Goal: Transaction & Acquisition: Subscribe to service/newsletter

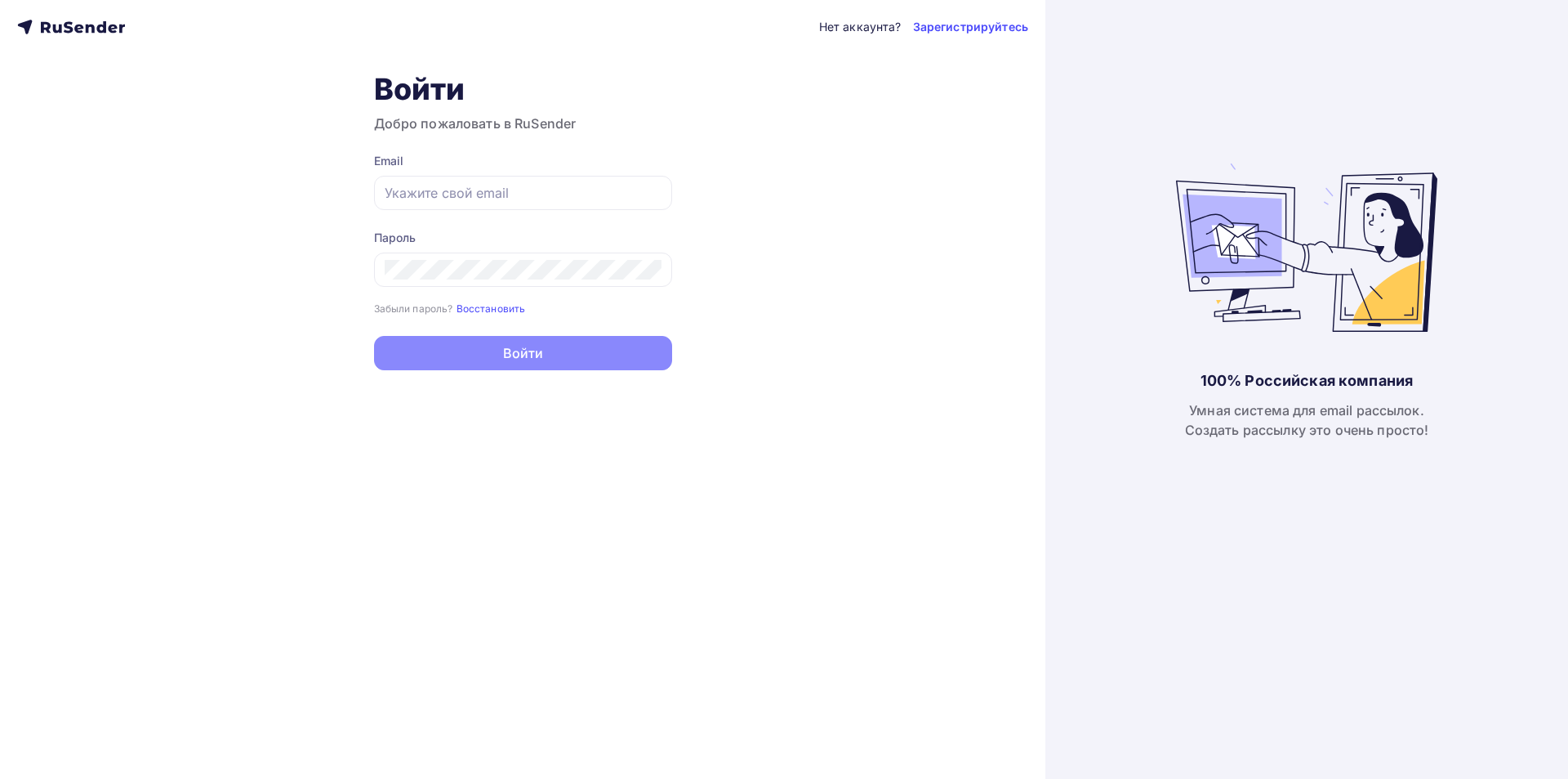
type input "[EMAIL_ADDRESS][DOMAIN_NAME]"
click at [557, 363] on button "Войти" at bounding box center [523, 353] width 298 height 34
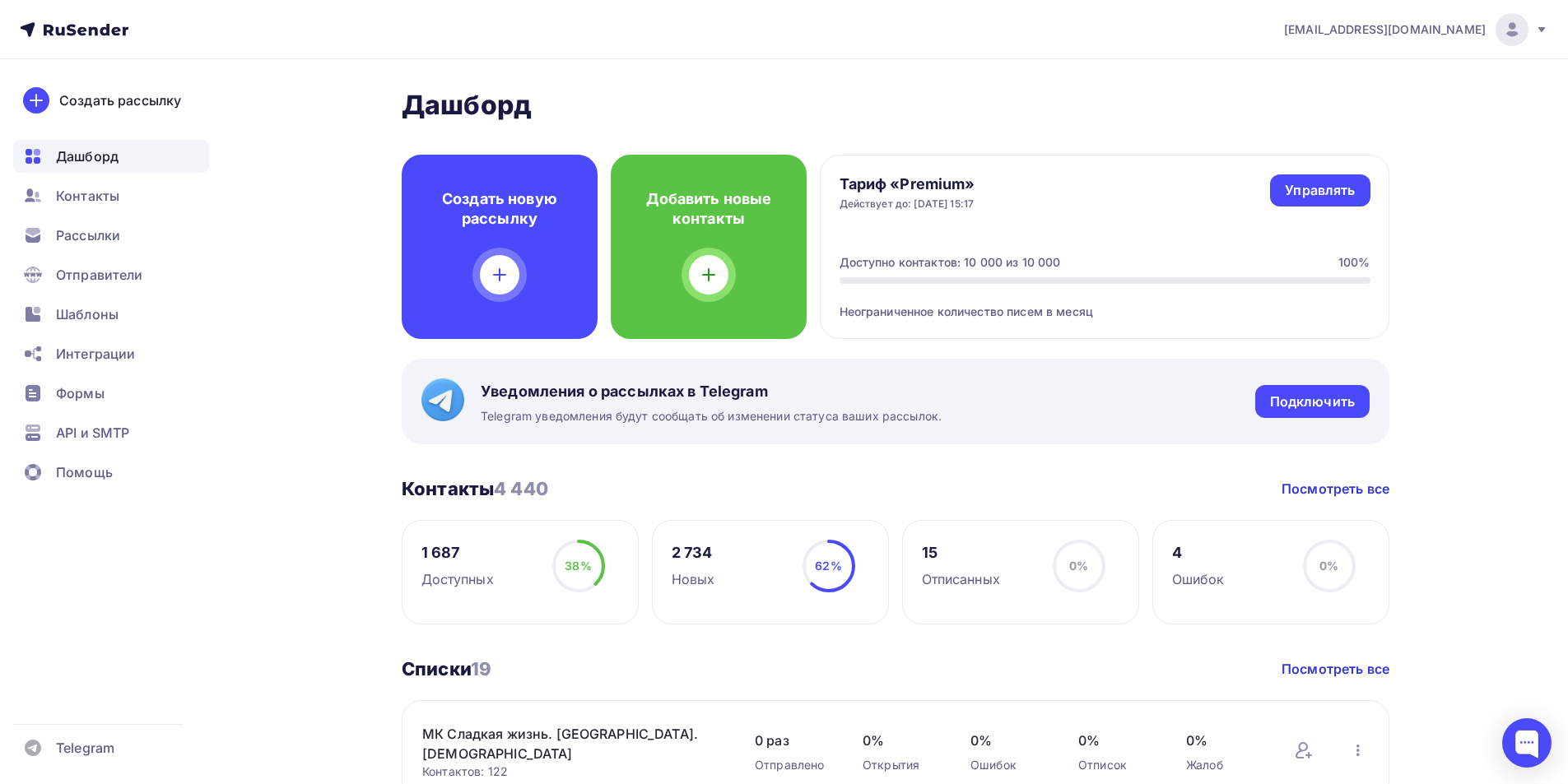
click at [838, 58] on nav "[EMAIL_ADDRESS][DOMAIN_NAME] Аккаунт Тарифы Выйти Создать рассылку [GEOGRAPHIC_…" at bounding box center [784, 29] width 1568 height 59
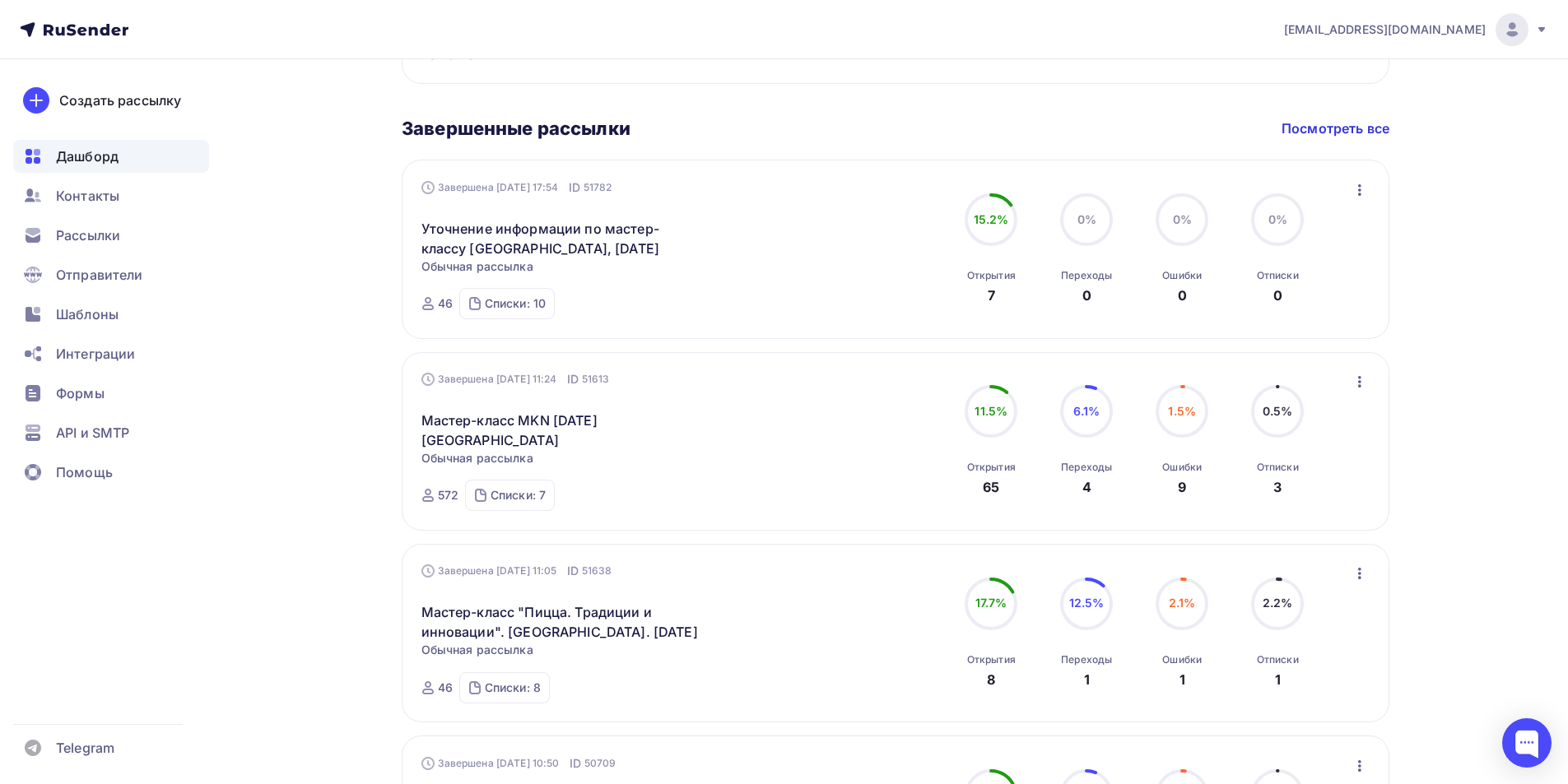
scroll to position [905, 0]
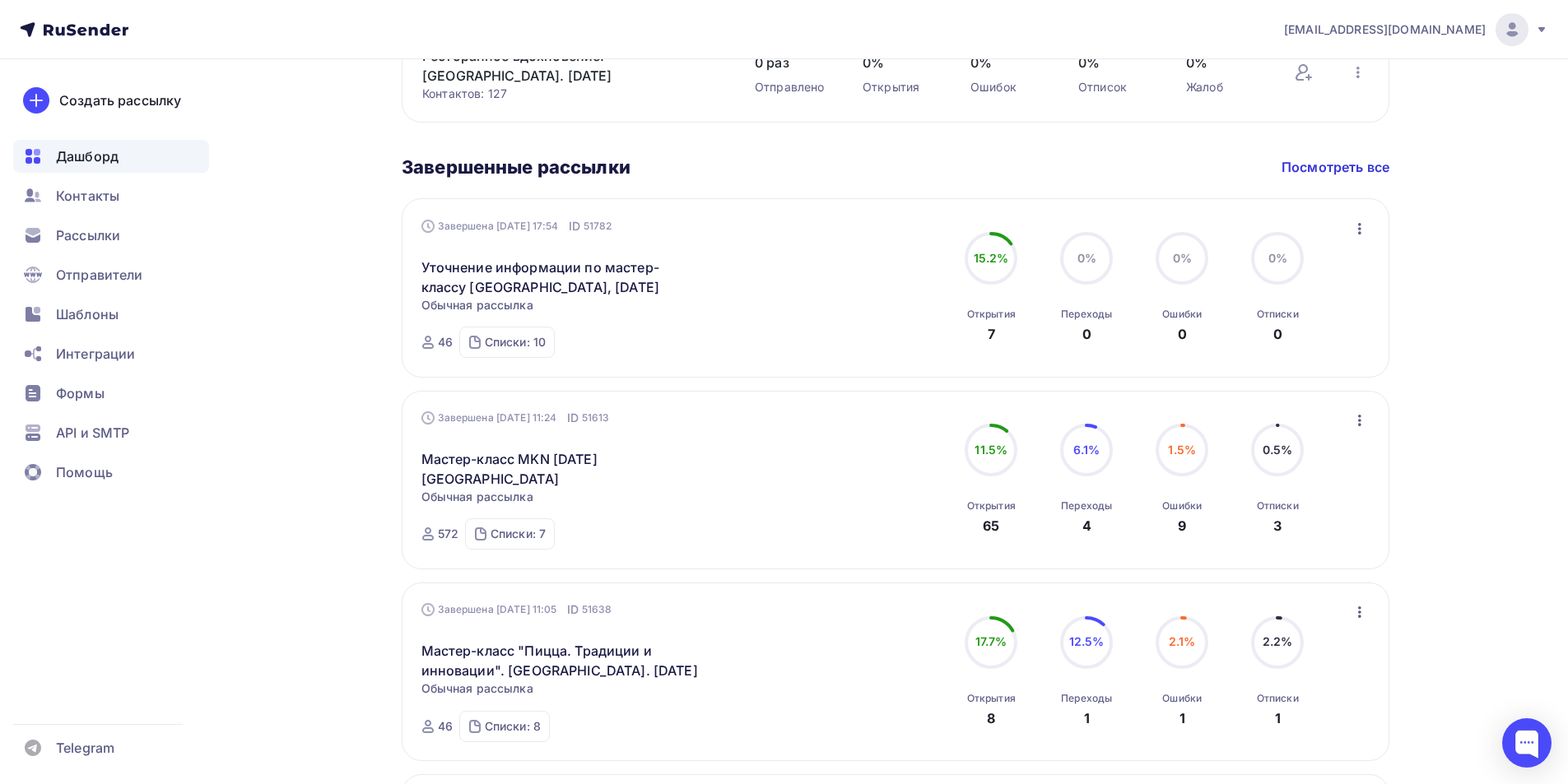
click at [90, 162] on span "Дашборд" at bounding box center [87, 156] width 63 height 19
click at [88, 230] on span "Рассылки" at bounding box center [88, 235] width 65 height 19
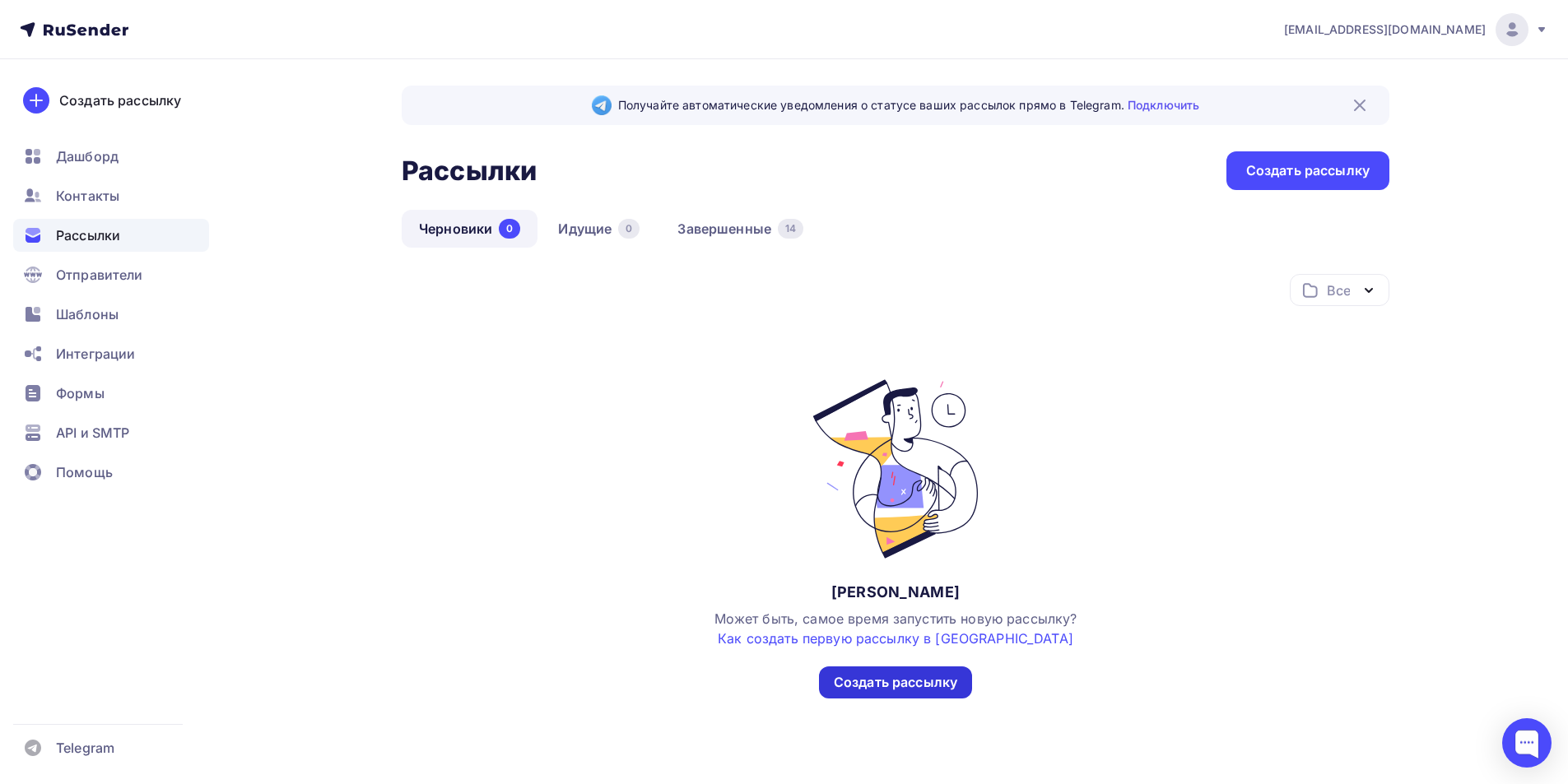
click at [930, 681] on div "Создать рассылку" at bounding box center [895, 683] width 124 height 19
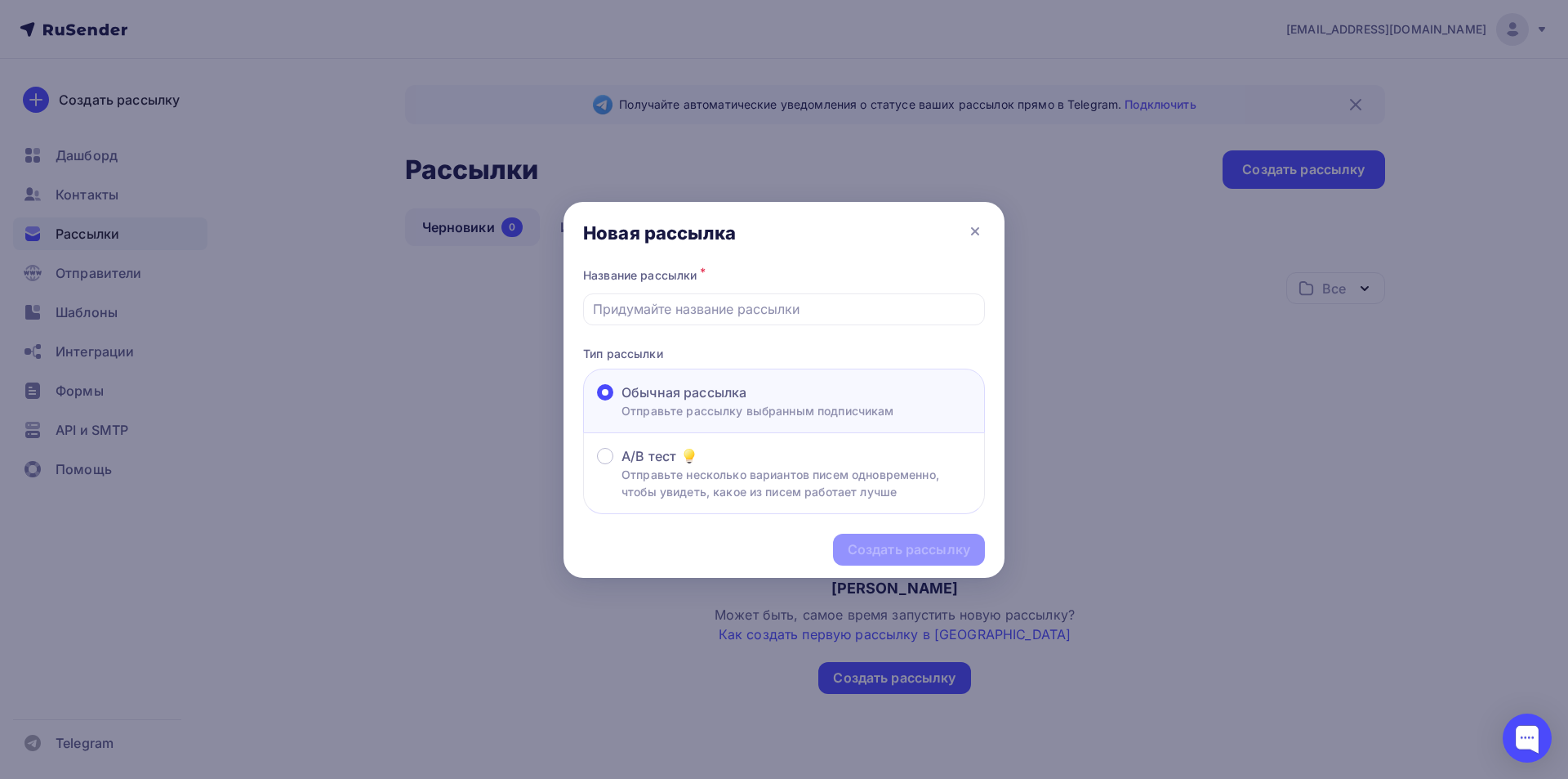
click at [730, 402] on p "Отправьте рассылку выбранным подписчикам" at bounding box center [758, 411] width 273 height 17
click at [622, 402] on input "Обычная рассылка Отправьте рассылку выбранным подписчикам" at bounding box center [622, 402] width 0 height 0
click at [778, 306] on input "text" at bounding box center [784, 309] width 383 height 19
type input "F"
click at [682, 310] on input "Акция! Серверуем осень с душой" at bounding box center [784, 309] width 383 height 19
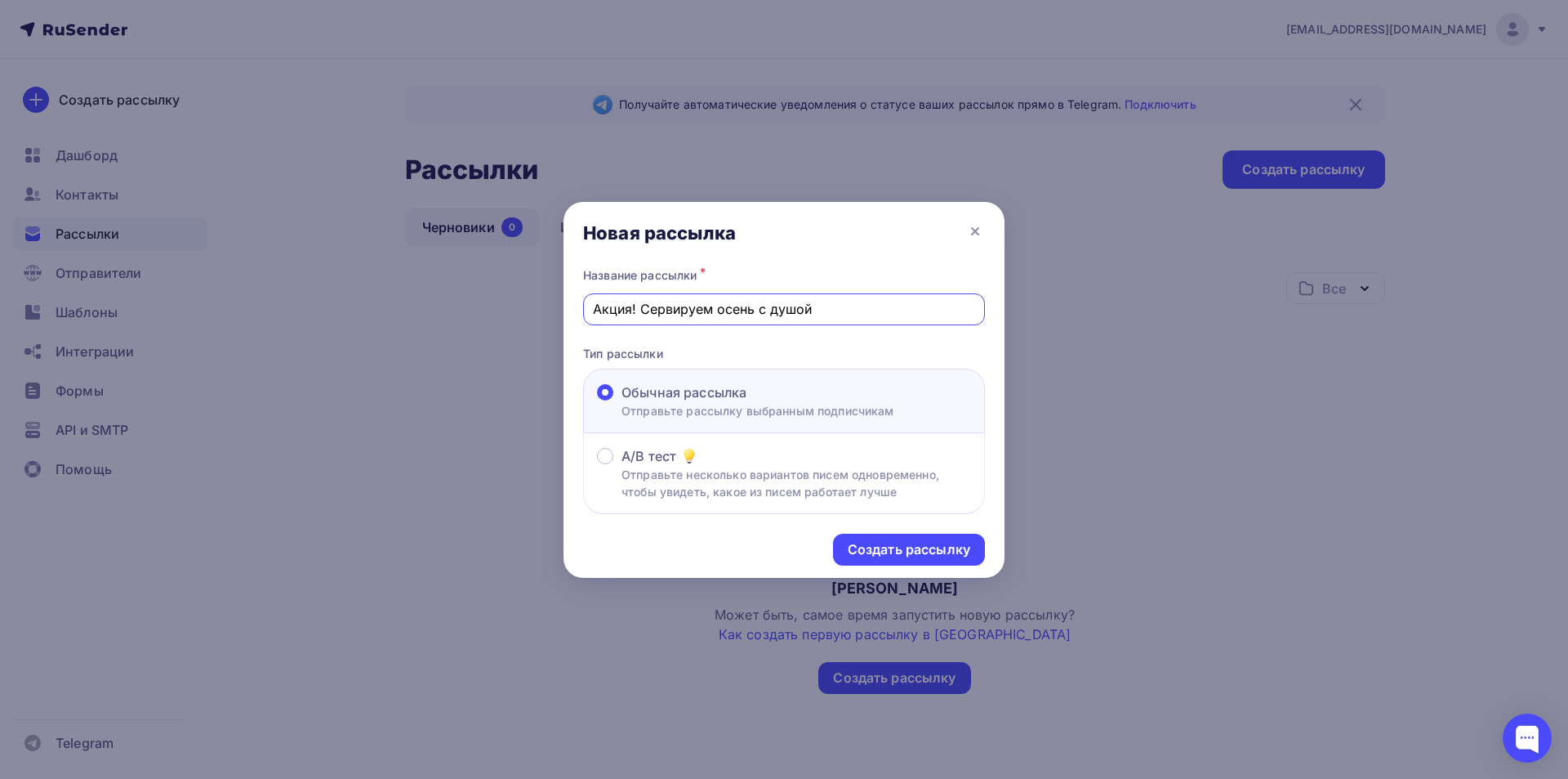
click at [847, 303] on input "Акция! Сервируем осень с душой" at bounding box center [784, 309] width 383 height 19
type input "Акция! Сервируем осень с душой"
click at [898, 551] on div "Создать рассылку" at bounding box center [909, 550] width 123 height 19
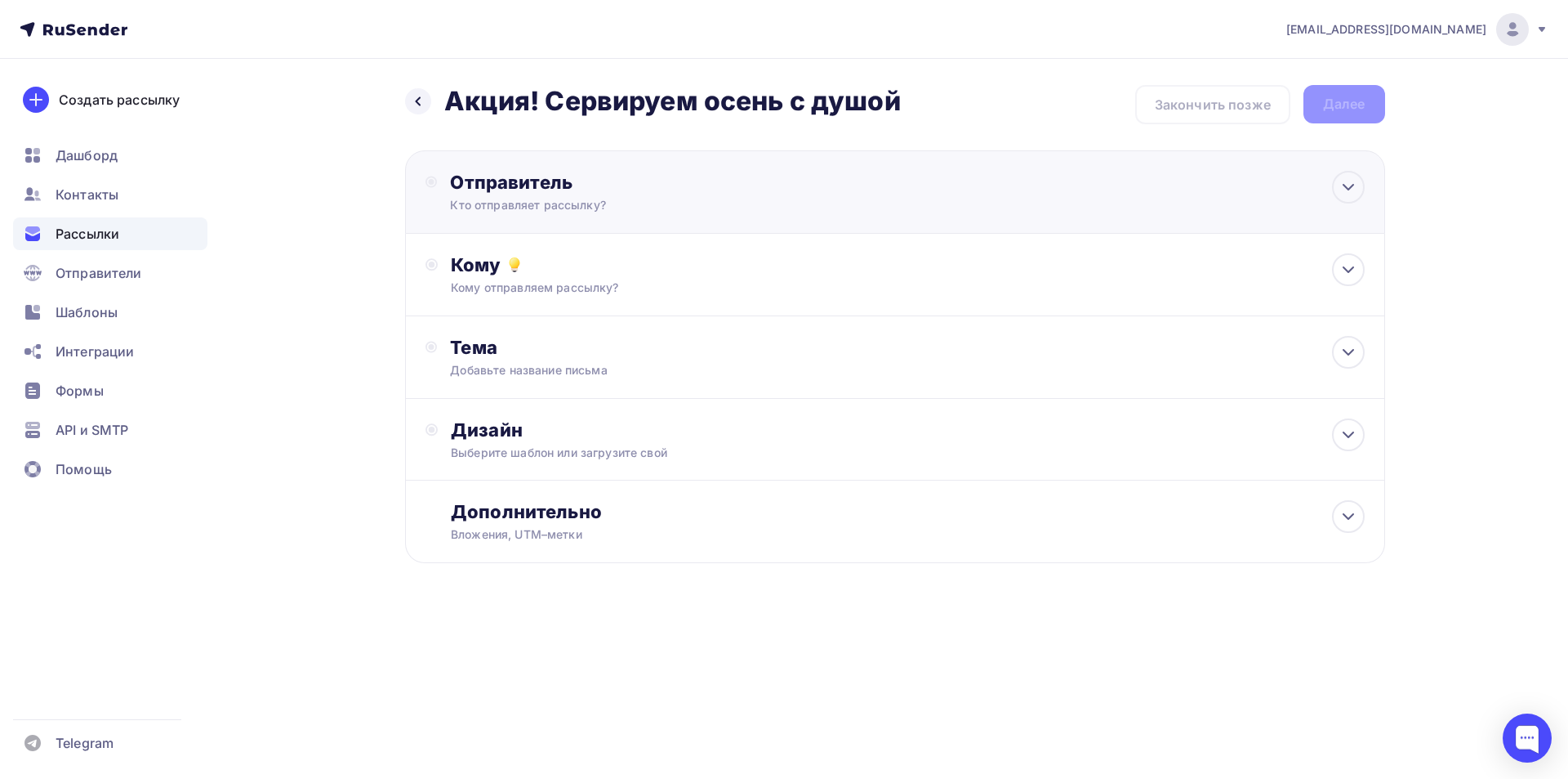
click at [753, 194] on div "Отправитель Кто отправляет рассылку? Email * Выберите отправителя send@trapeza.…" at bounding box center [626, 192] width 353 height 42
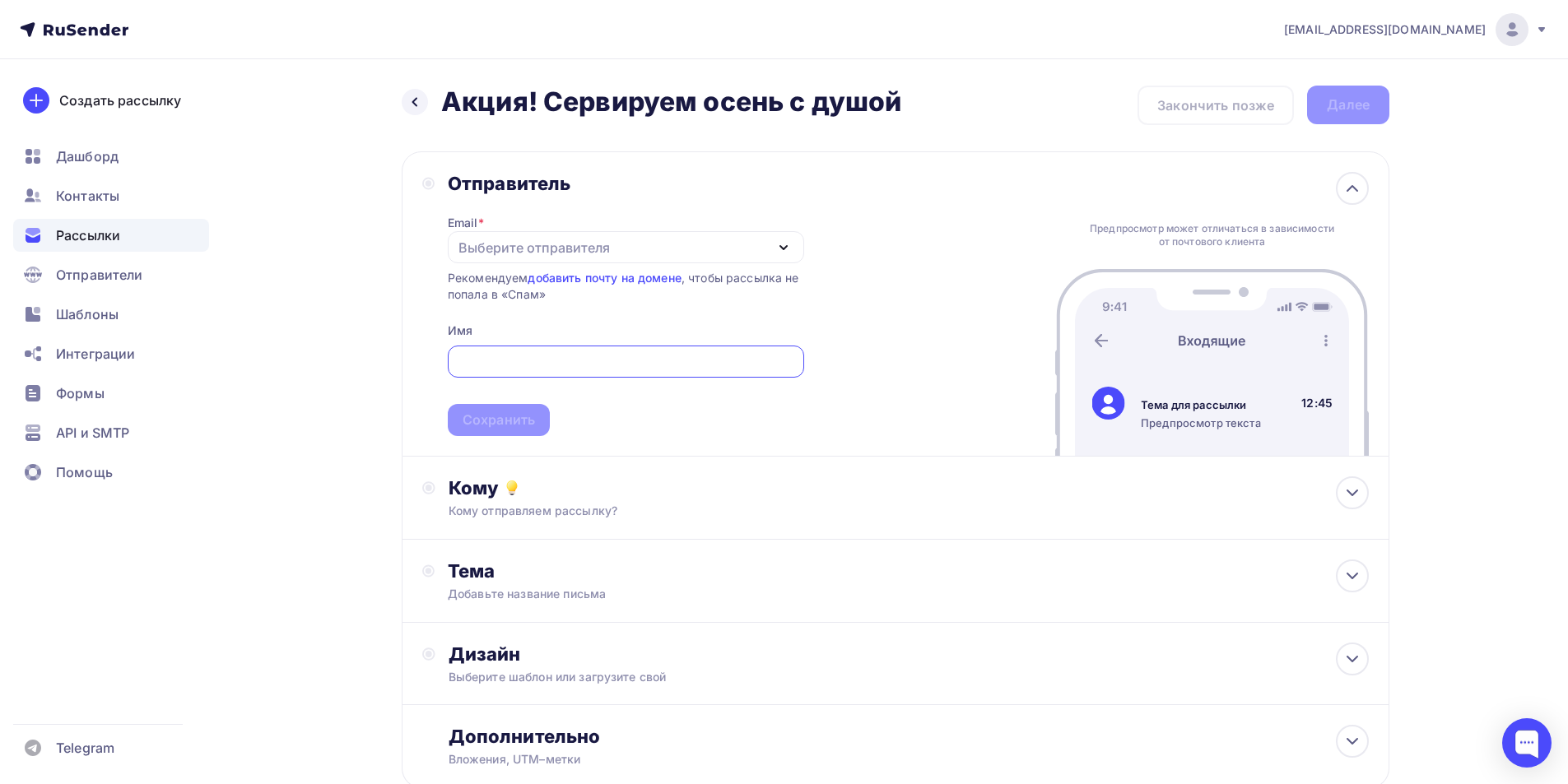
click at [543, 244] on div "Выберите отправителя" at bounding box center [534, 247] width 151 height 19
click at [539, 300] on div "[EMAIL_ADDRESS][DOMAIN_NAME]" at bounding box center [583, 295] width 232 height 19
click at [556, 366] on input "text" at bounding box center [625, 362] width 338 height 19
type input "TRAPEZA"
click at [516, 427] on div "Сохранить" at bounding box center [498, 420] width 72 height 19
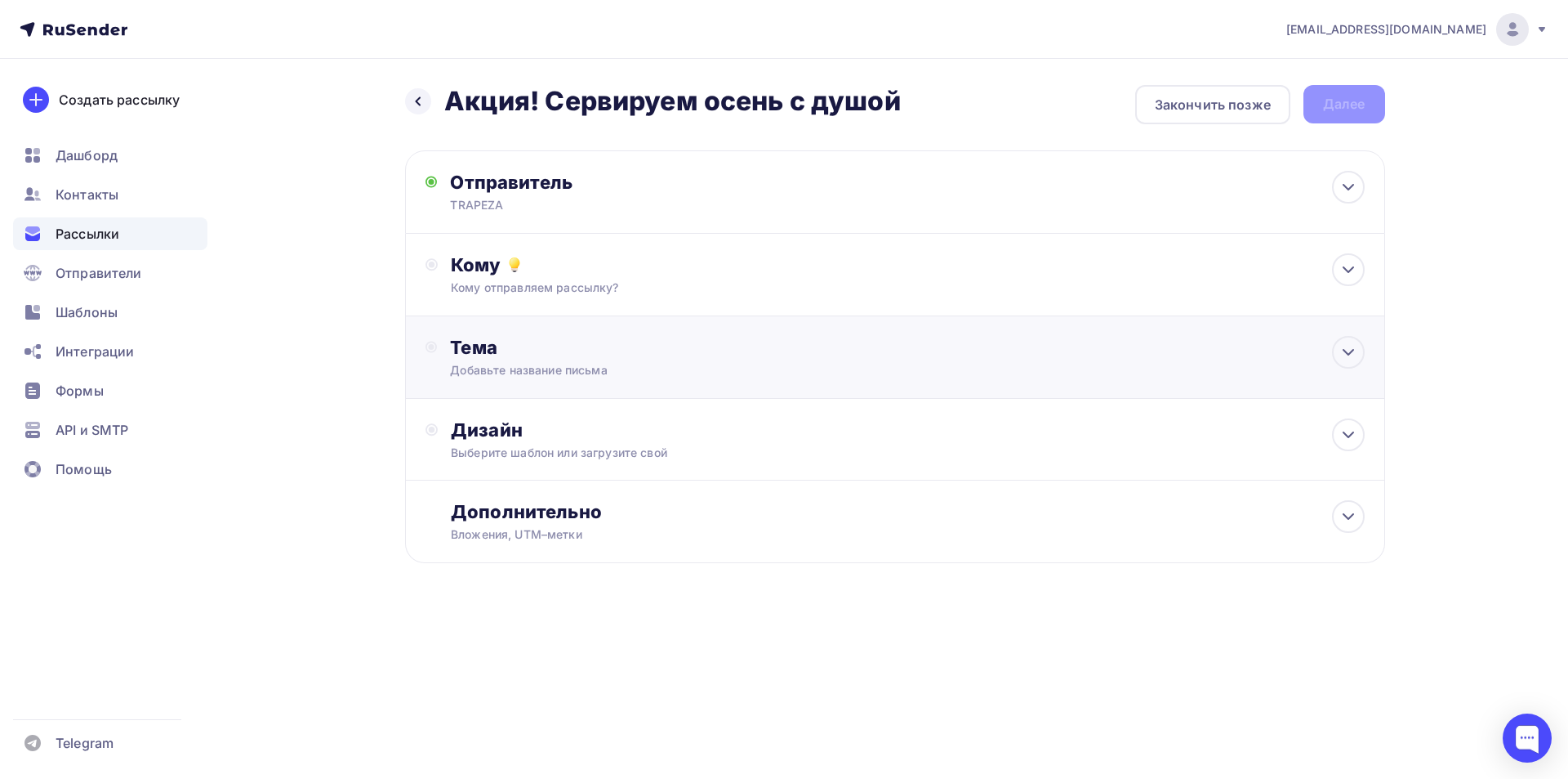
click at [634, 365] on div "Добавьте название письма" at bounding box center [596, 370] width 291 height 16
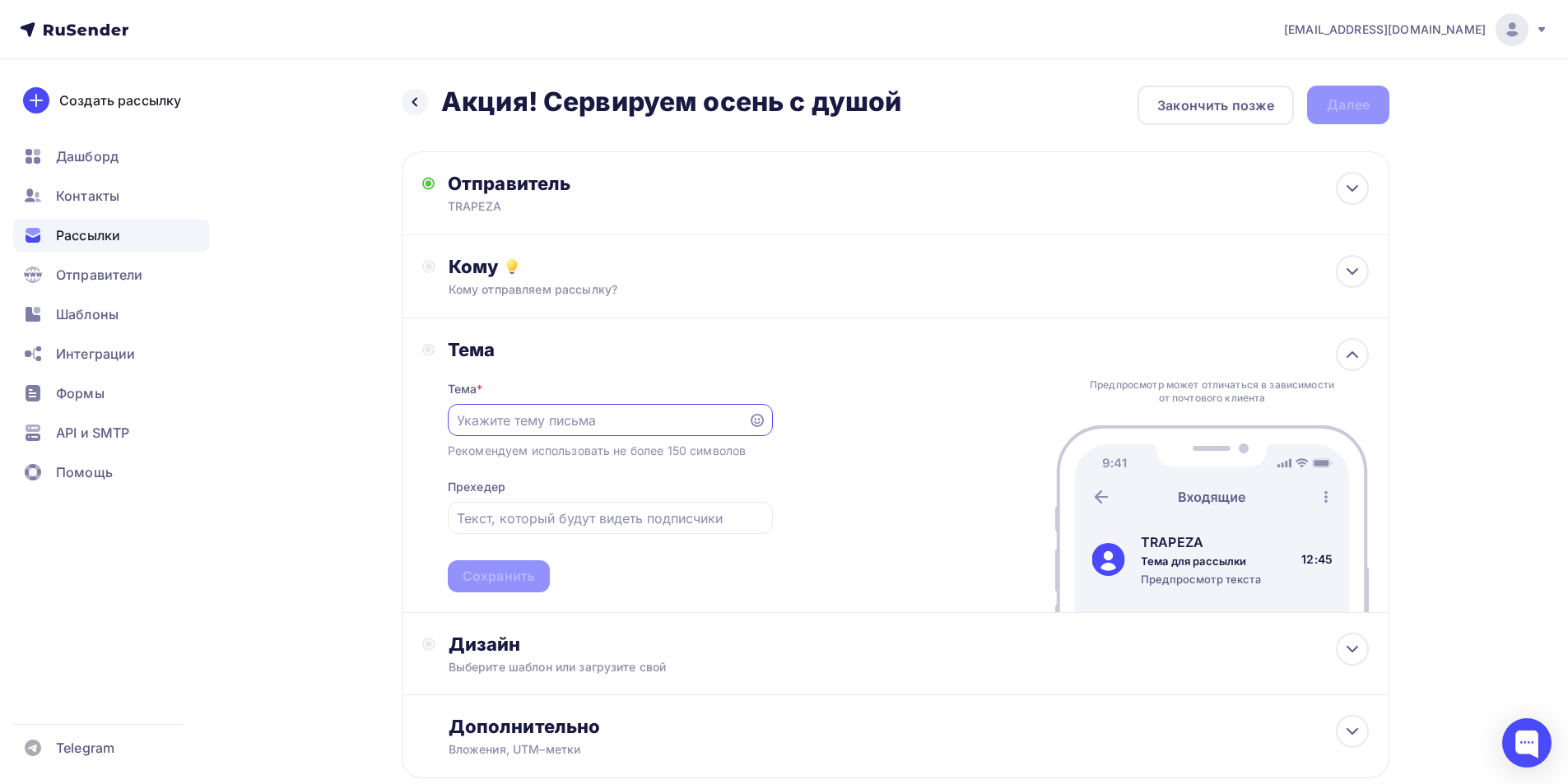
click at [599, 417] on input "text" at bounding box center [597, 420] width 282 height 19
click at [848, 339] on div "Тема Тема * Рекомендуем использовать не более 150 символов Прехедер Сохранить П…" at bounding box center [894, 465] width 987 height 294
click at [1492, 285] on div "chekhomov@trapeza.ru Аккаунт Тарифы Выйти Создать рассылку Дашборд Контакты Рас…" at bounding box center [784, 442] width 1568 height 884
click at [634, 264] on div "Кому" at bounding box center [908, 266] width 920 height 23
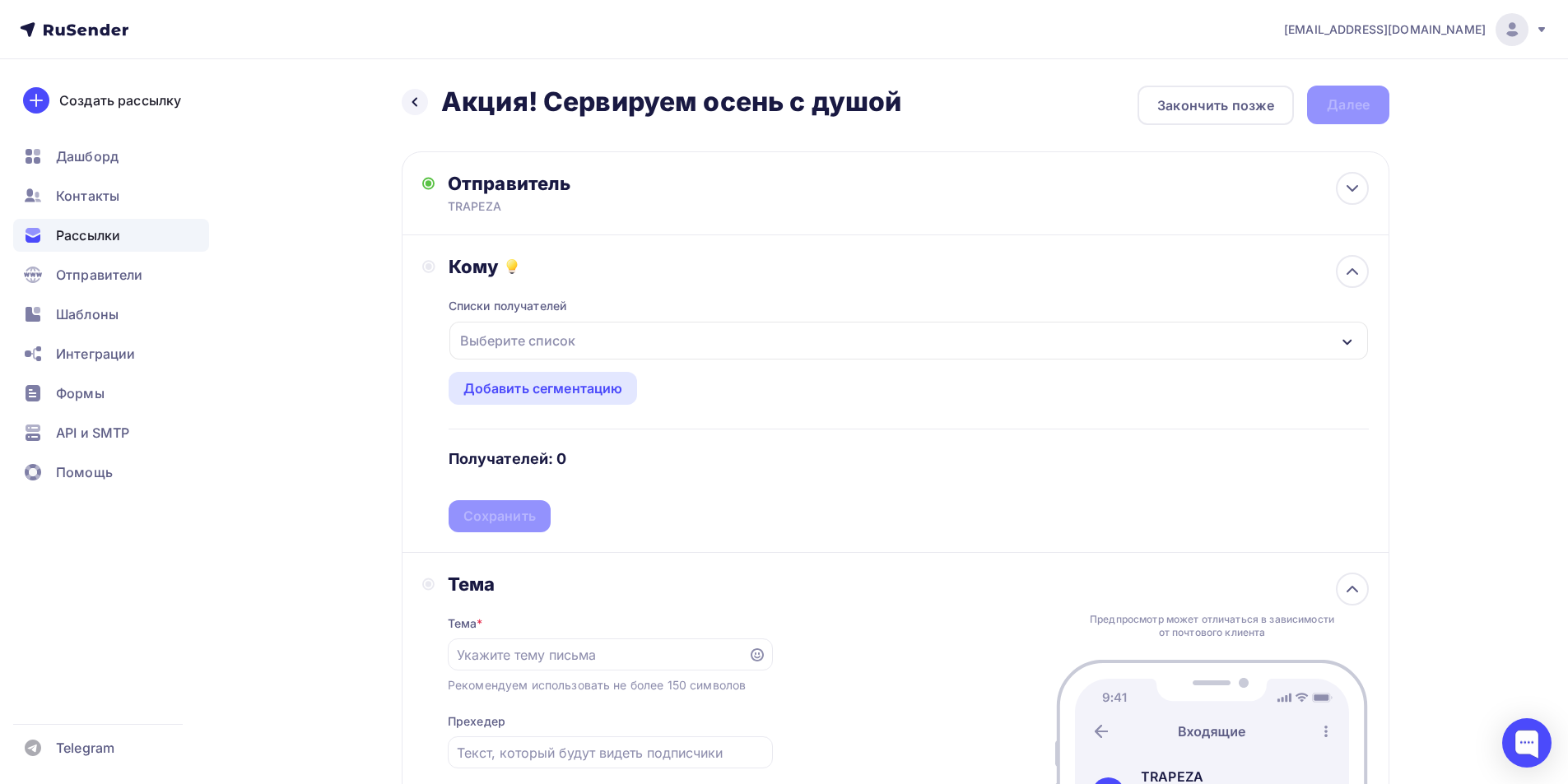
click at [886, 388] on div "Списки получателей Выберите список Все списки id Ресторанное вдохновение. Красн…" at bounding box center [908, 405] width 920 height 255
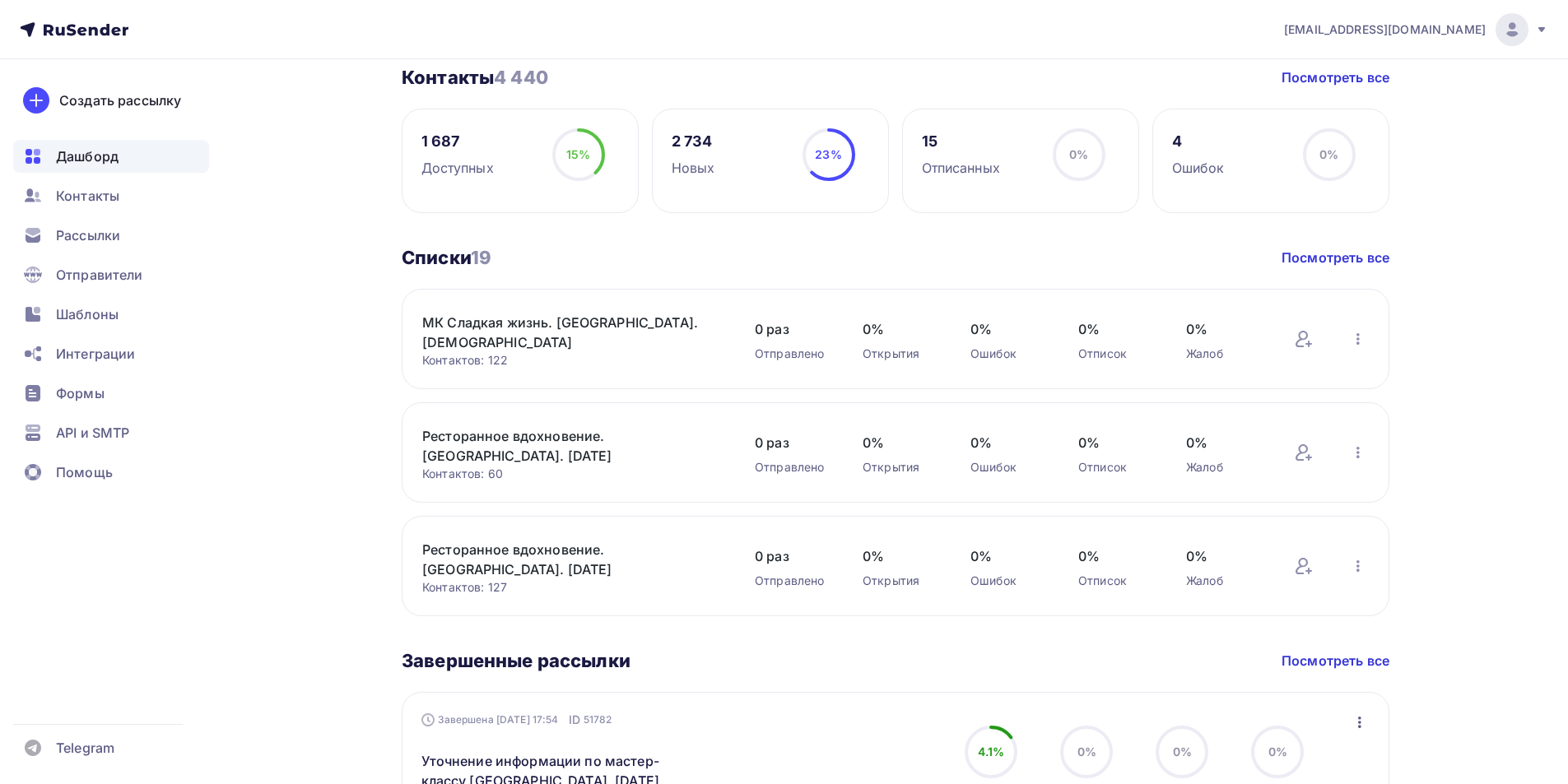
scroll to position [411, 0]
click at [96, 234] on span "Рассылки" at bounding box center [88, 235] width 65 height 19
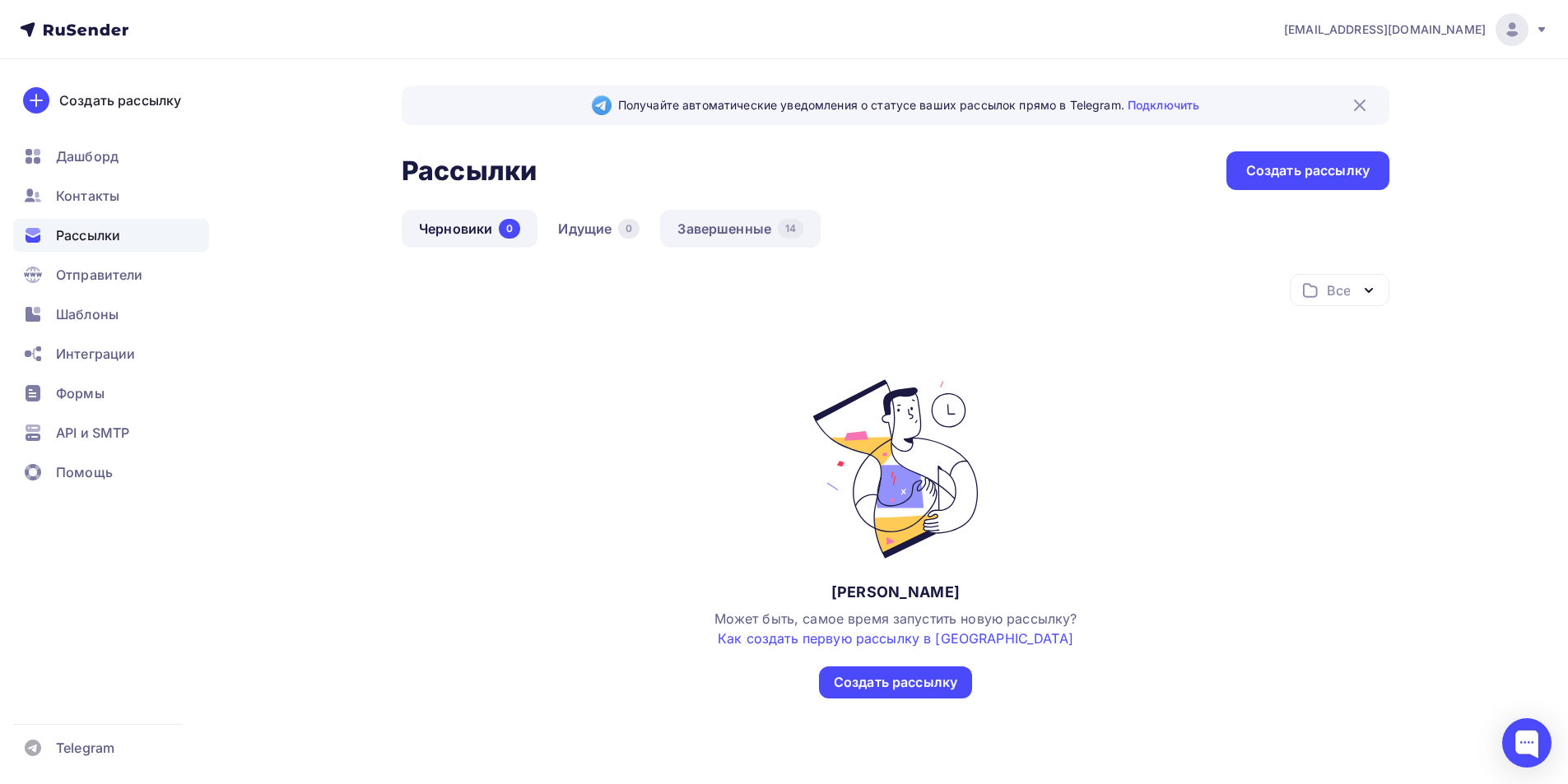
click at [743, 233] on link "Завершенные 14" at bounding box center [740, 228] width 160 height 38
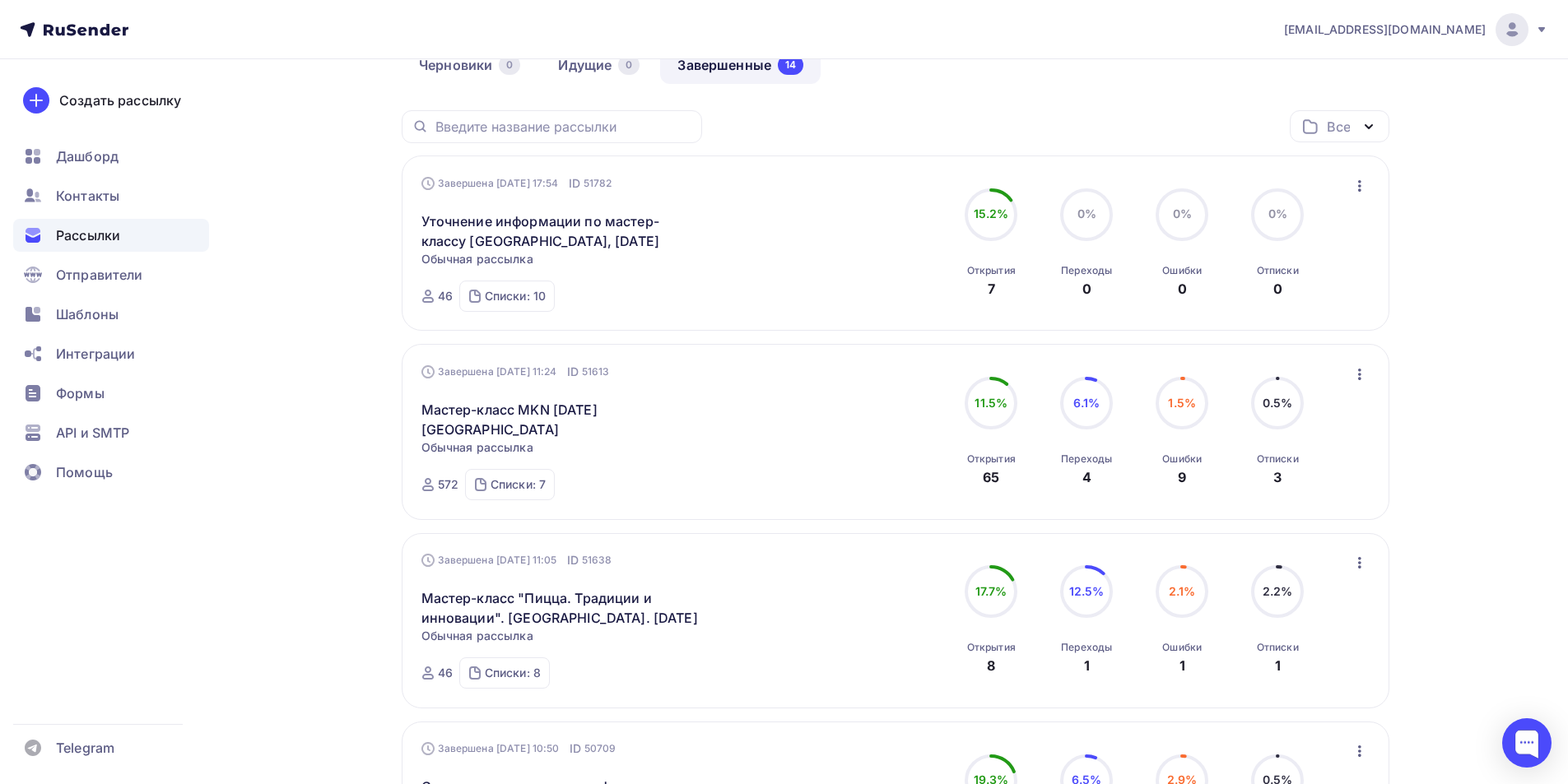
scroll to position [165, 0]
click at [567, 231] on link "Уточнение информации по мастер-классу [GEOGRAPHIC_DATA], [DATE]" at bounding box center [563, 230] width 282 height 40
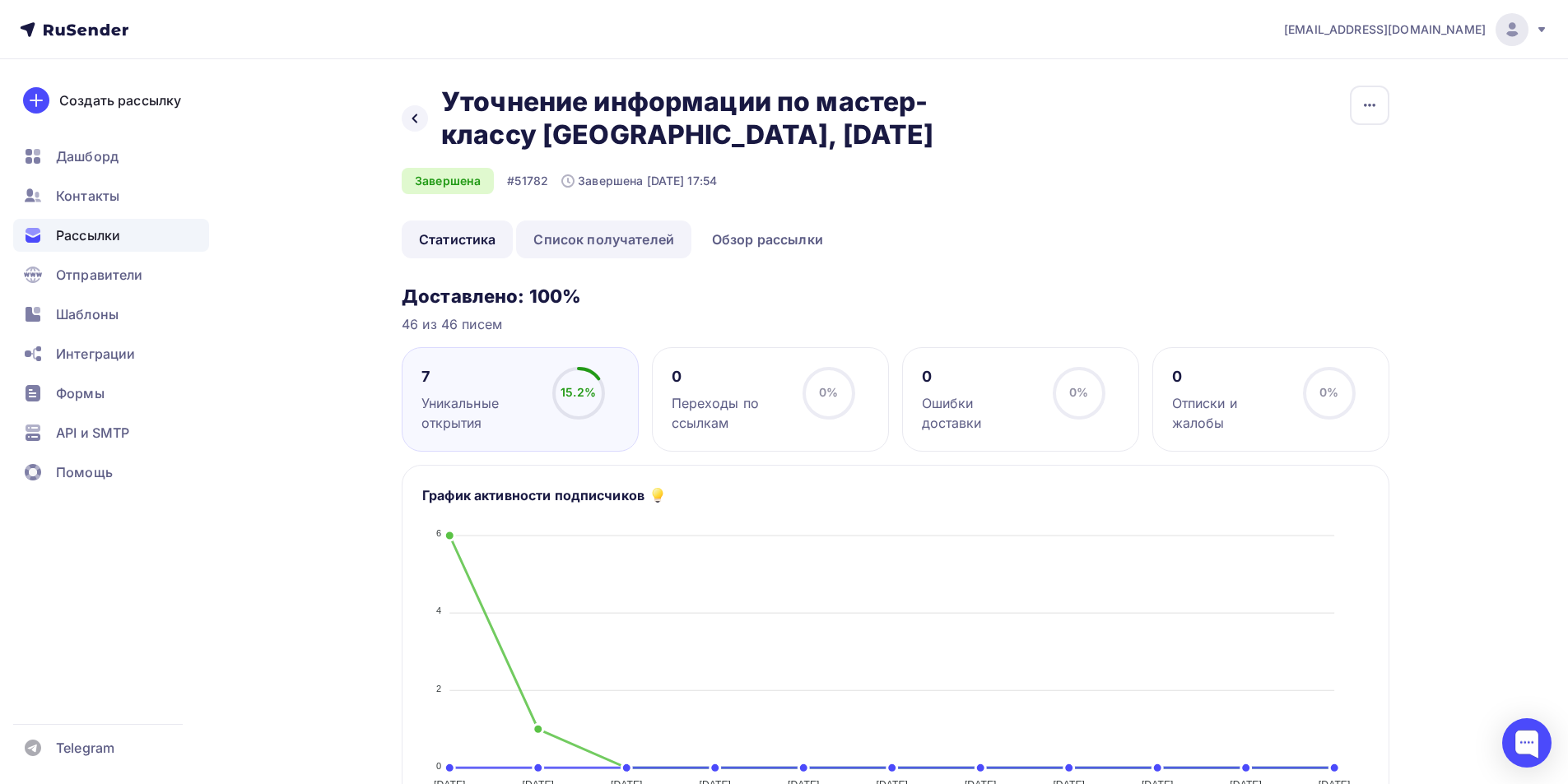
click at [584, 234] on link "Список получателей" at bounding box center [604, 239] width 176 height 38
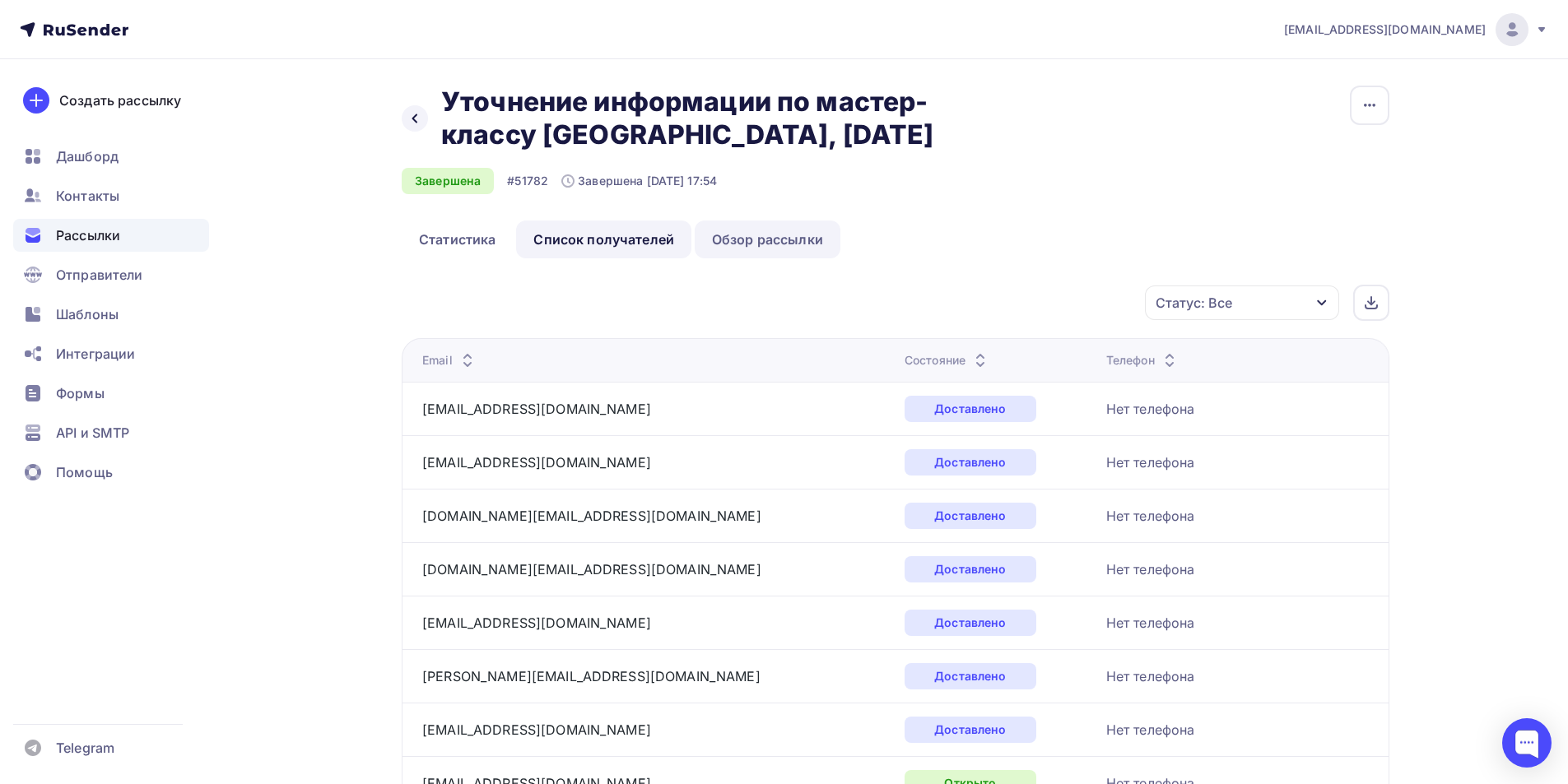
click at [748, 237] on link "Обзор рассылки" at bounding box center [767, 239] width 146 height 38
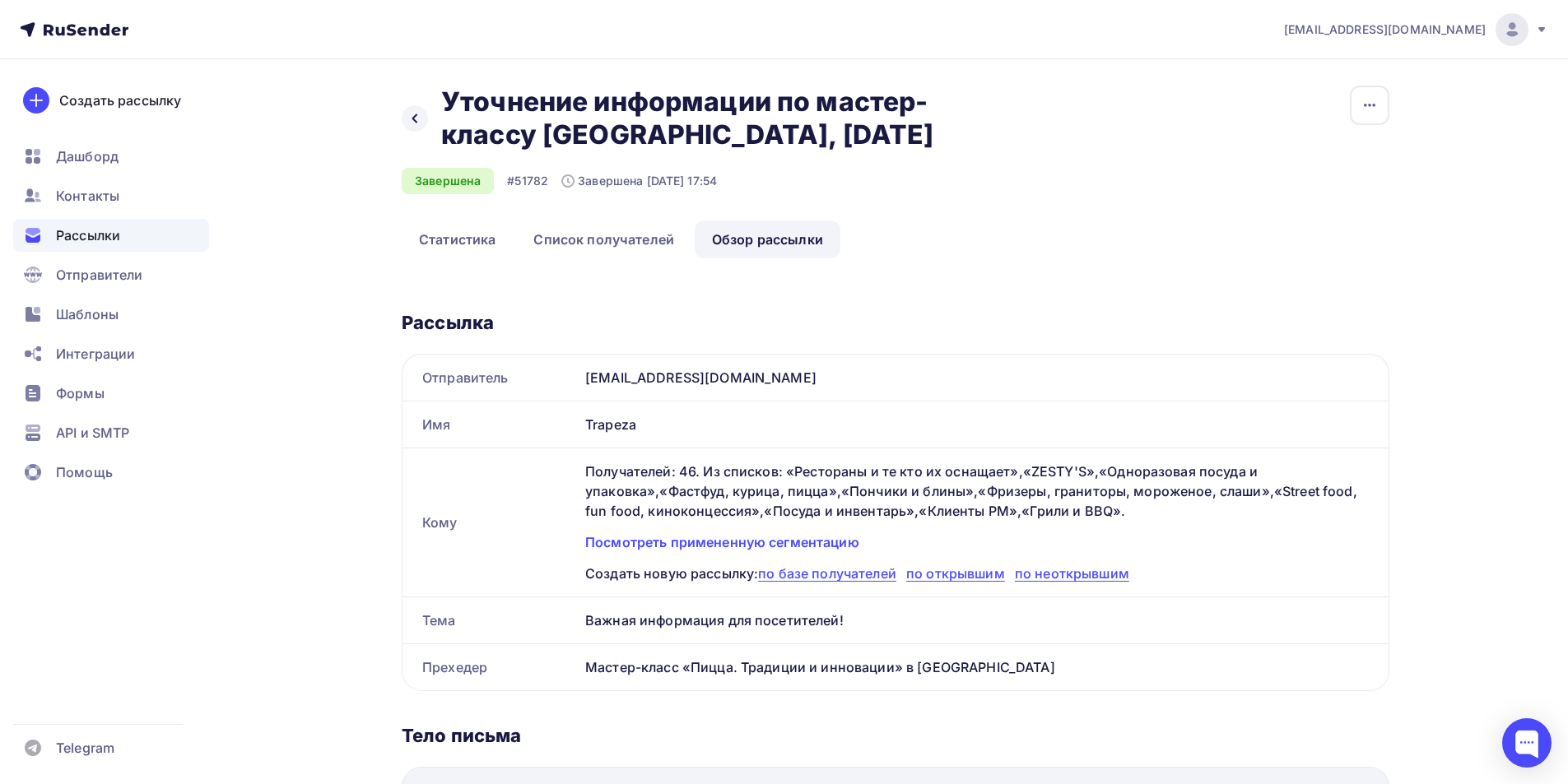
click at [427, 118] on div "Назад Уточнение информации по мастер-классу Калининград, 10 июля Уточнение инфо…" at bounding box center [675, 119] width 548 height 66
click at [414, 118] on icon at bounding box center [414, 119] width 5 height 9
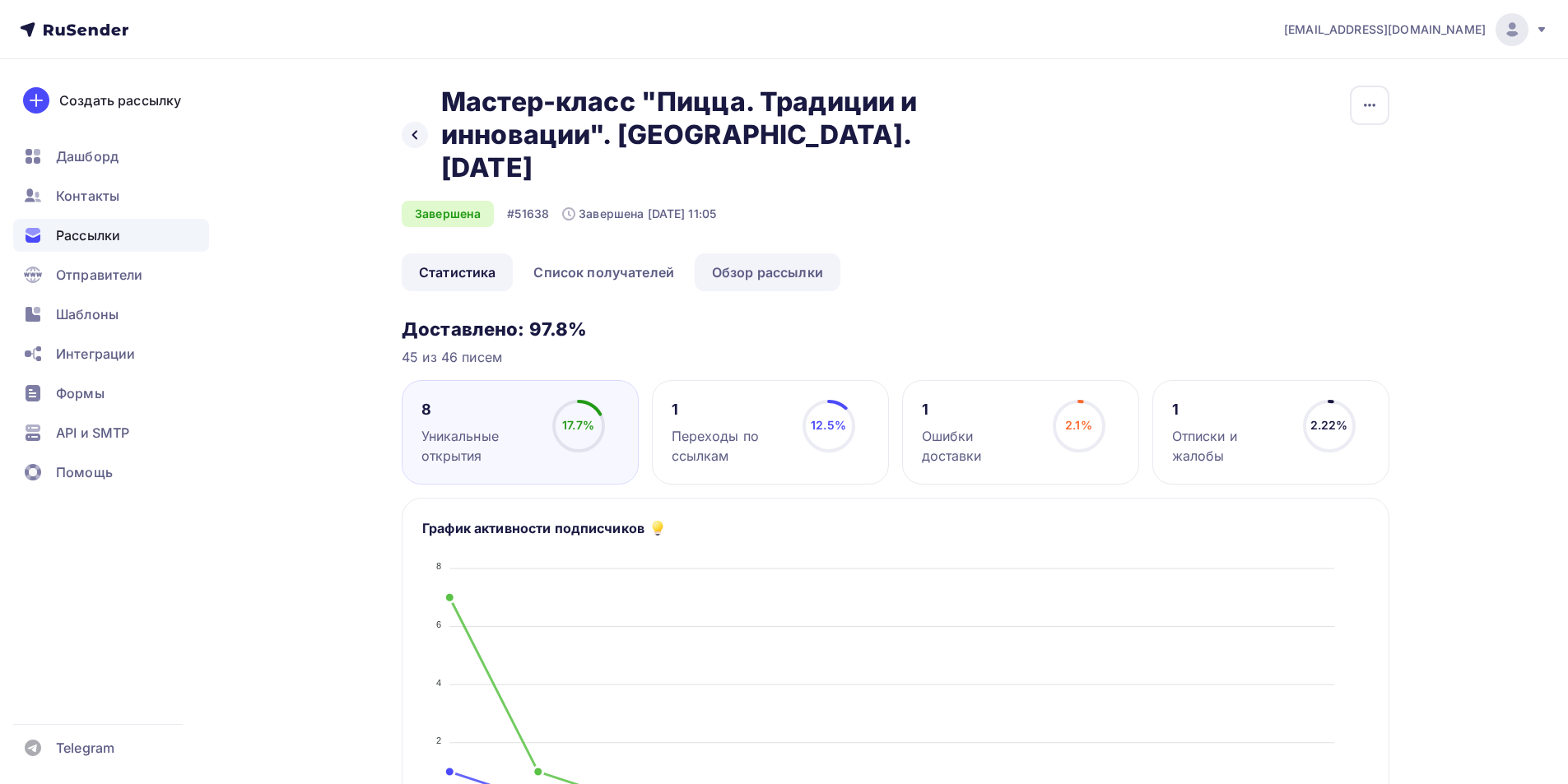
click at [802, 254] on link "Обзор рассылки" at bounding box center [767, 272] width 146 height 38
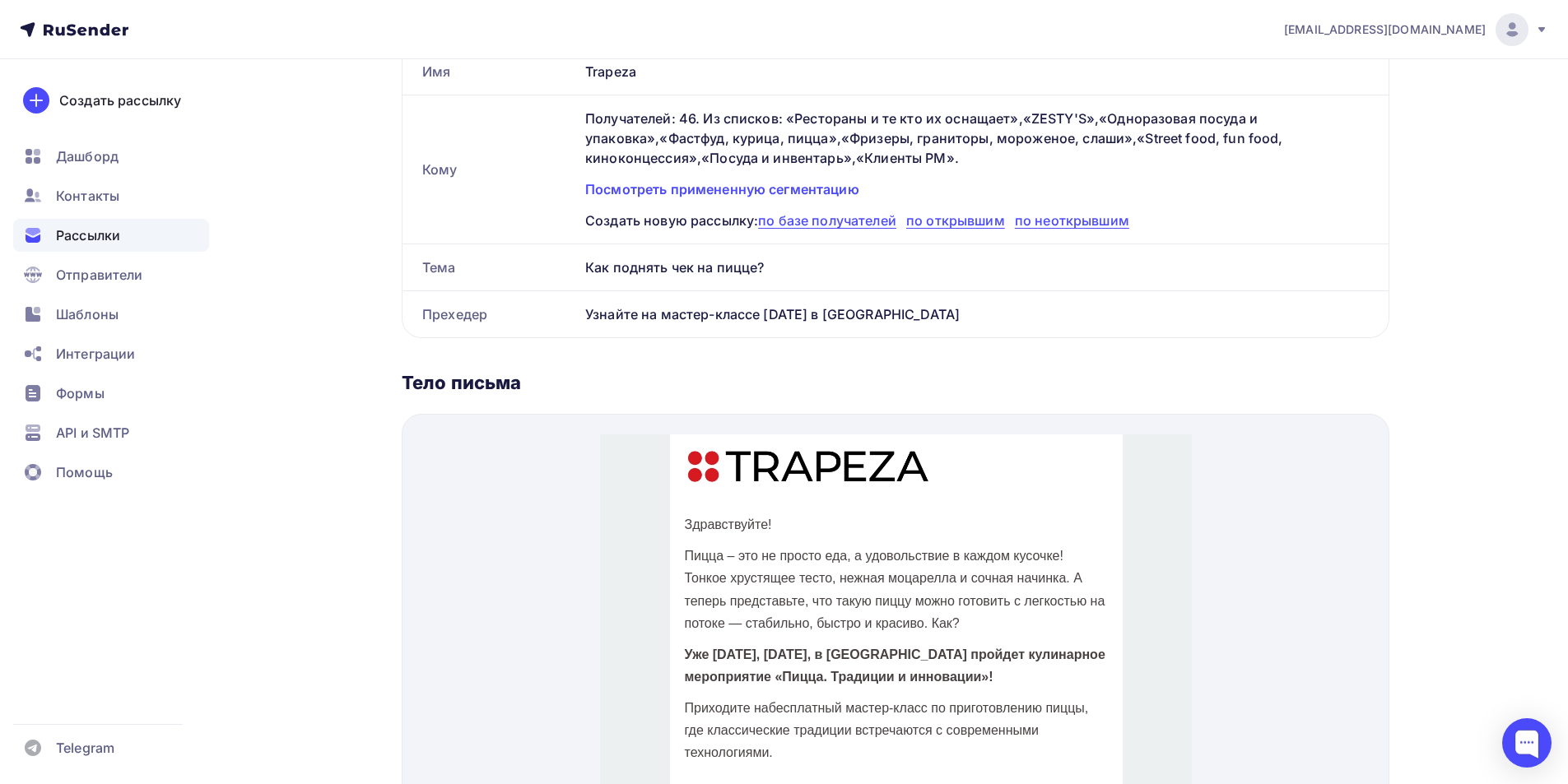
scroll to position [221, 0]
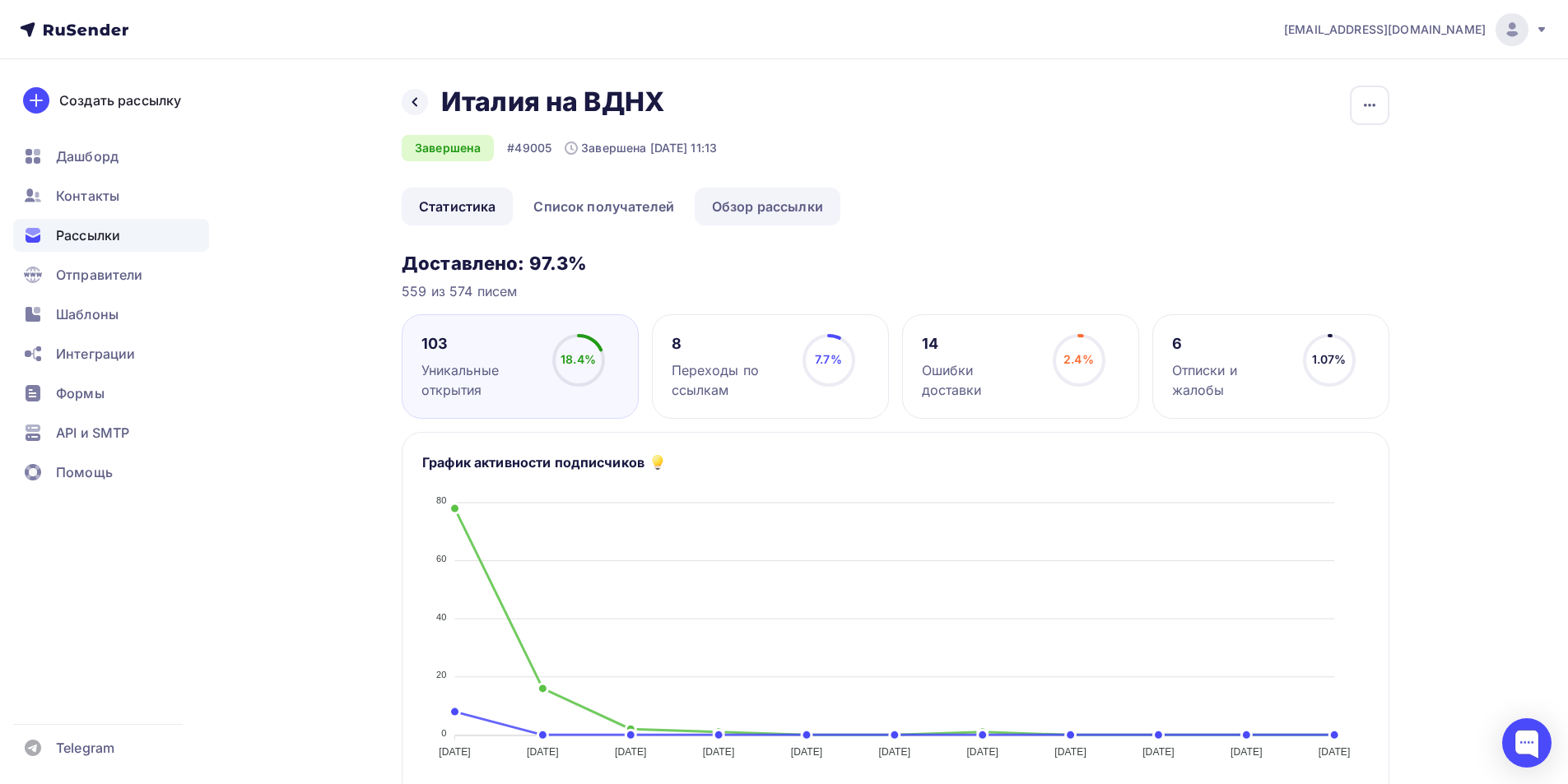
click at [791, 217] on link "Обзор рассылки" at bounding box center [767, 205] width 146 height 38
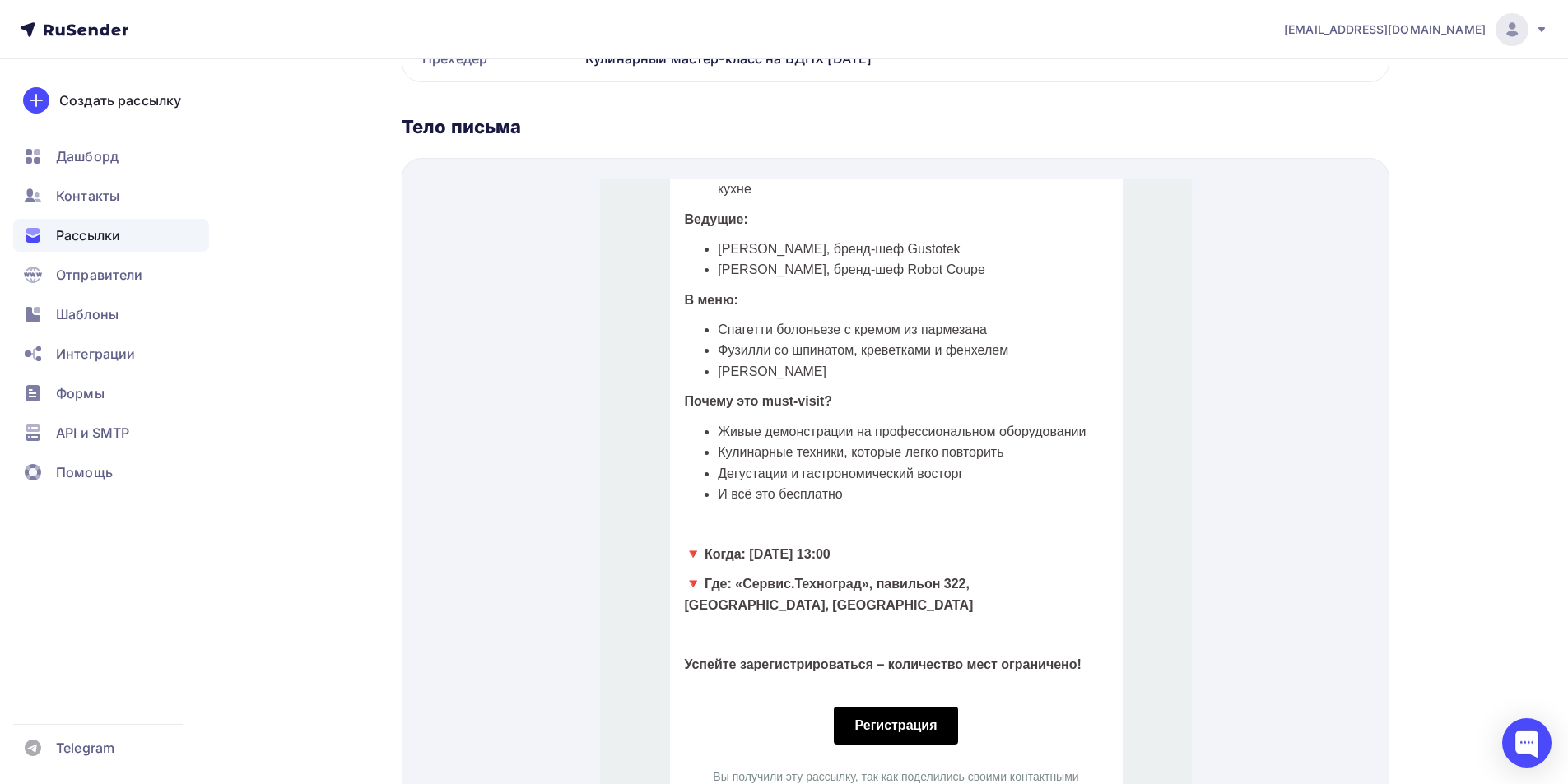
scroll to position [1067, 0]
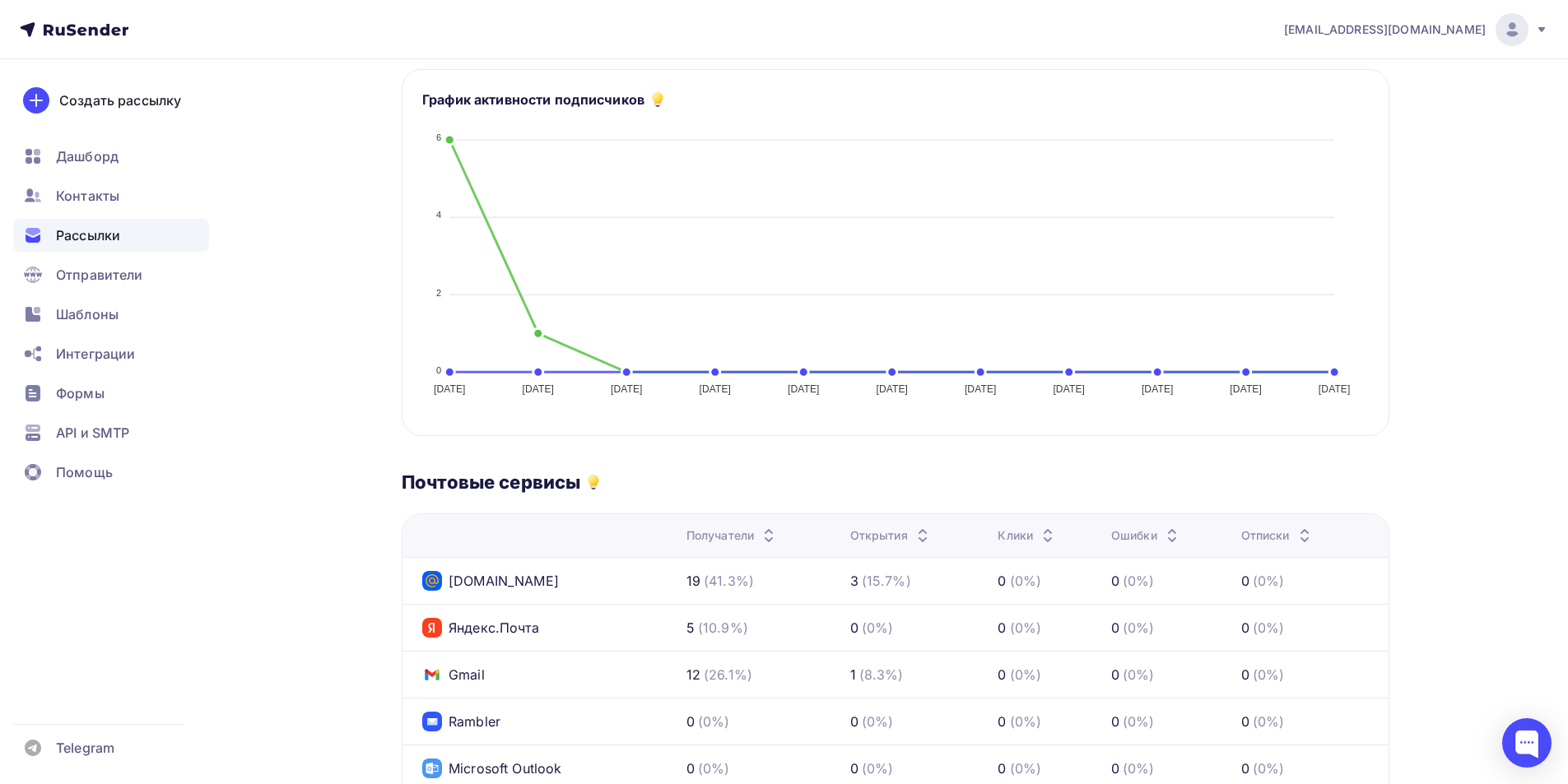
scroll to position [87, 0]
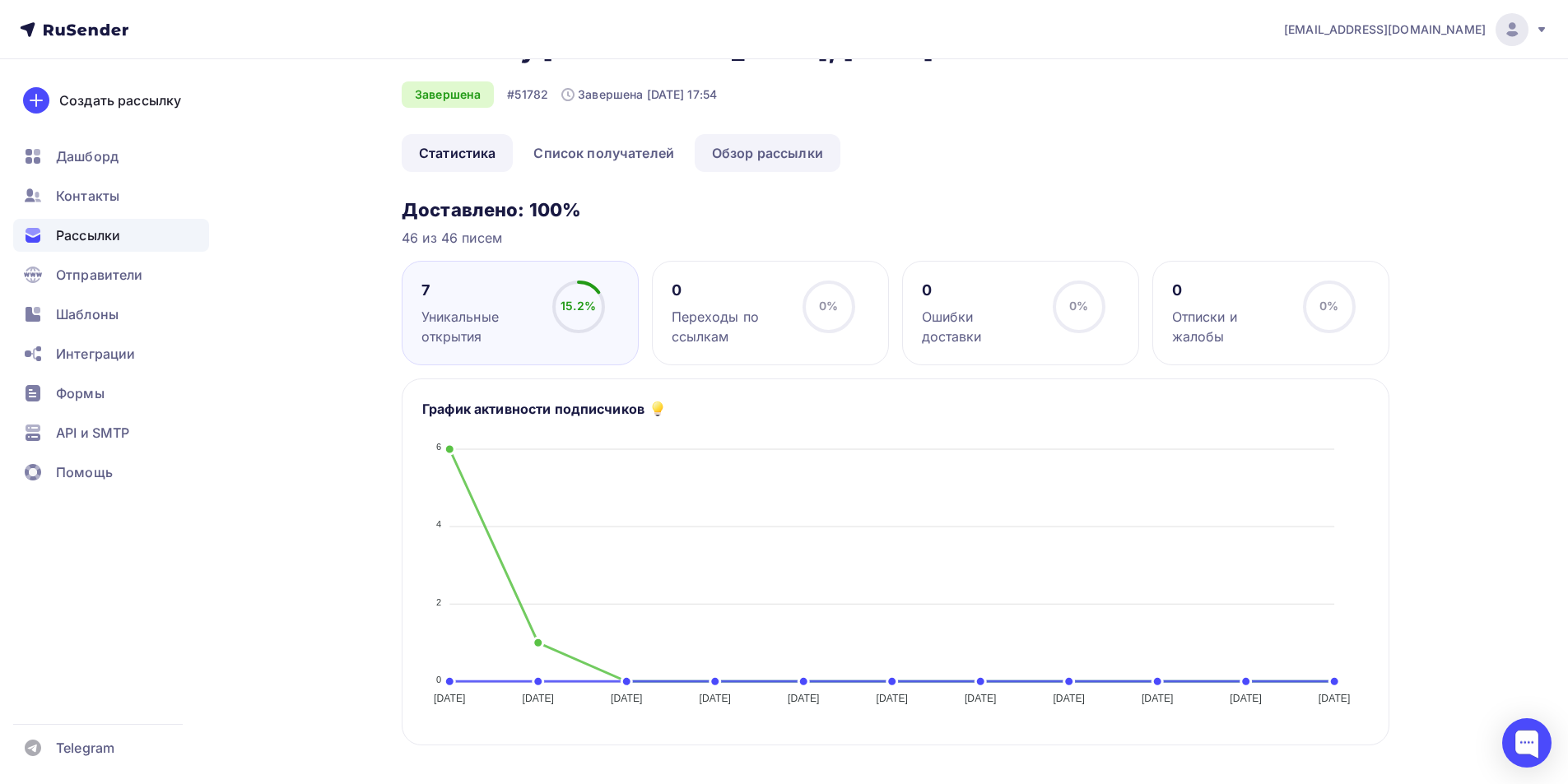
click at [717, 149] on link "Обзор рассылки" at bounding box center [767, 152] width 146 height 38
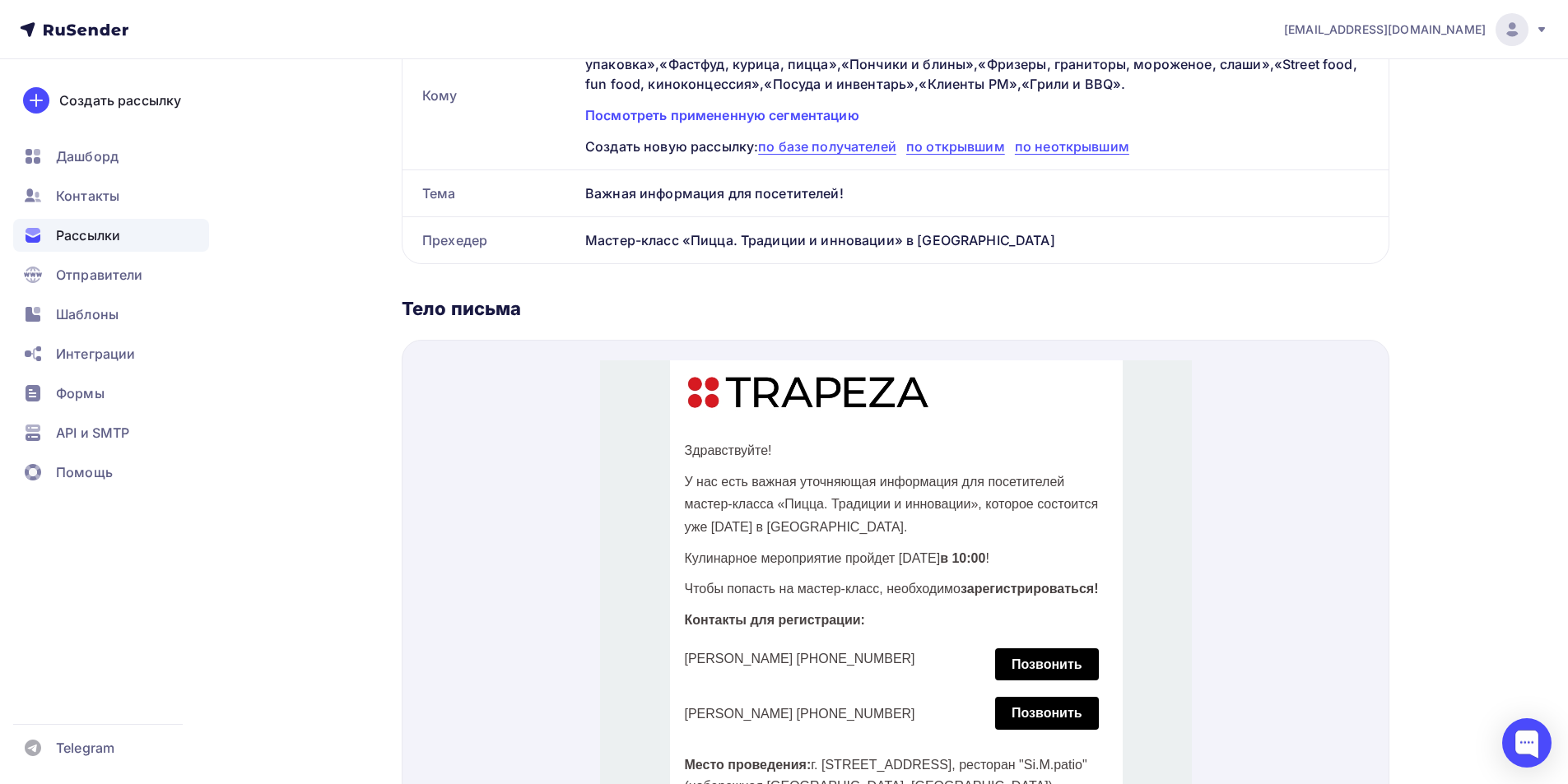
scroll to position [303, 0]
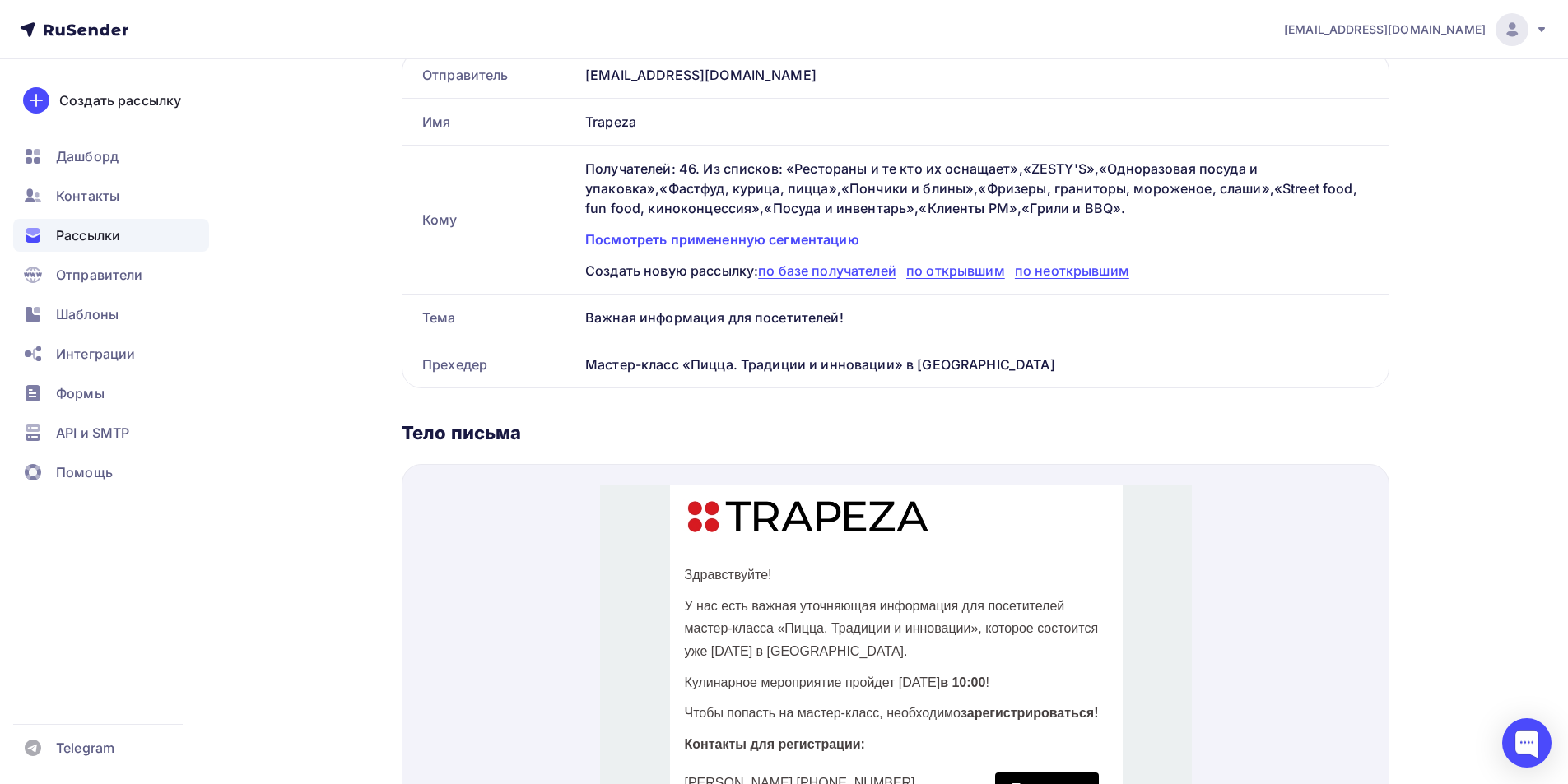
click at [91, 227] on span "Рассылки" at bounding box center [88, 235] width 65 height 19
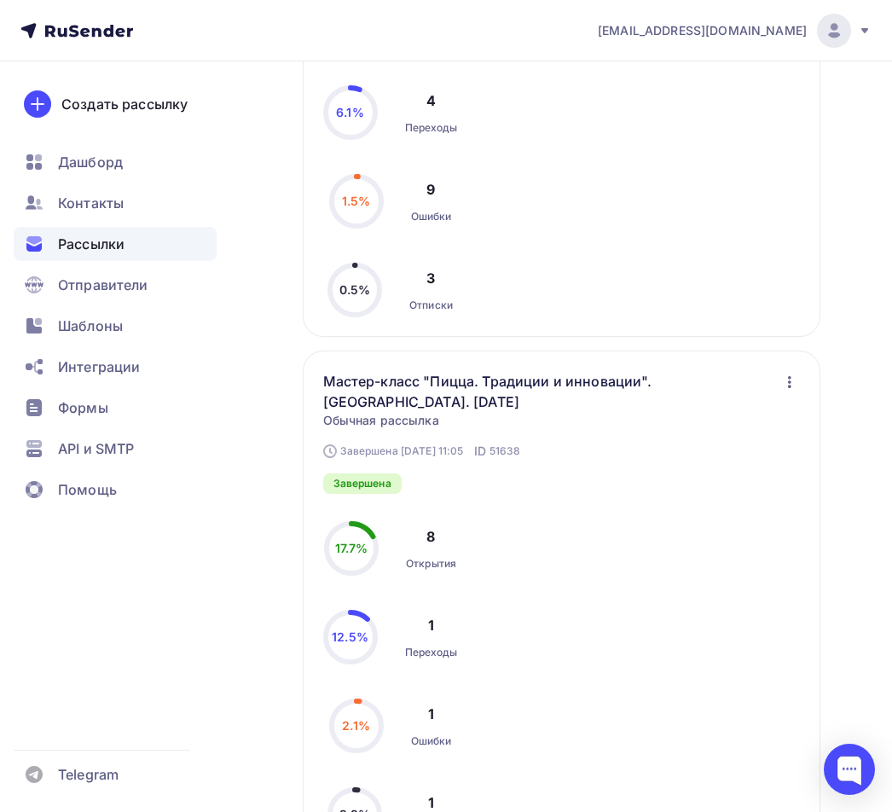
scroll to position [1057, 0]
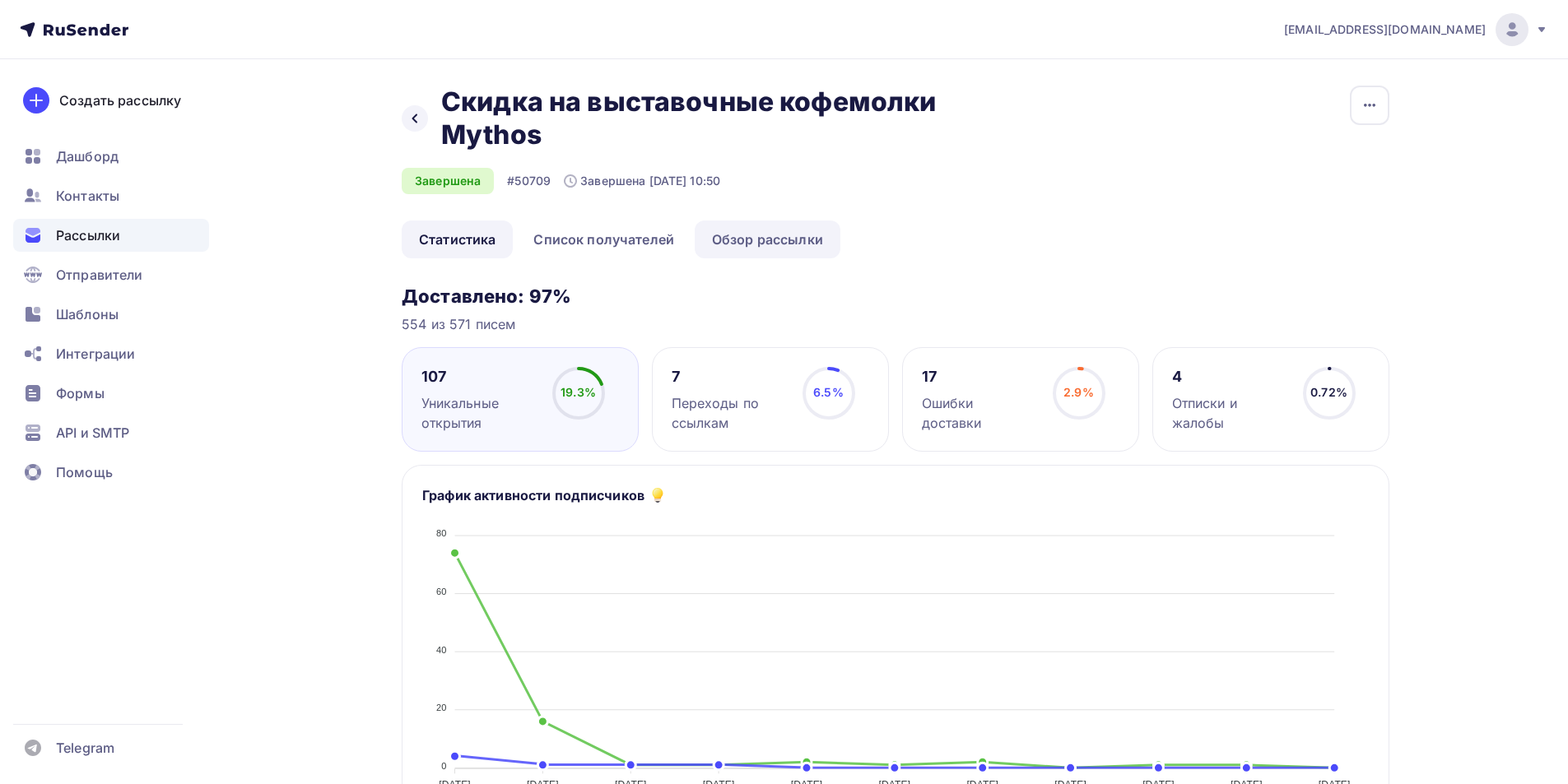
click at [761, 243] on link "Обзор рассылки" at bounding box center [767, 239] width 146 height 38
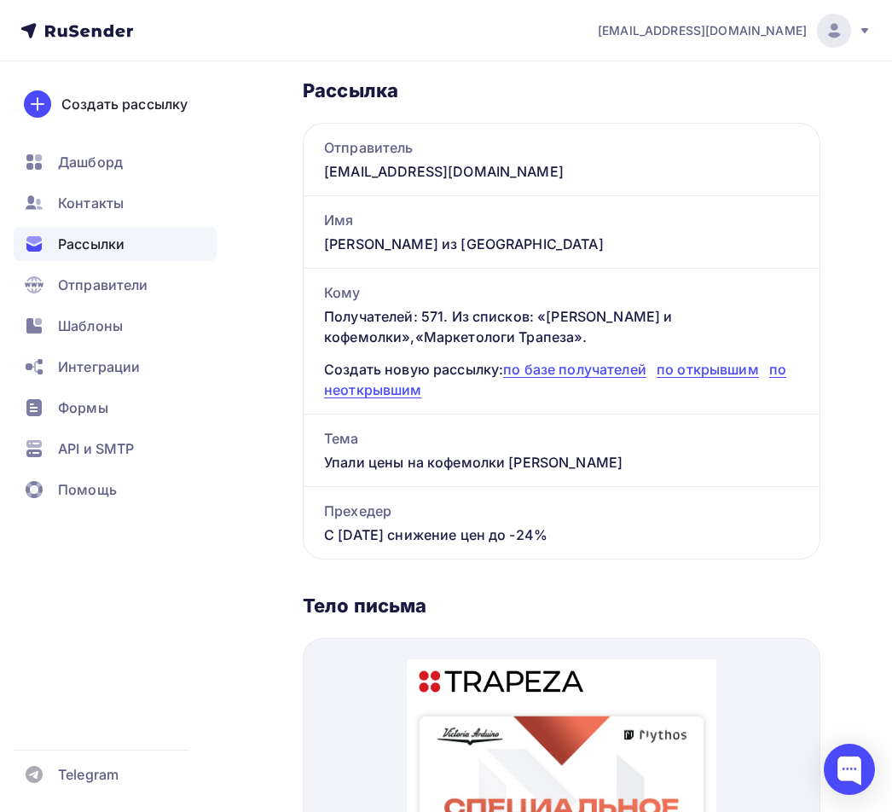
scroll to position [256, 0]
click at [89, 238] on span "Рассылки" at bounding box center [91, 244] width 67 height 20
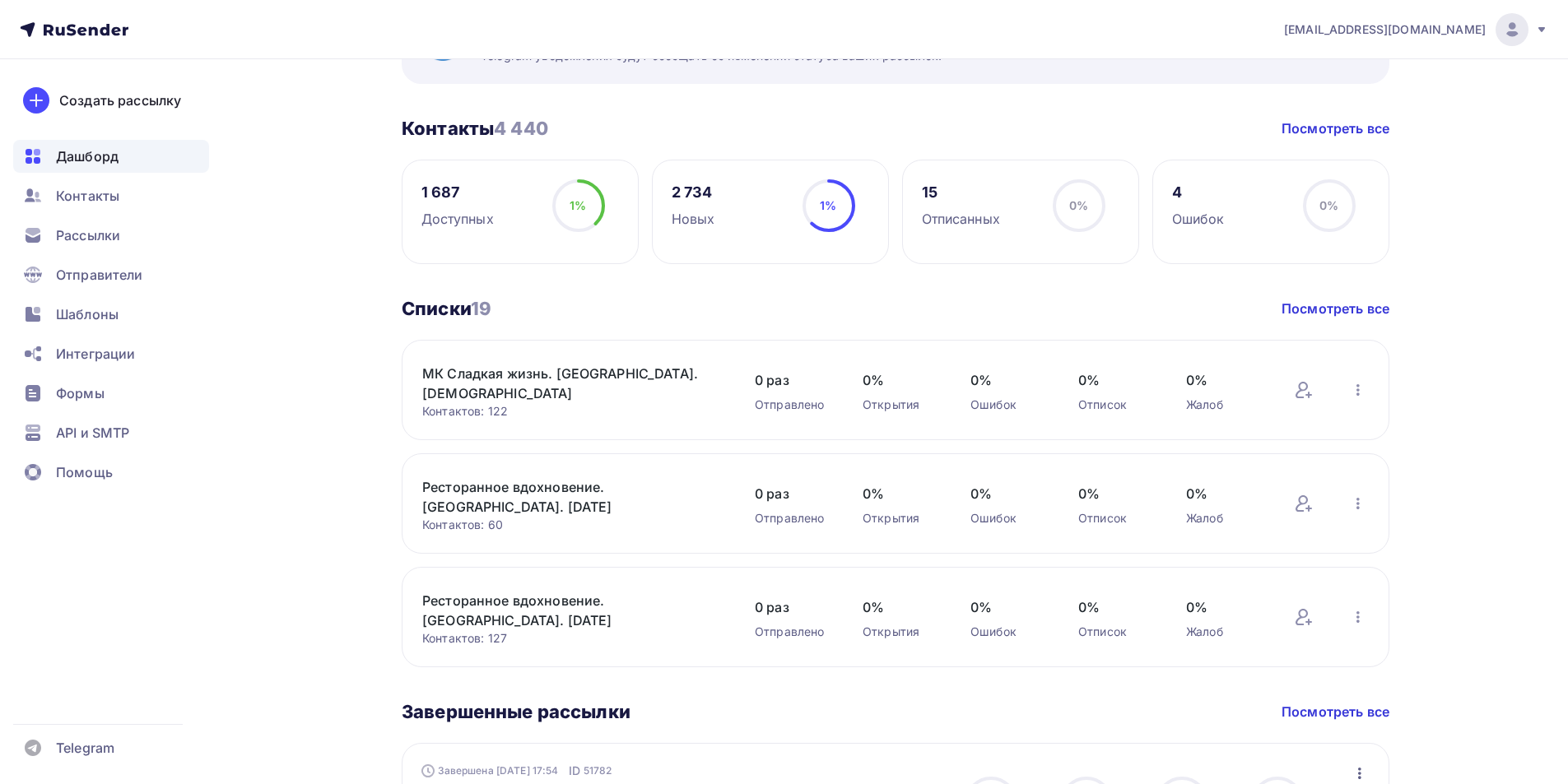
scroll to position [411, 0]
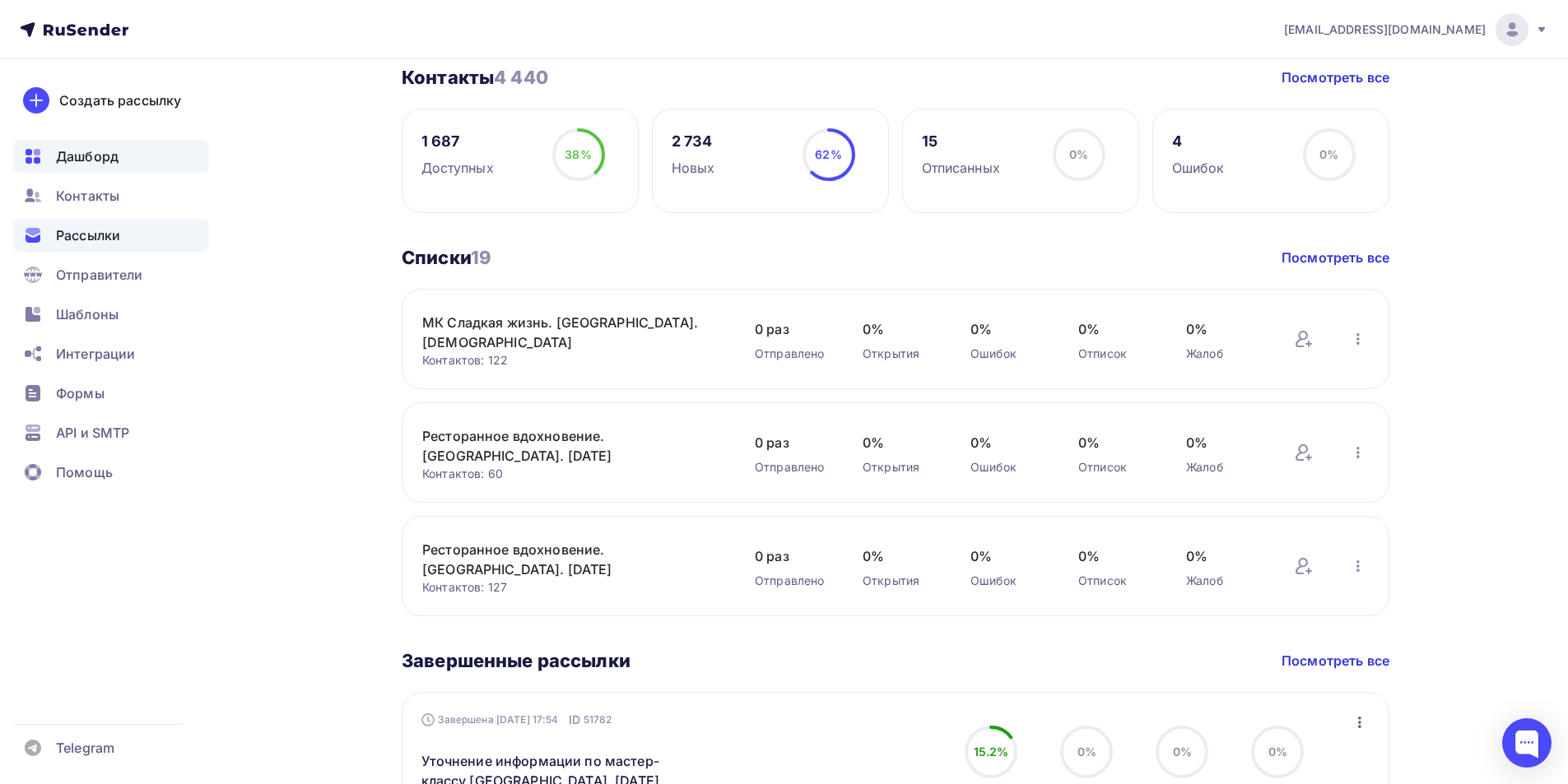
click at [110, 235] on span "Рассылки" at bounding box center [88, 235] width 65 height 19
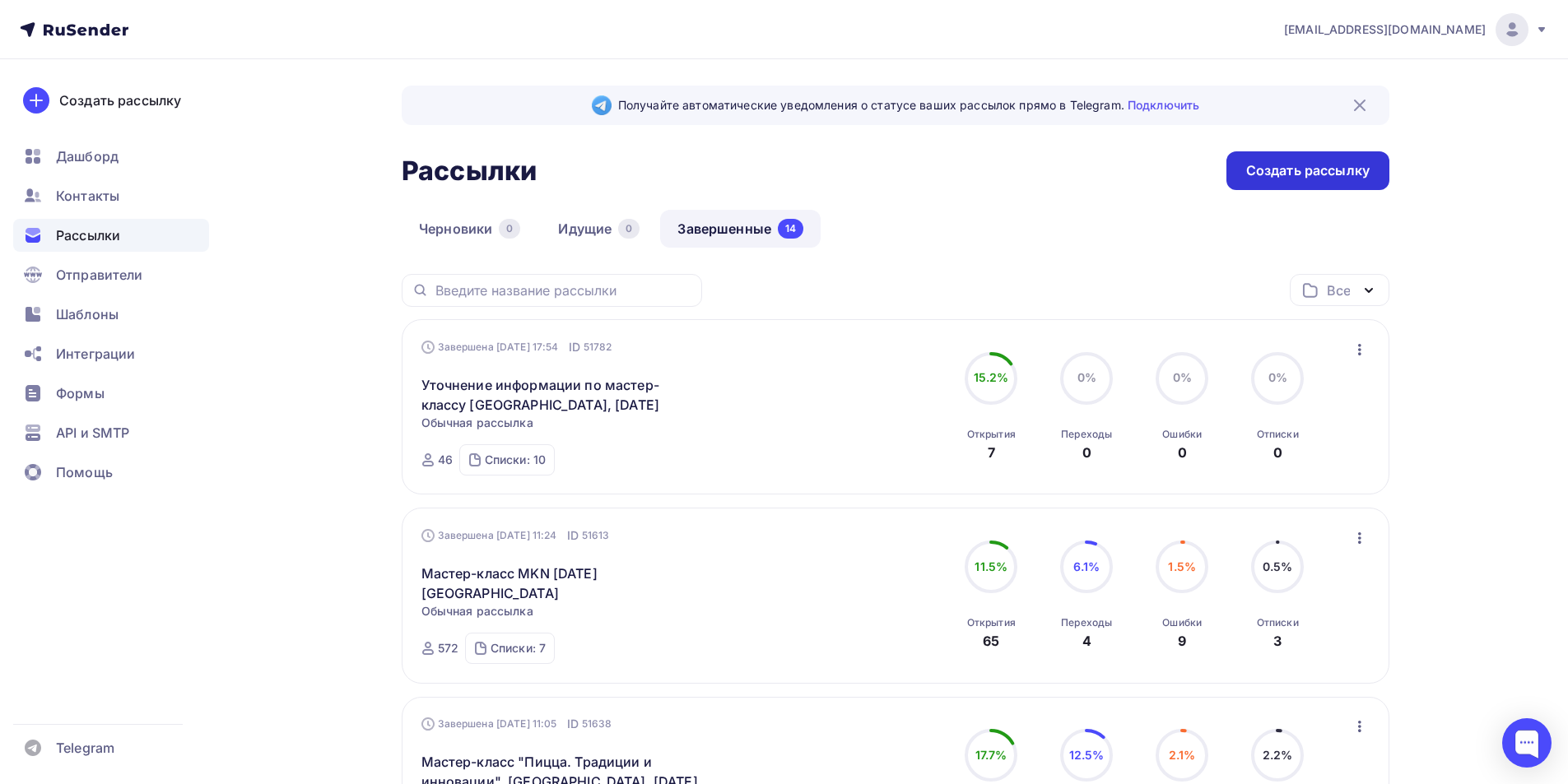
click at [1287, 174] on div "Создать рассылку" at bounding box center [1307, 171] width 124 height 19
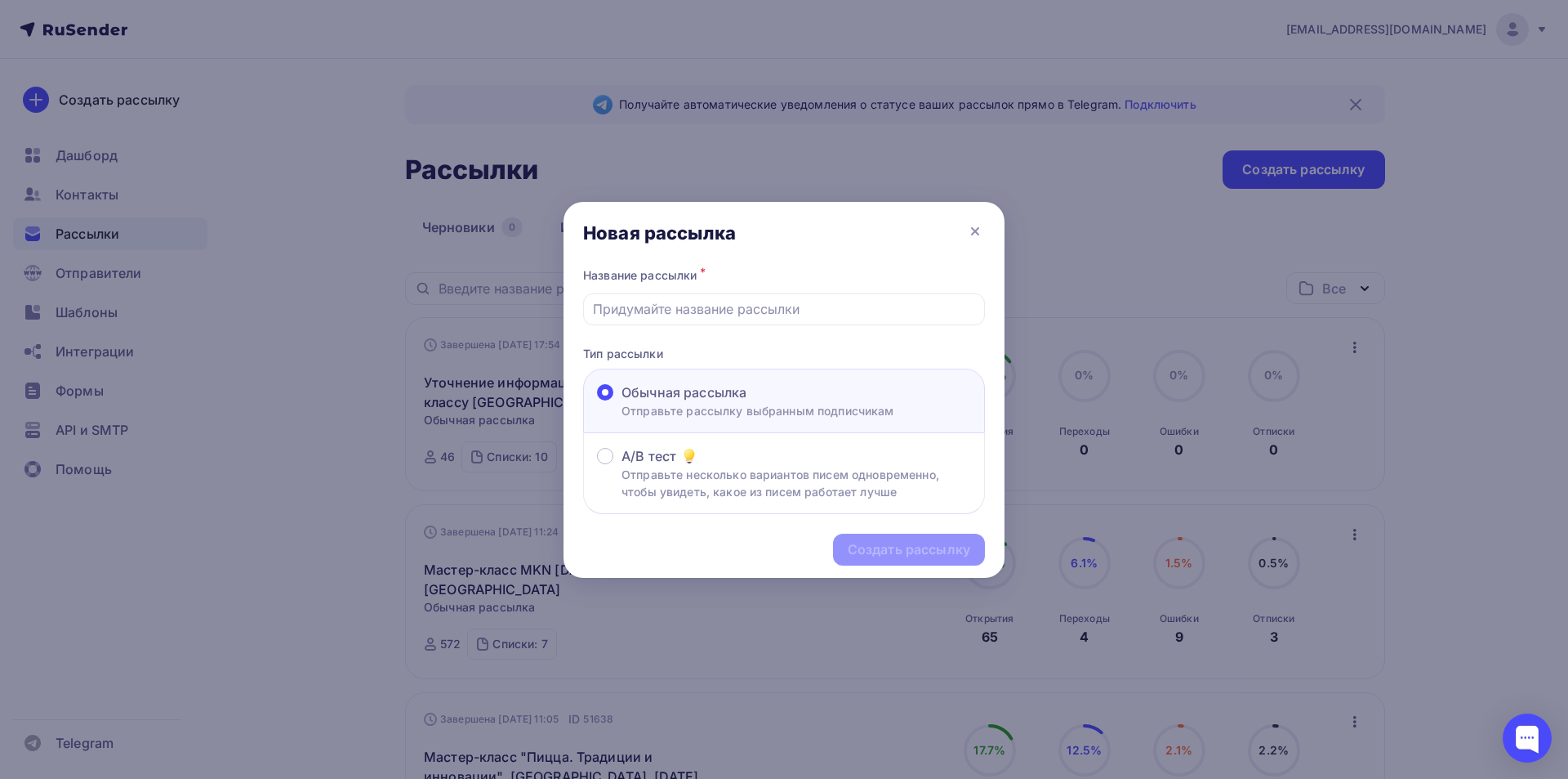
click at [707, 408] on p "Отправьте рассылку выбранным подписчикам" at bounding box center [758, 411] width 273 height 17
click at [622, 402] on input "Обычная рассылка Отправьте рассылку выбранным подписчикам" at bounding box center [622, 402] width 0 height 0
click at [729, 313] on input "text" at bounding box center [784, 309] width 383 height 19
type input "Акция! Сервируем осень с душой"
click at [874, 550] on div "Создать рассылку" at bounding box center [909, 550] width 123 height 19
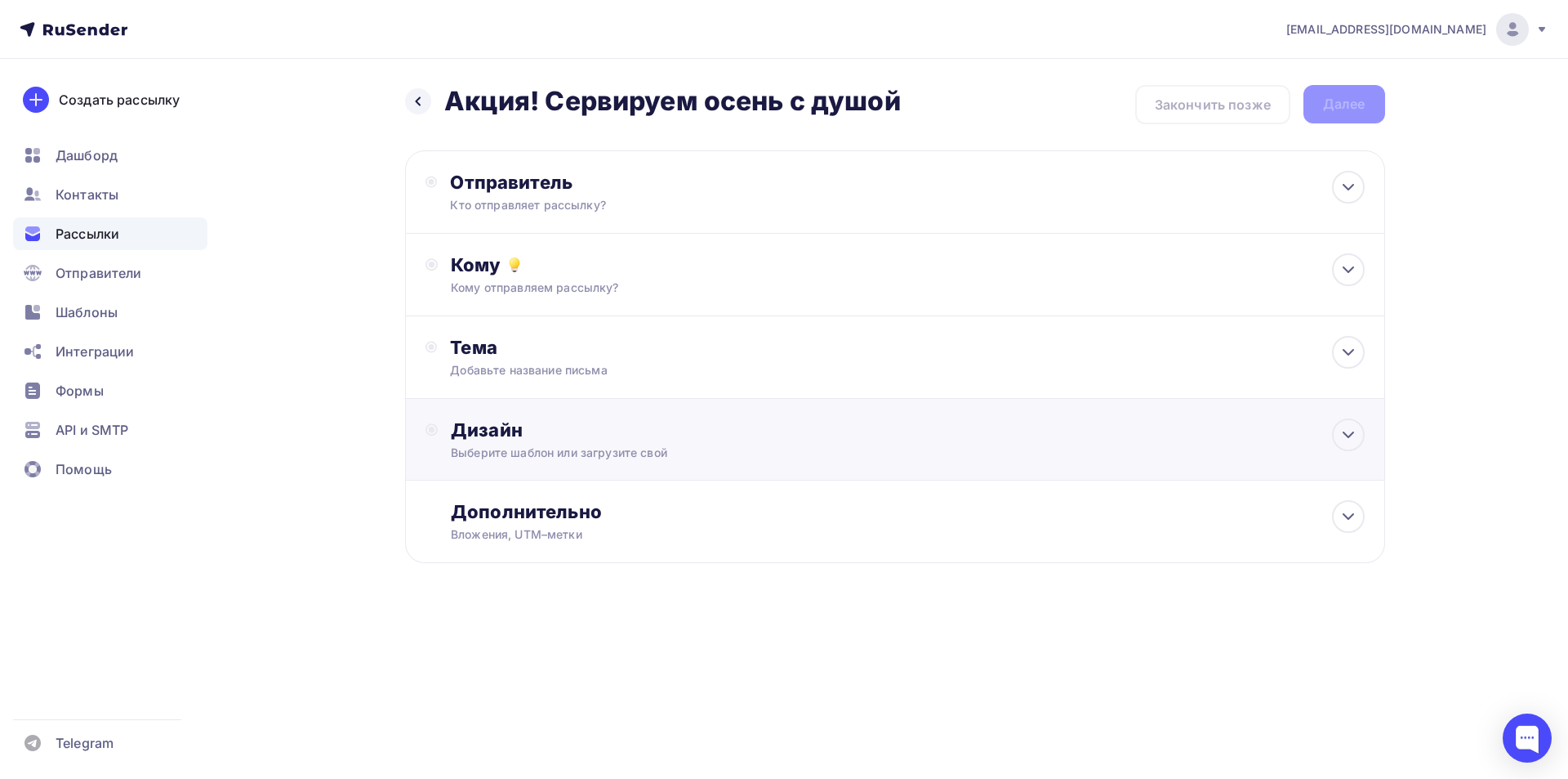
click at [725, 449] on div "Выберите шаблон или загрузите свой" at bounding box center [862, 452] width 823 height 16
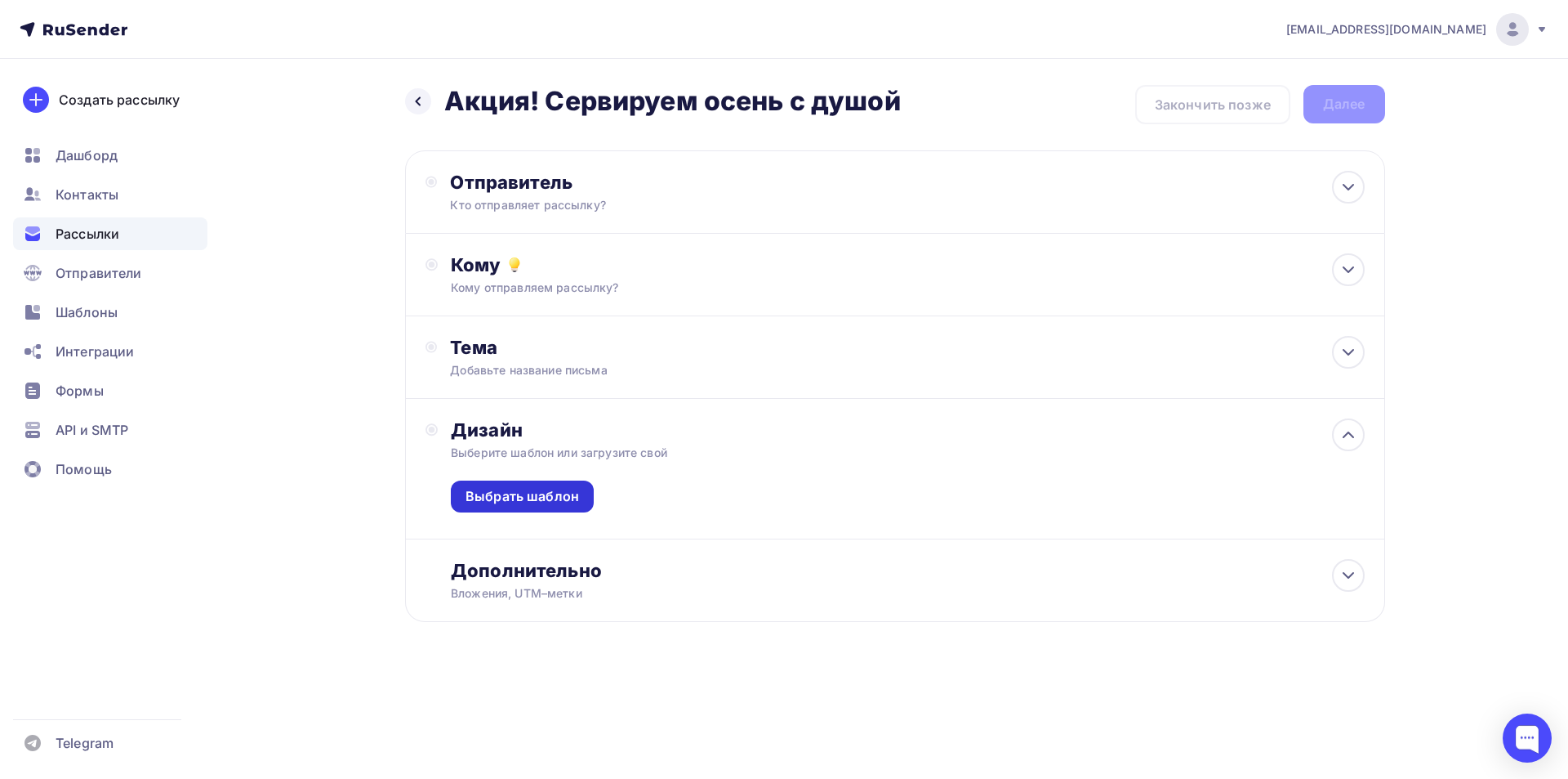
click at [541, 496] on div "Выбрать шаблон" at bounding box center [522, 496] width 114 height 19
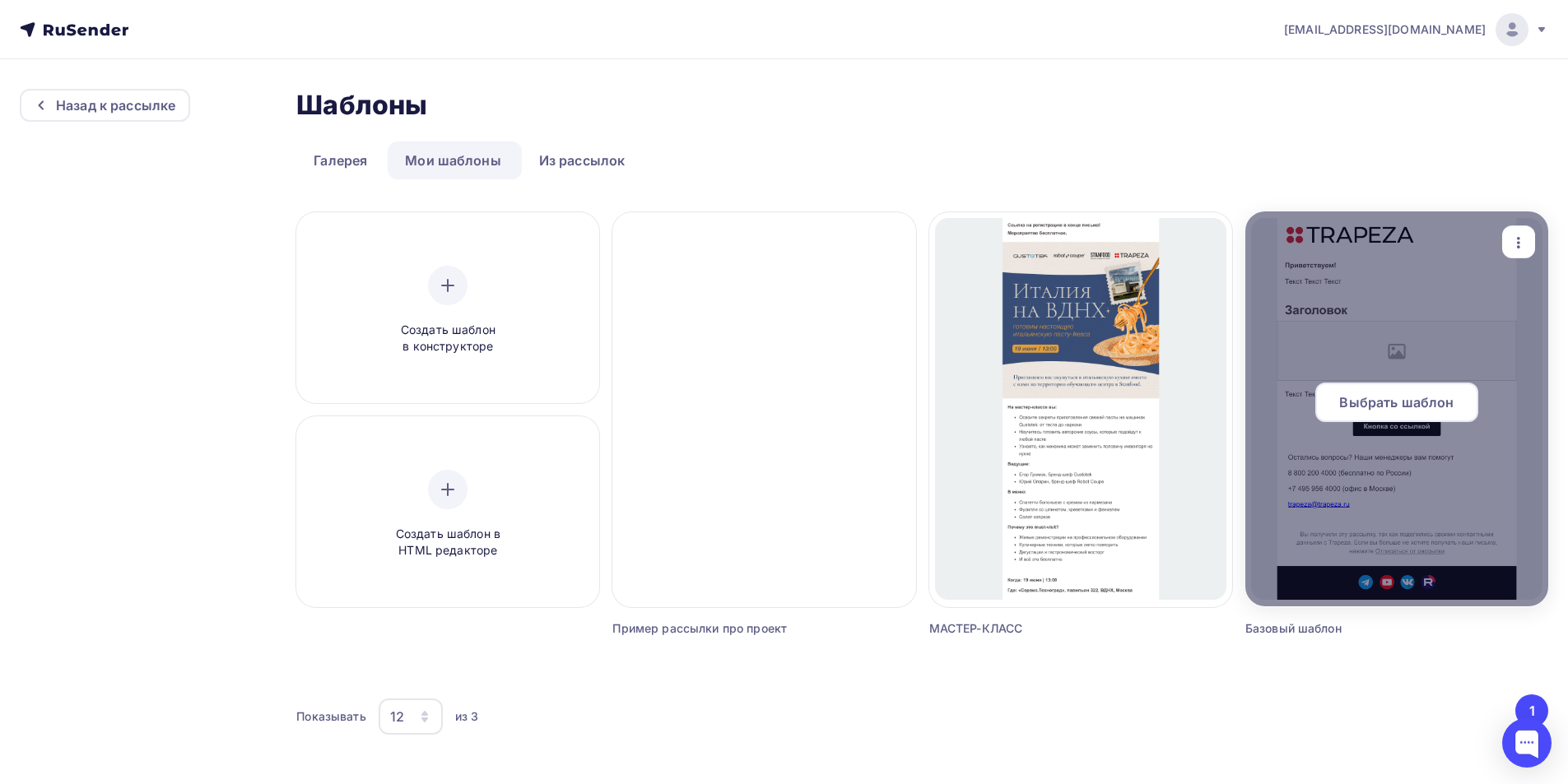
scroll to position [2, 0]
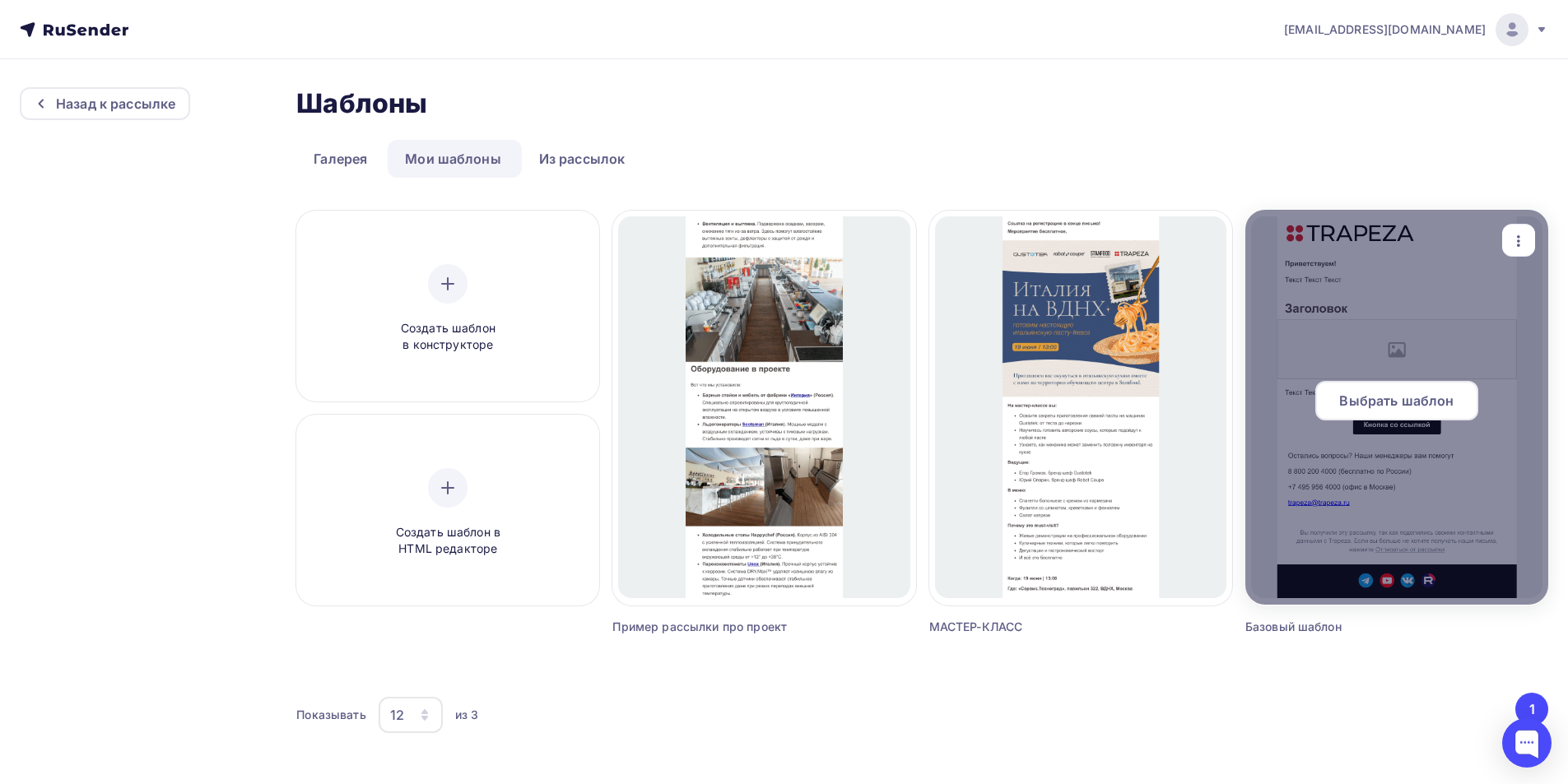
click at [1394, 403] on span "Выбрать шаблон" at bounding box center [1395, 400] width 115 height 19
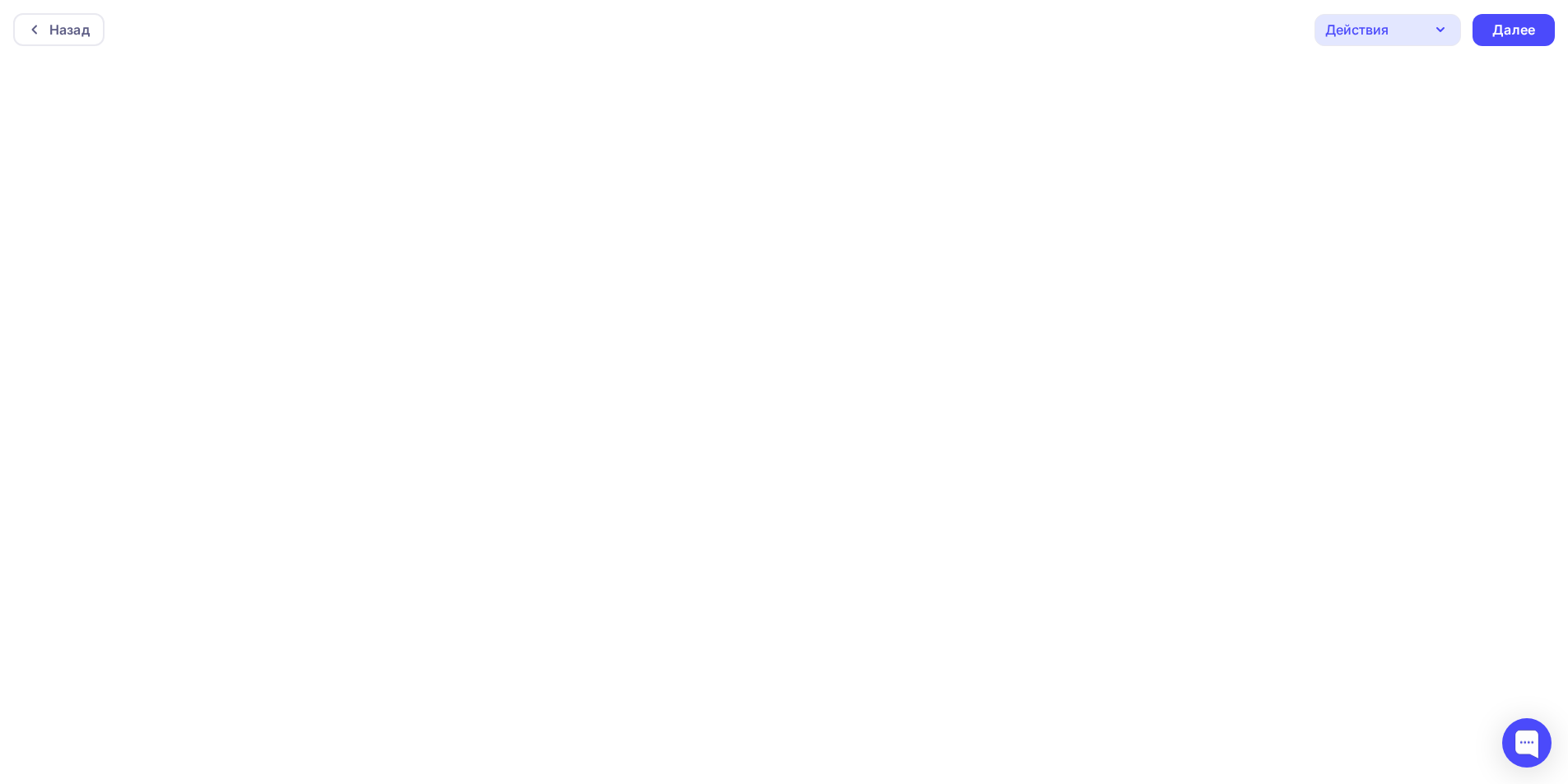
scroll to position [4, 0]
click at [1497, 23] on div "Далее" at bounding box center [1513, 26] width 42 height 19
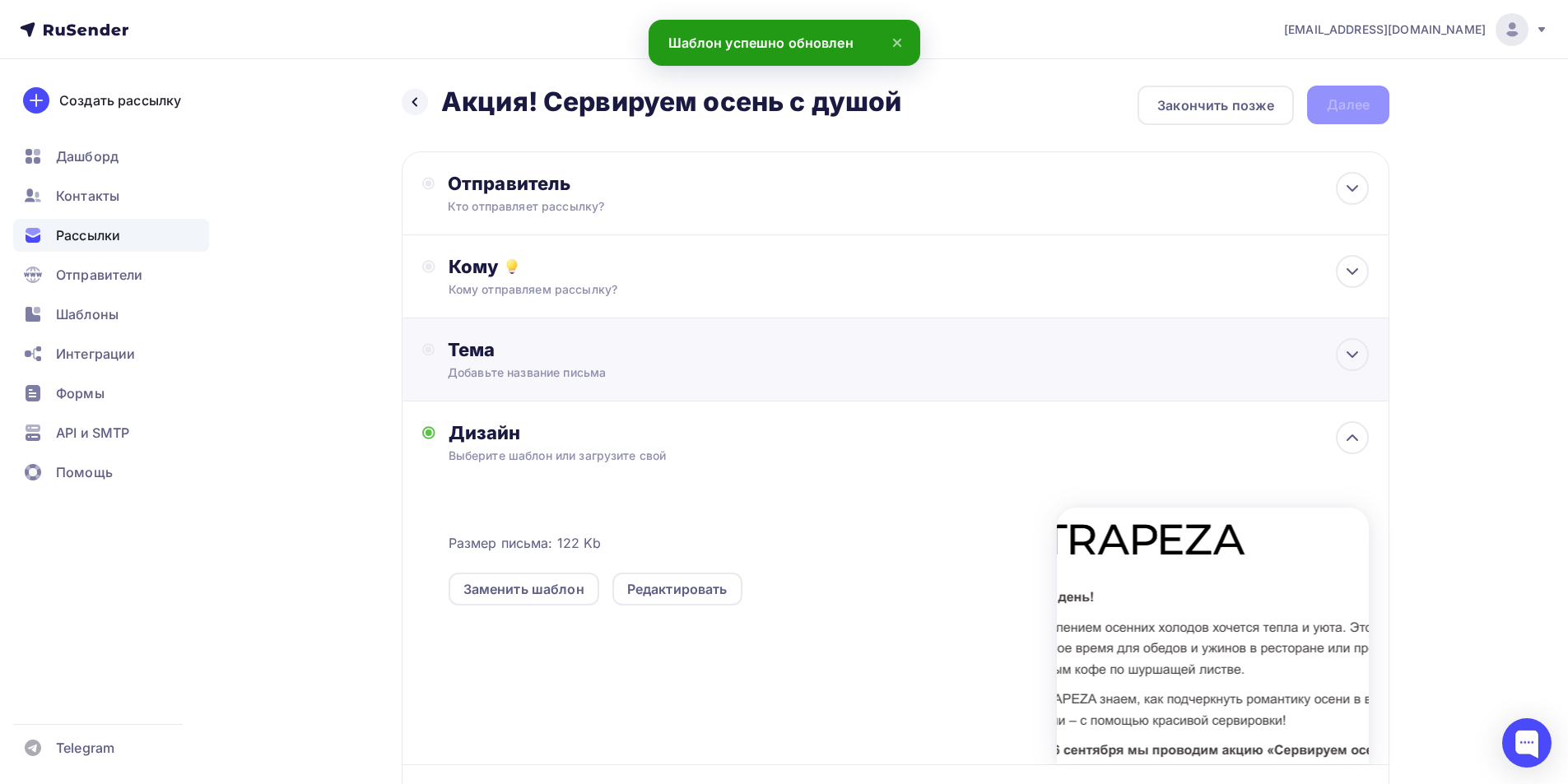
click at [616, 361] on div "Тема" at bounding box center [610, 349] width 325 height 23
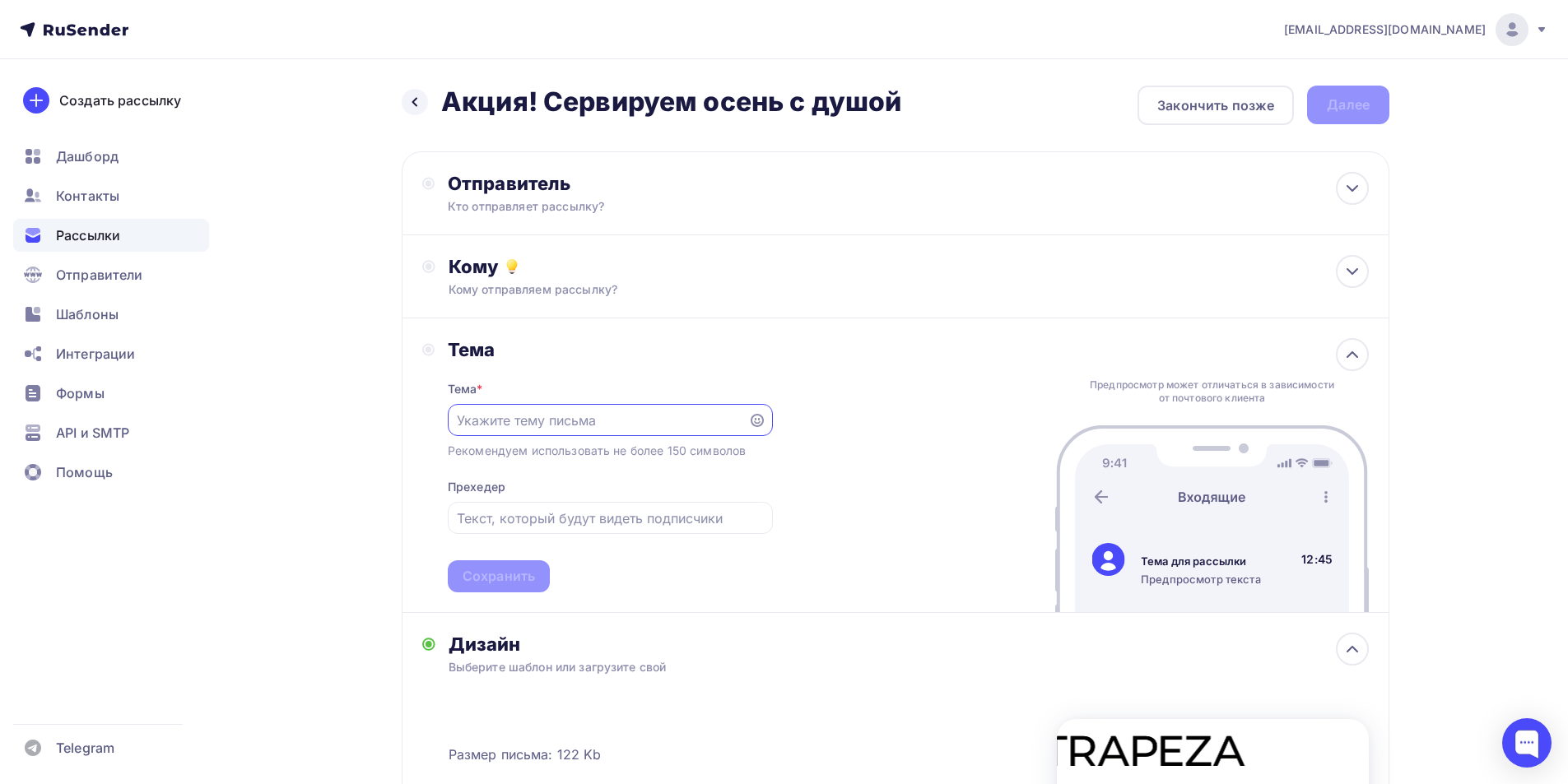
click at [528, 416] on input "text" at bounding box center [597, 420] width 282 height 19
paste input "Создавайте уют этой осенью!"
type input "Создавайте уют этой осенью!"
click at [568, 523] on input "text" at bounding box center [609, 518] width 306 height 19
click at [667, 517] on input "text" at bounding box center [609, 518] width 306 height 19
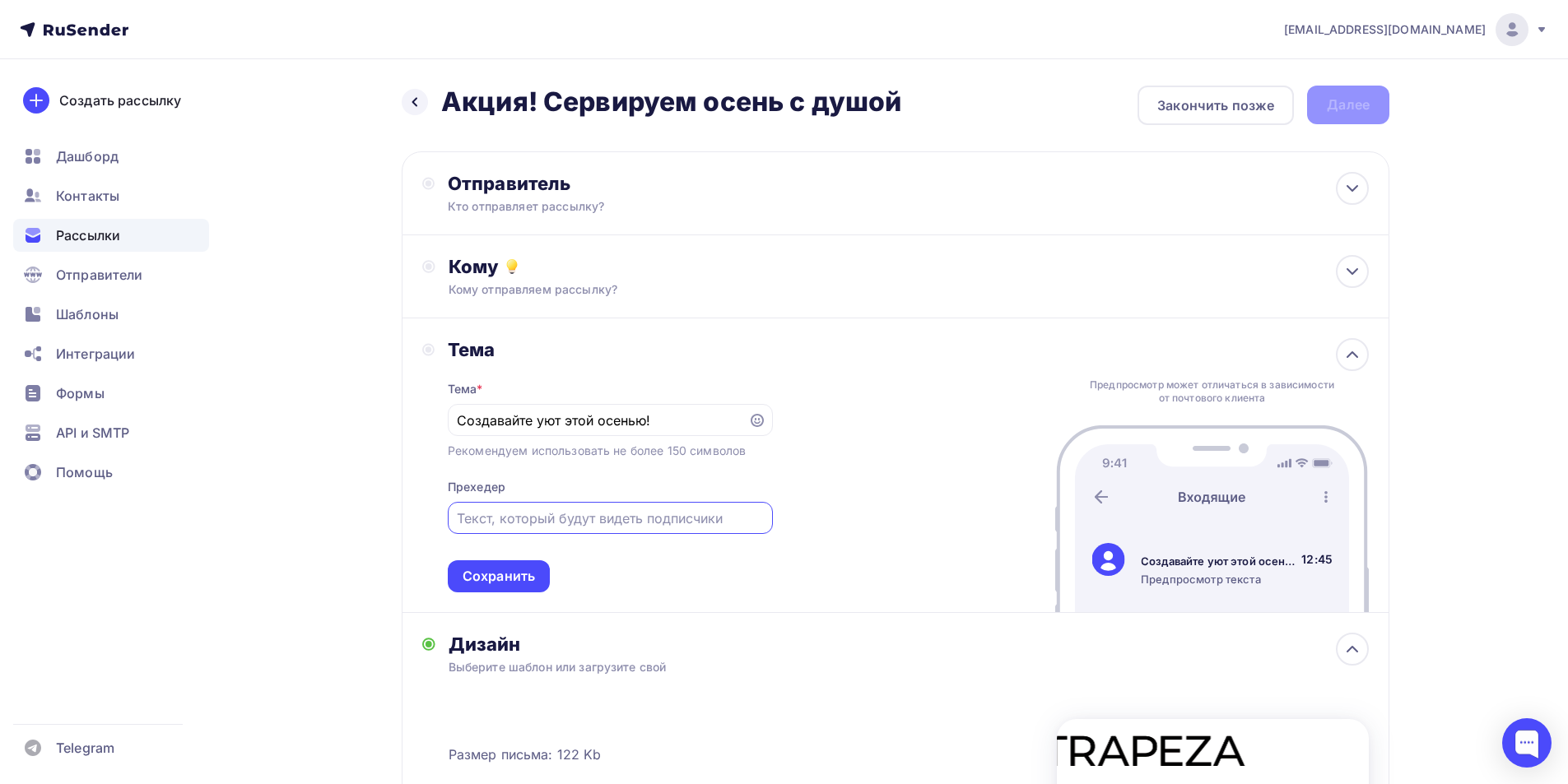
paste input "Скидки на посуду и аксессуары — только до 26 сентября"
type input "Скидки на посуду и аксессуары — только до 26 сентября"
click at [836, 471] on div "Тема Тема * Создавайте уют этой осенью! Рекомендуем использовать не более 150 с…" at bounding box center [894, 465] width 987 height 294
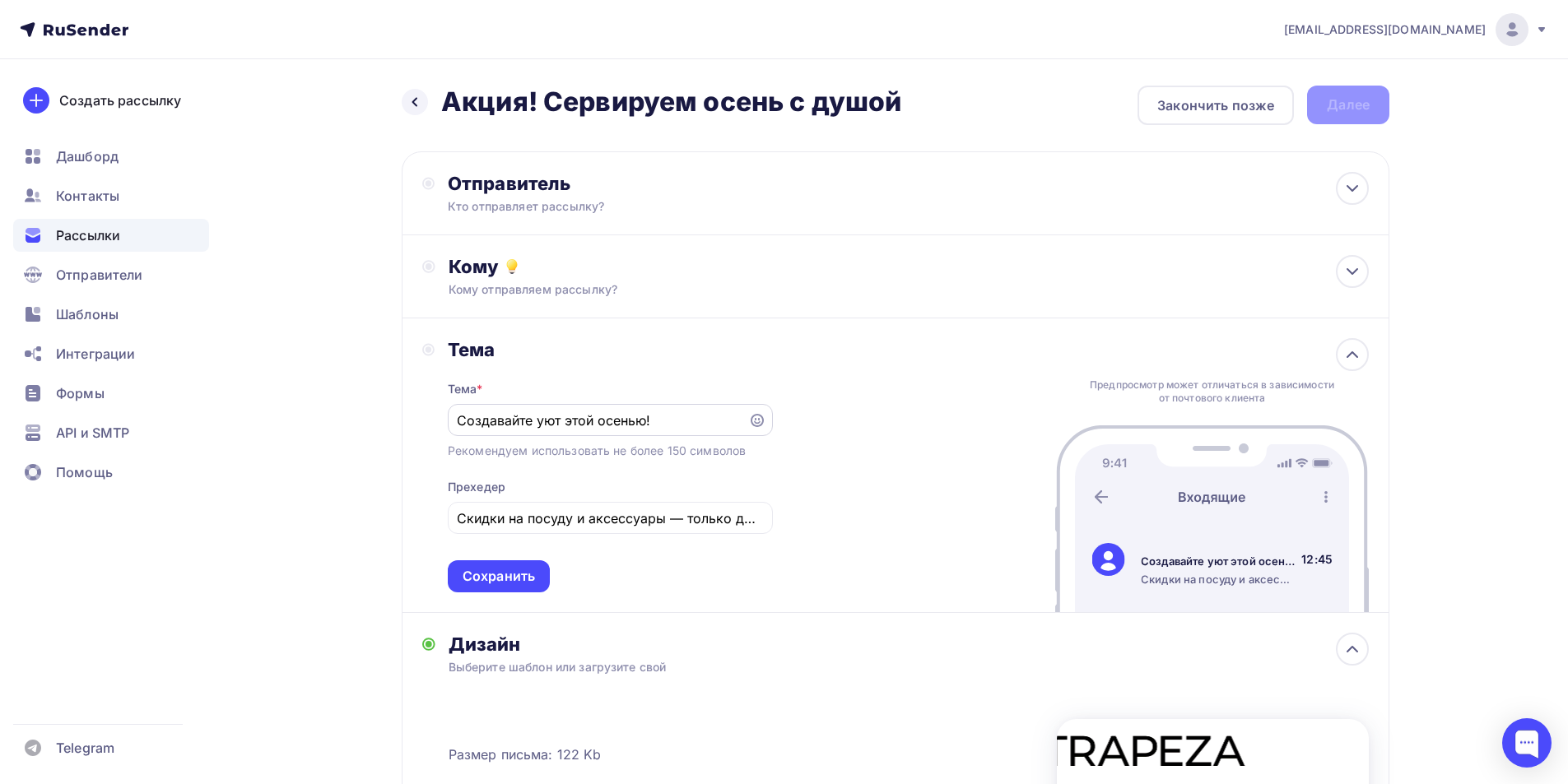
scroll to position [82, 0]
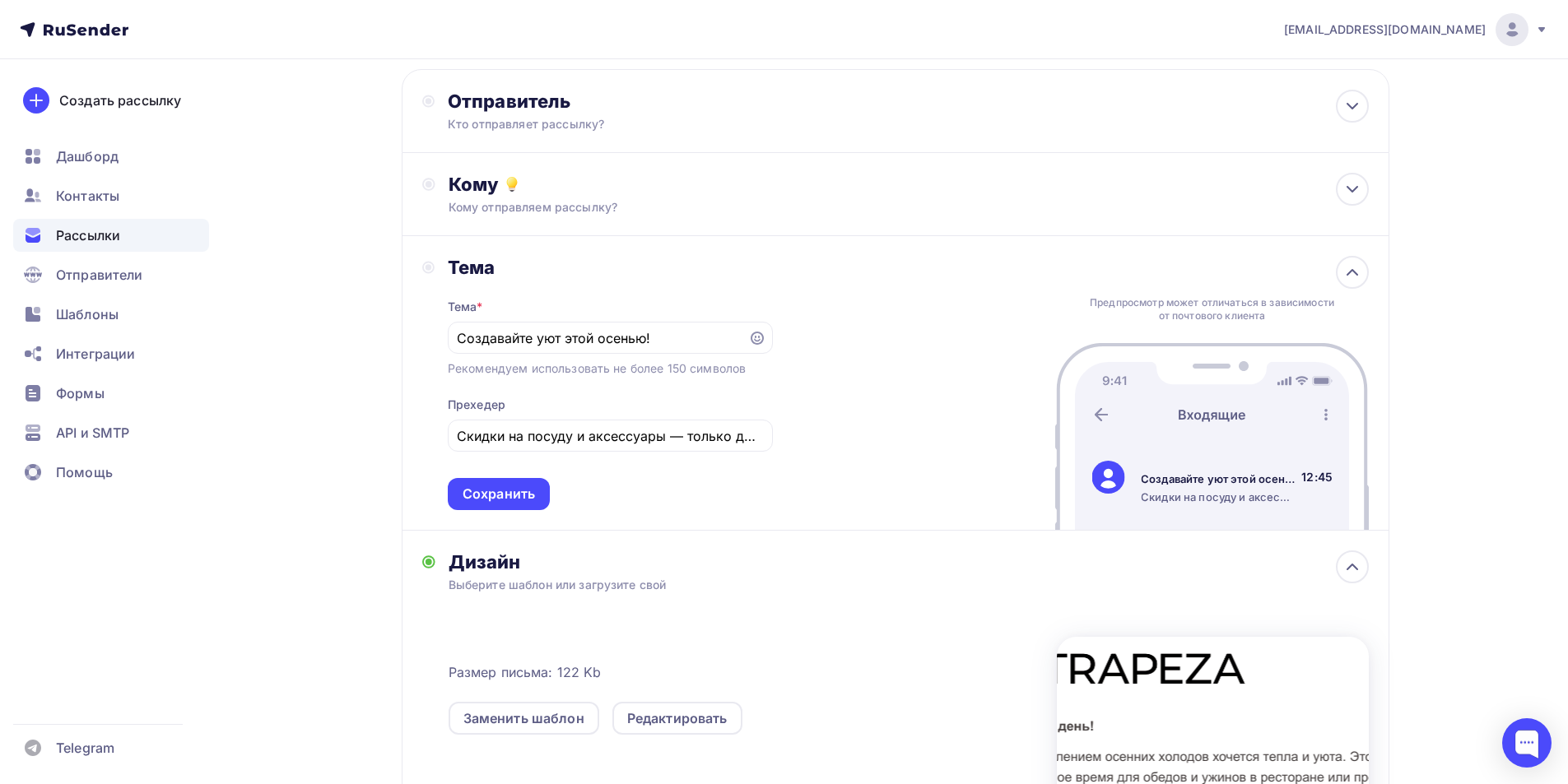
click at [612, 282] on div "Тема * Создавайте уют этой осенью! Рекомендуем использовать не более 150 символ…" at bounding box center [610, 394] width 325 height 231
click at [521, 494] on div "Сохранить" at bounding box center [498, 494] width 72 height 19
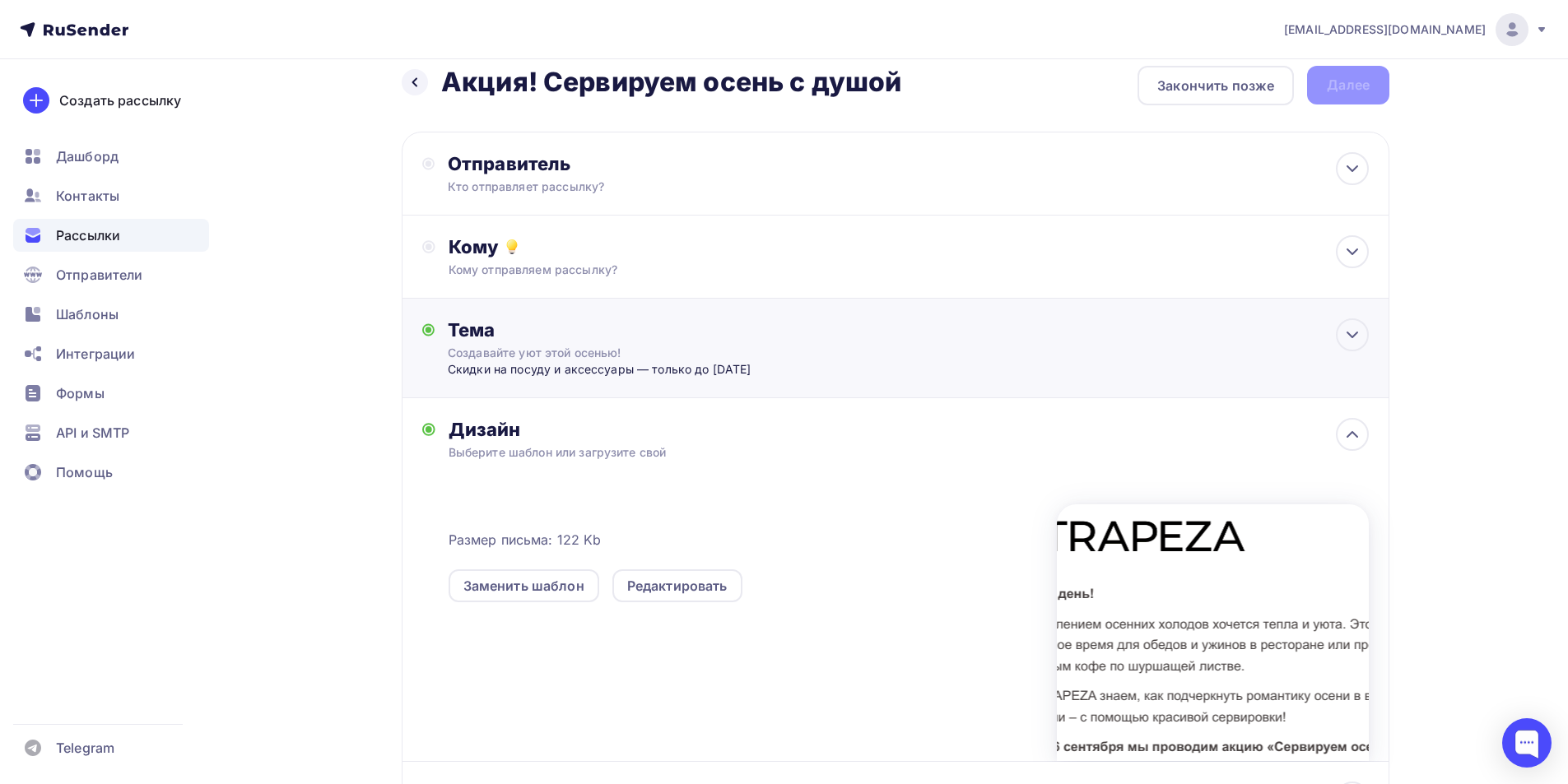
scroll to position [0, 0]
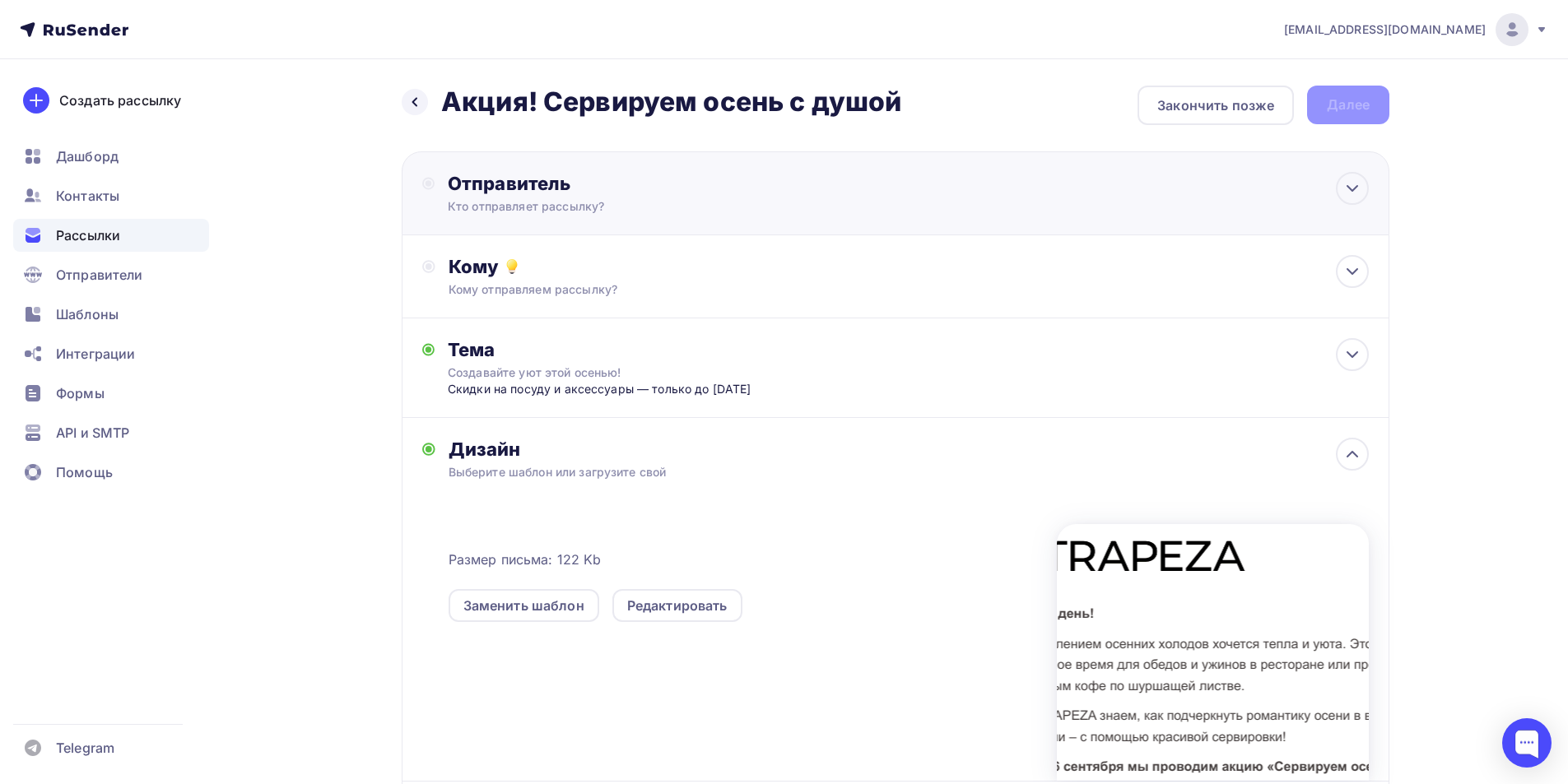
click at [633, 193] on div "Отправитель" at bounding box center [625, 183] width 356 height 23
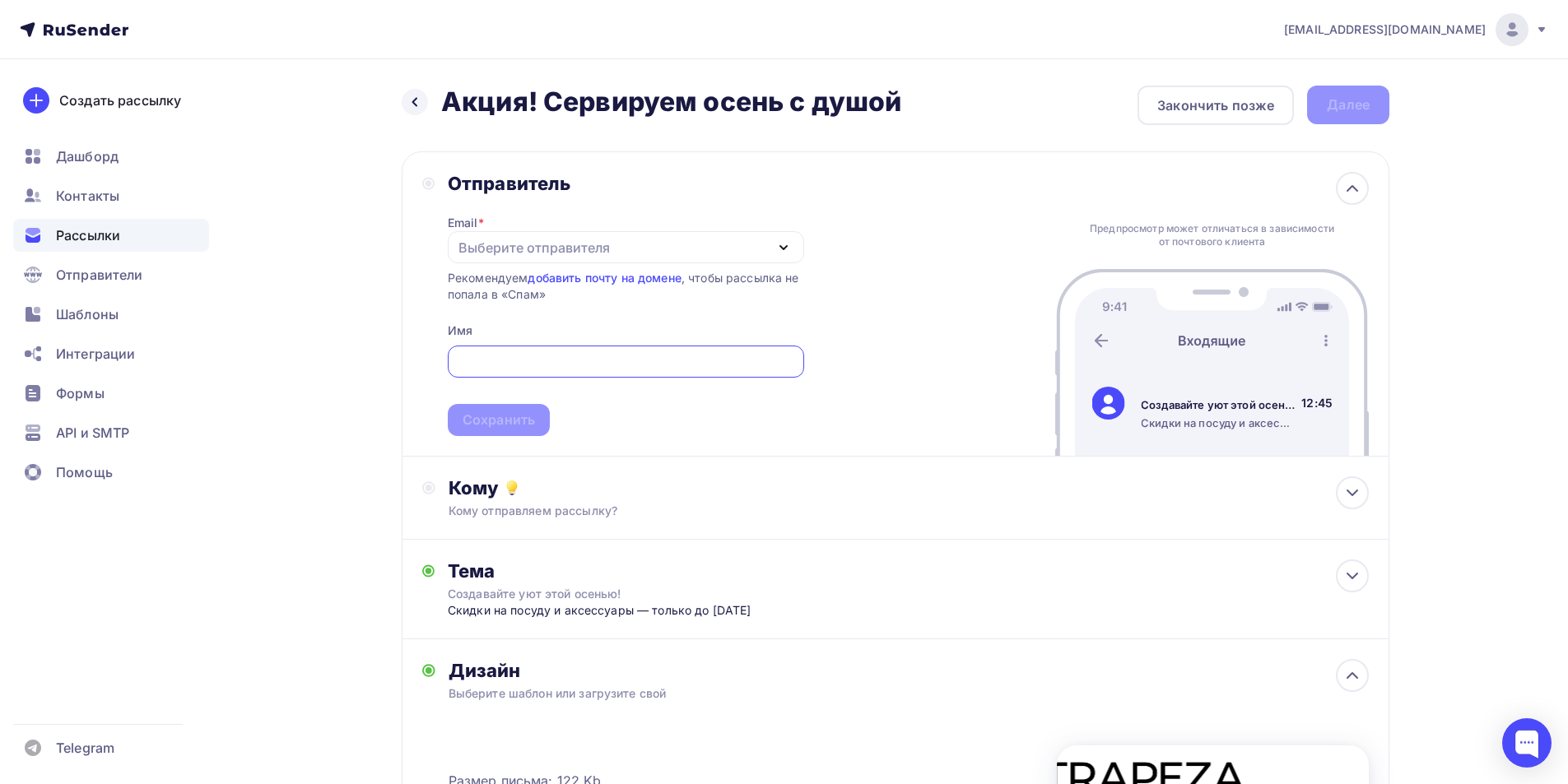
click at [533, 252] on div "Выберите отправителя" at bounding box center [534, 247] width 151 height 19
click at [536, 301] on div "[EMAIL_ADDRESS][DOMAIN_NAME]" at bounding box center [583, 295] width 232 height 19
click at [526, 357] on input "text" at bounding box center [625, 362] width 338 height 19
type input "TRAPEZA"
click at [490, 413] on div "Сохранить" at bounding box center [498, 420] width 72 height 19
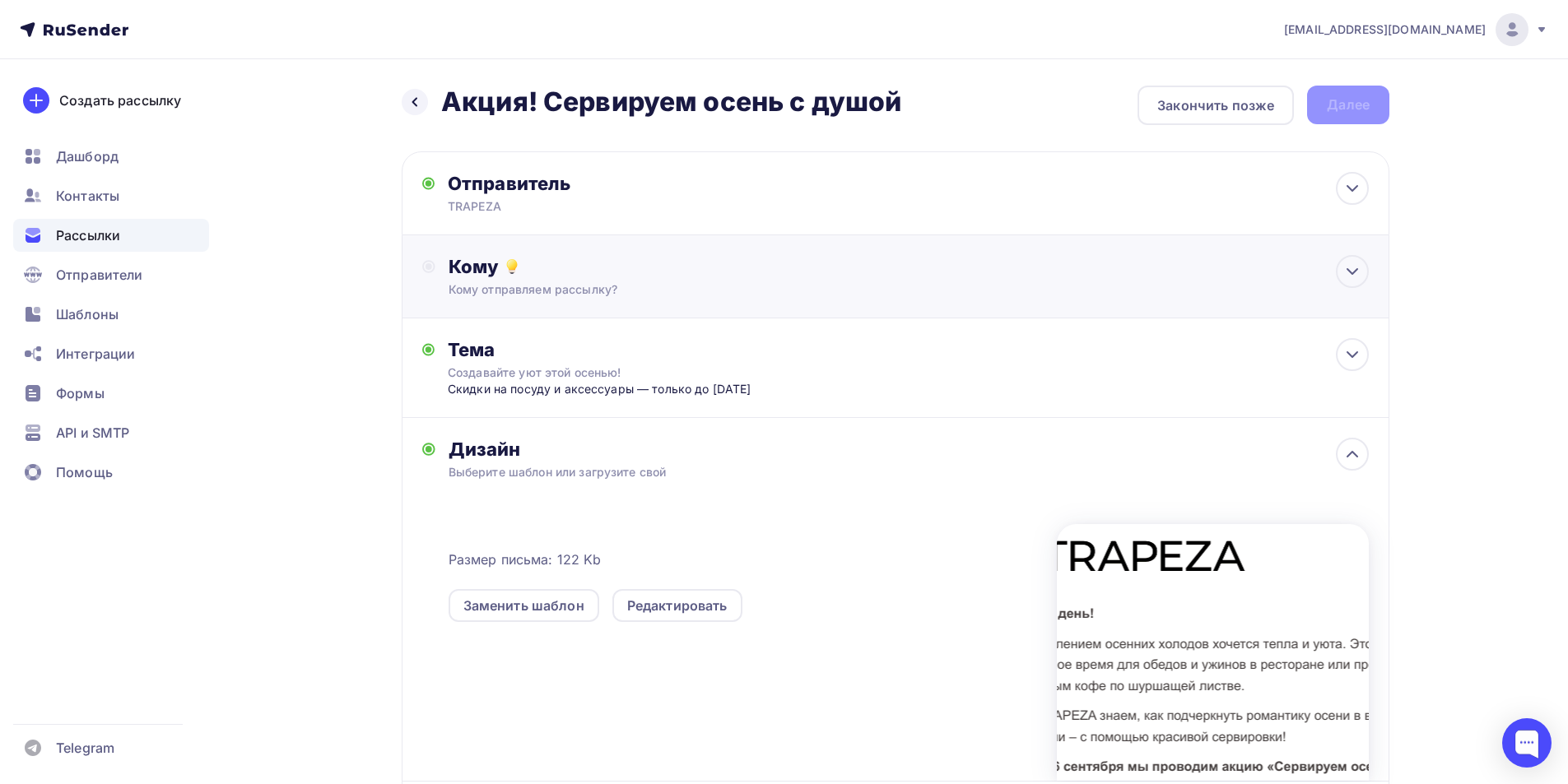
click at [669, 273] on div "Кому" at bounding box center [908, 266] width 920 height 23
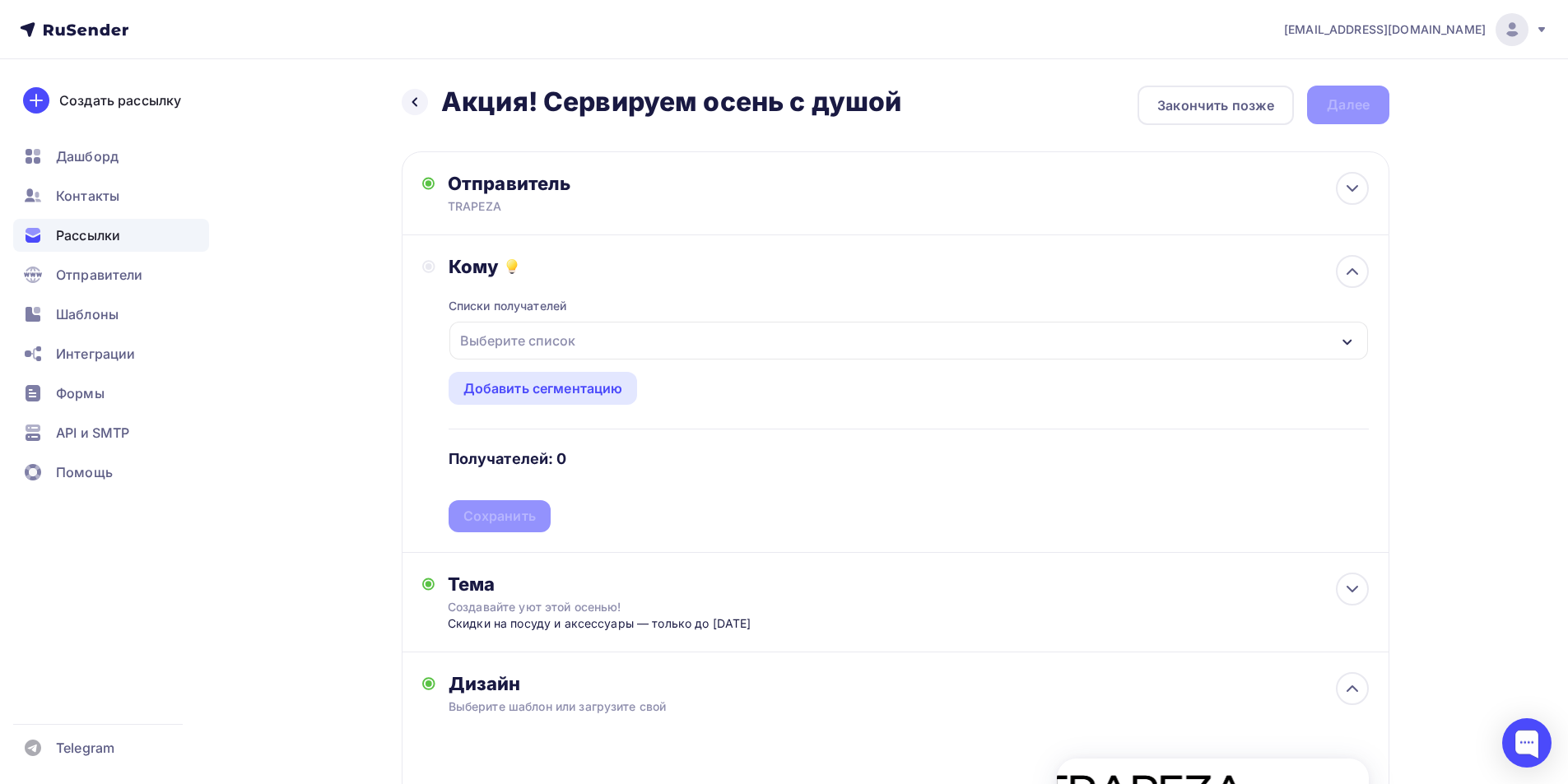
click at [531, 345] on div "Выберите список" at bounding box center [517, 340] width 128 height 30
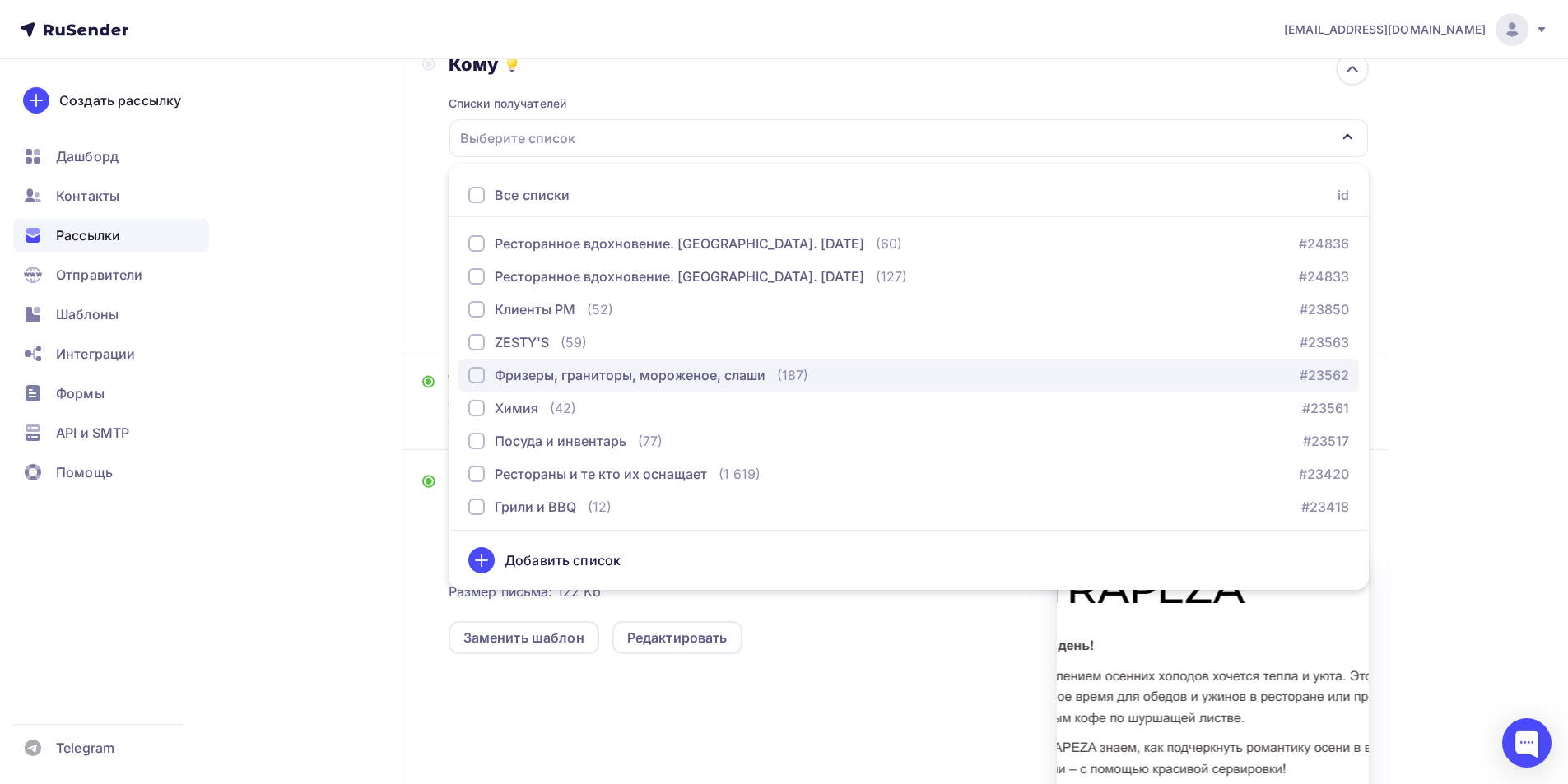
scroll to position [173, 0]
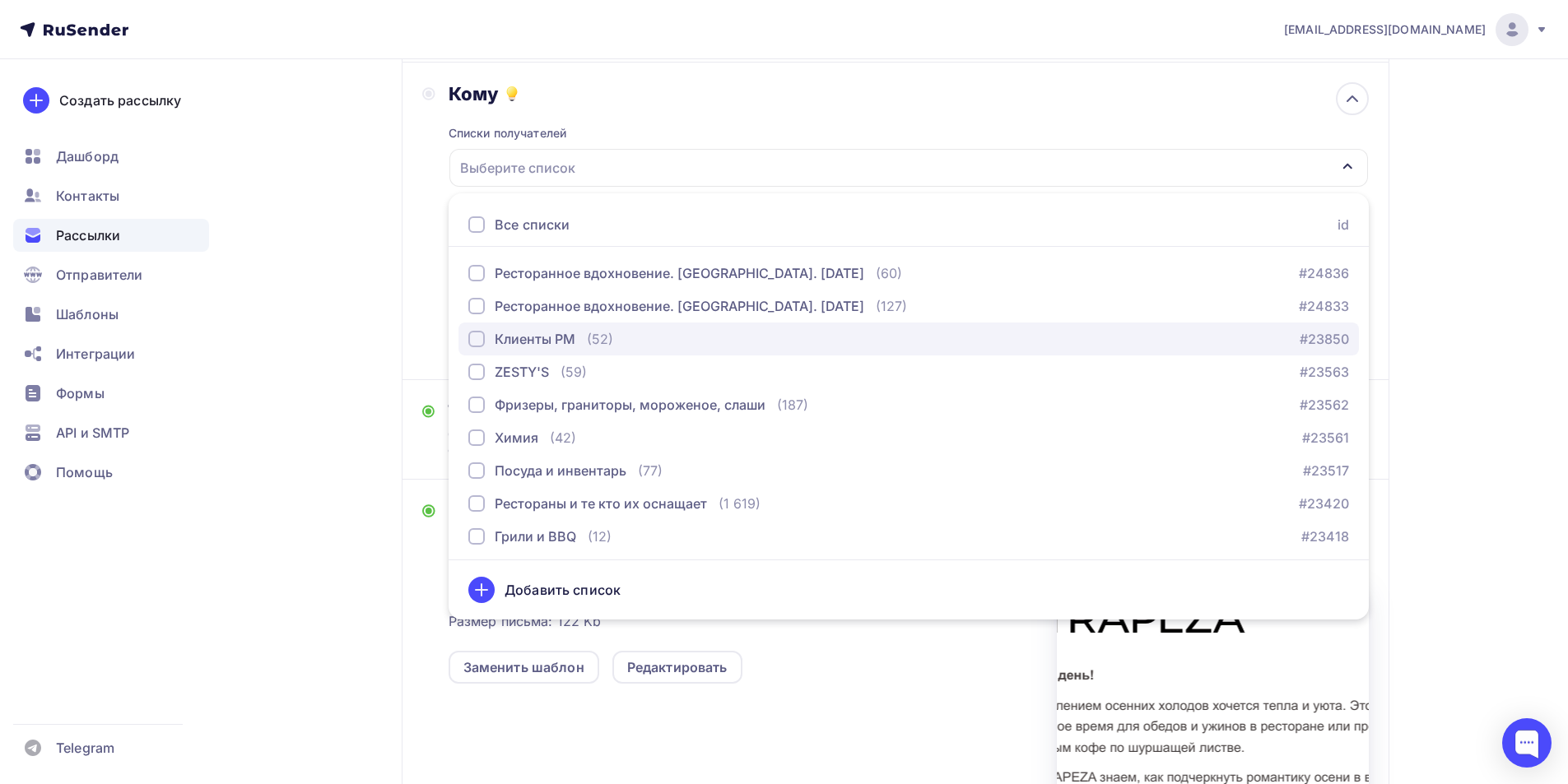
click at [482, 342] on div "button" at bounding box center [476, 338] width 16 height 16
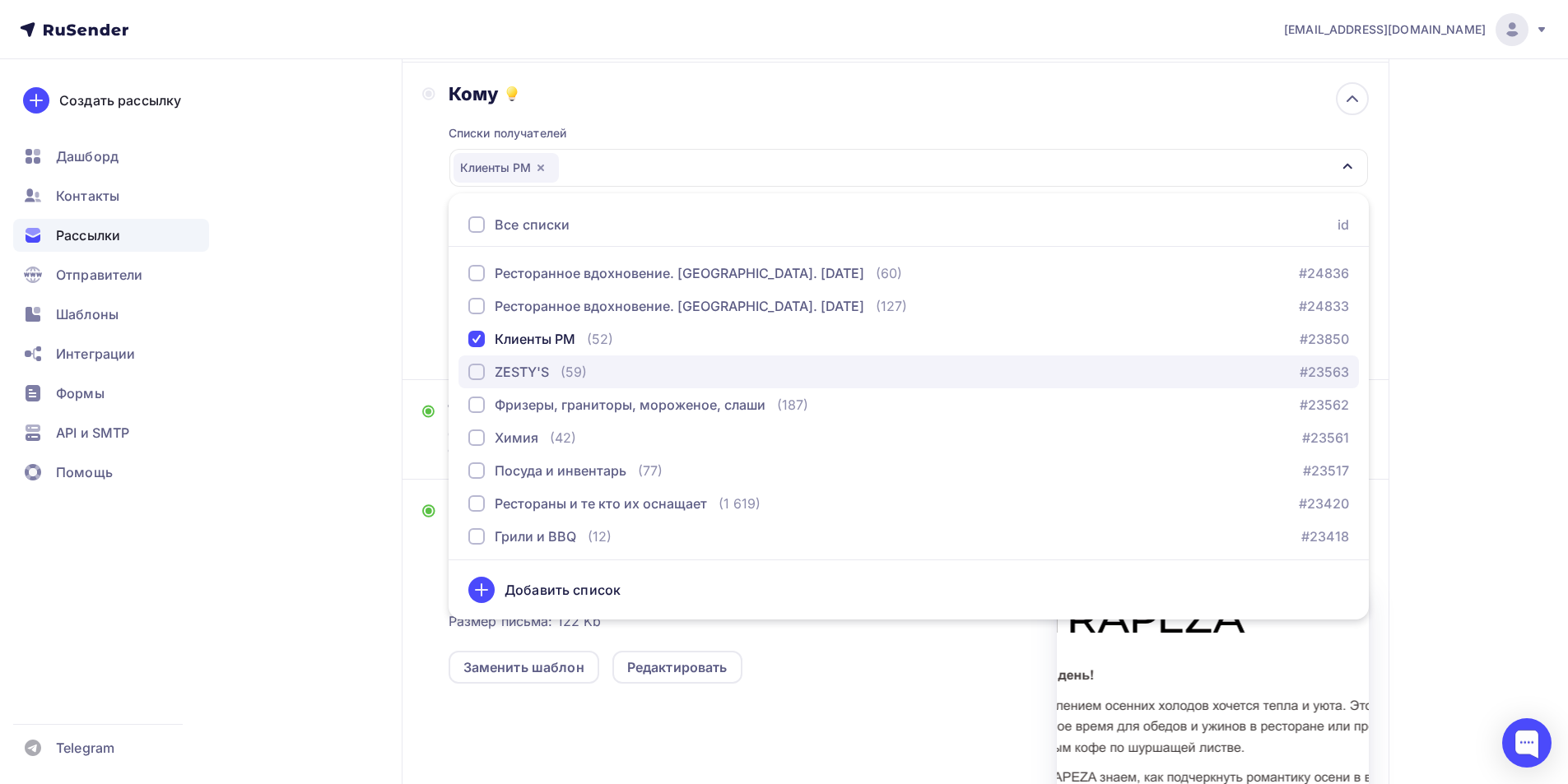
click at [482, 373] on div "button" at bounding box center [476, 371] width 16 height 16
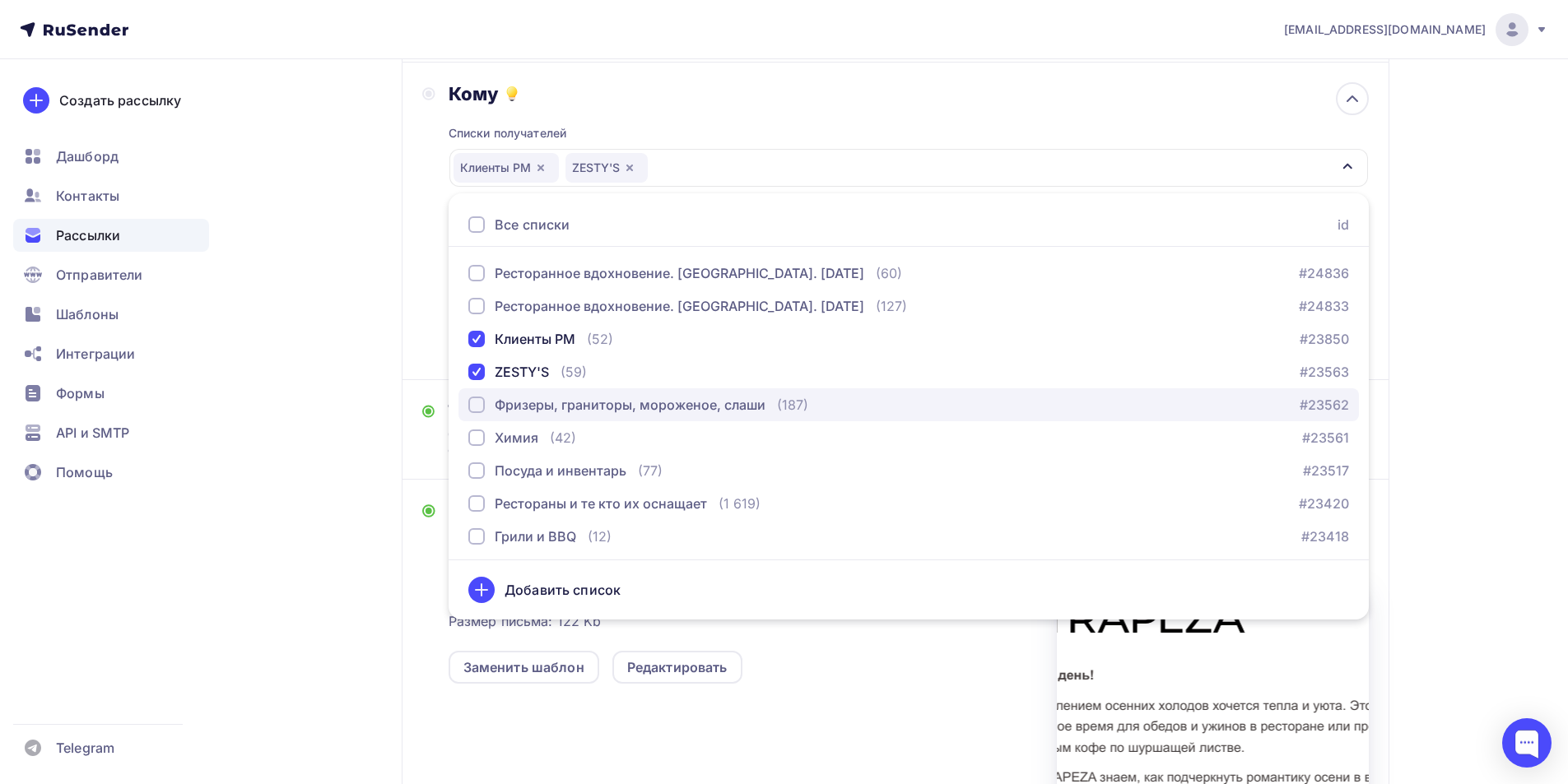
click at [469, 411] on div "button" at bounding box center [476, 404] width 16 height 16
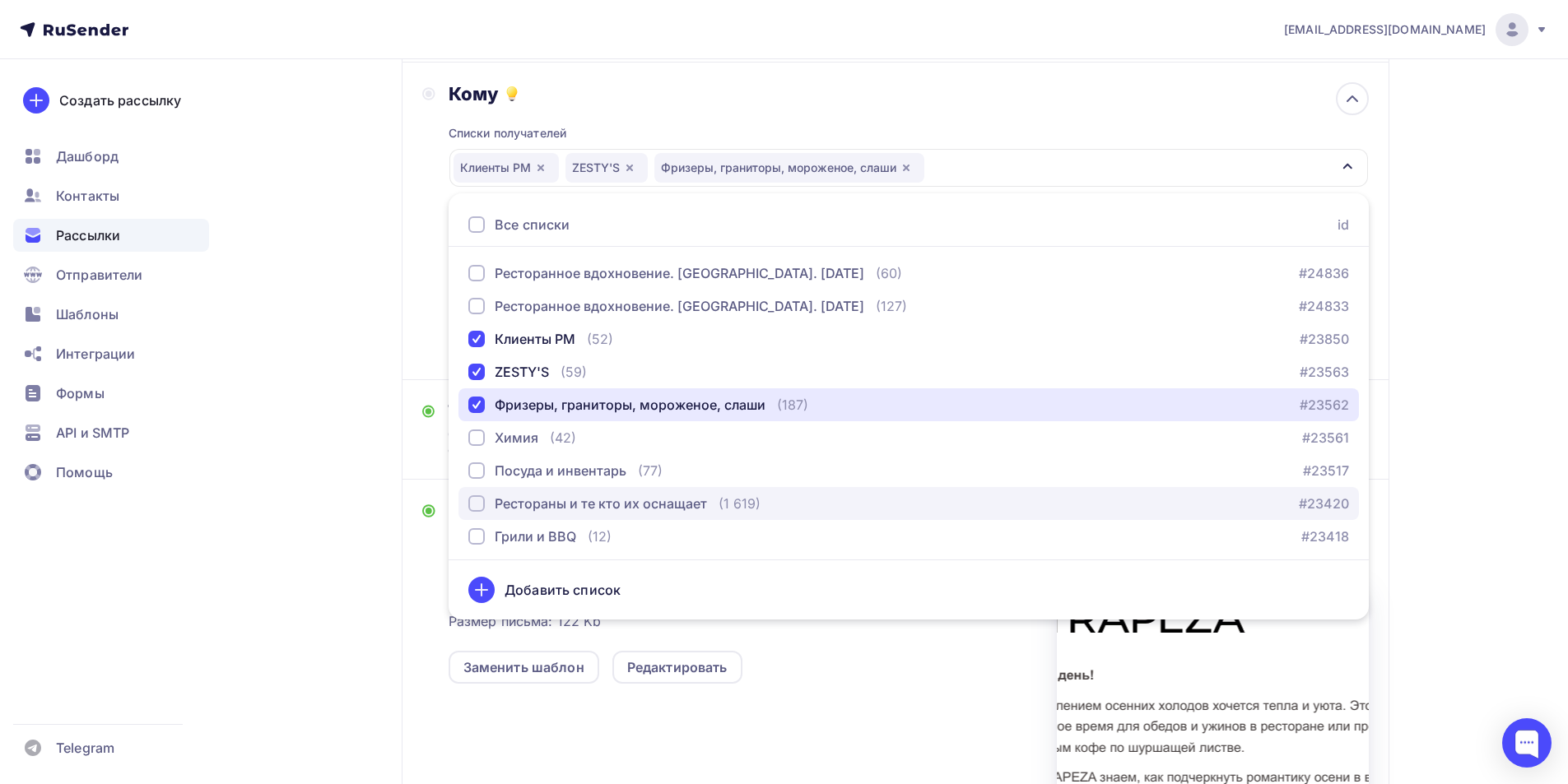
scroll to position [82, 0]
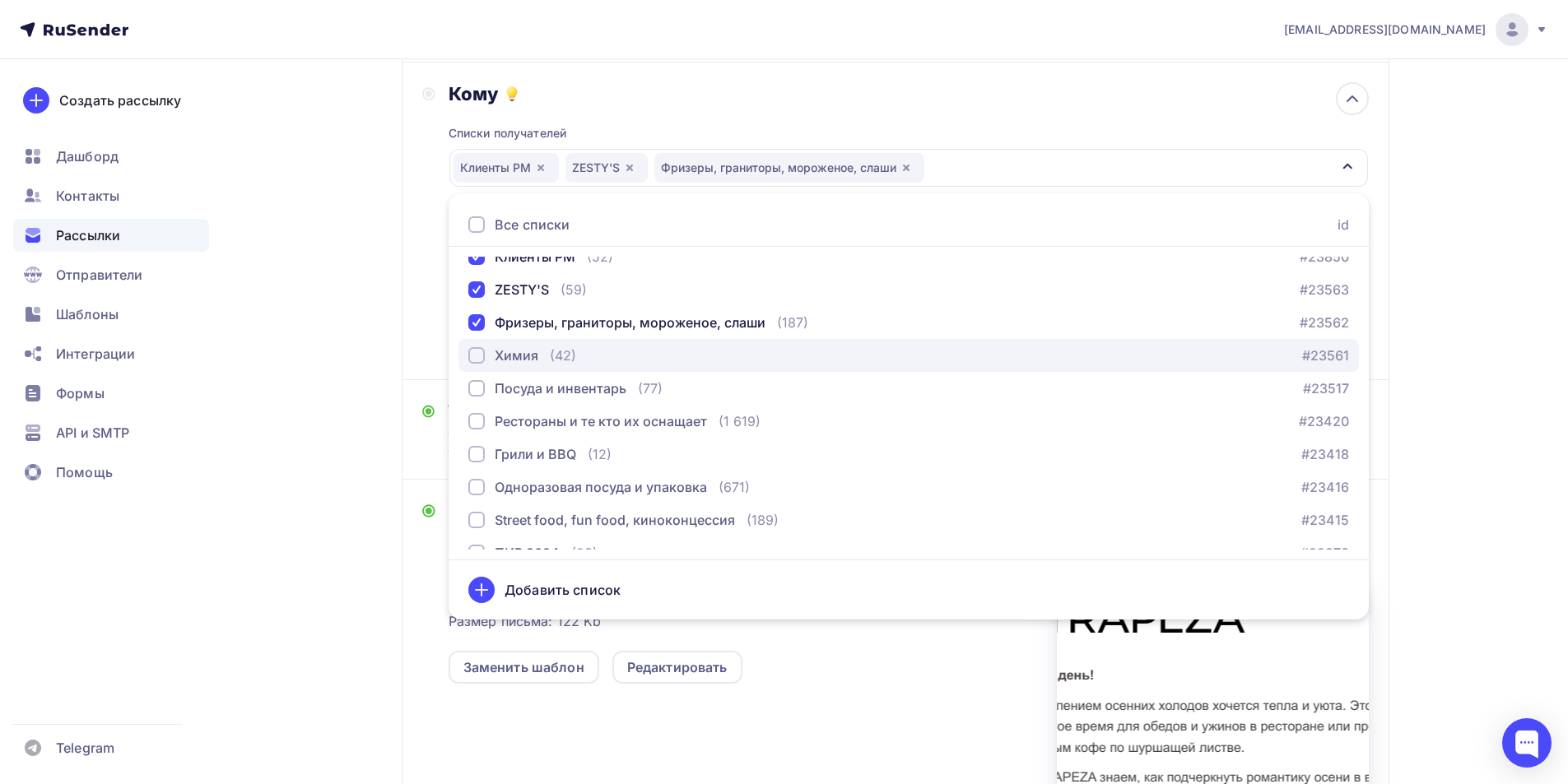
click at [480, 353] on div "button" at bounding box center [476, 355] width 16 height 16
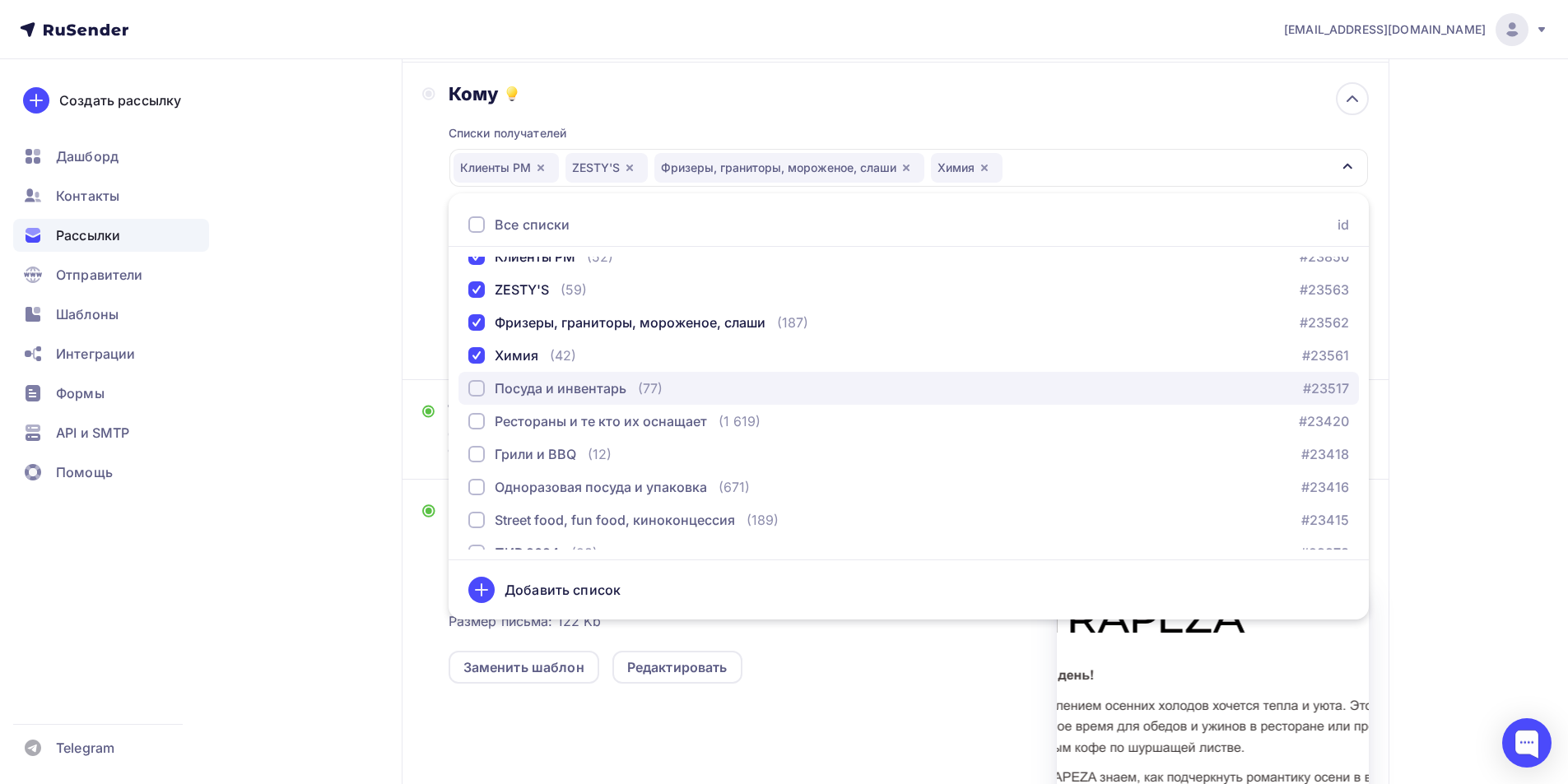
click at [472, 389] on div "button" at bounding box center [476, 388] width 16 height 16
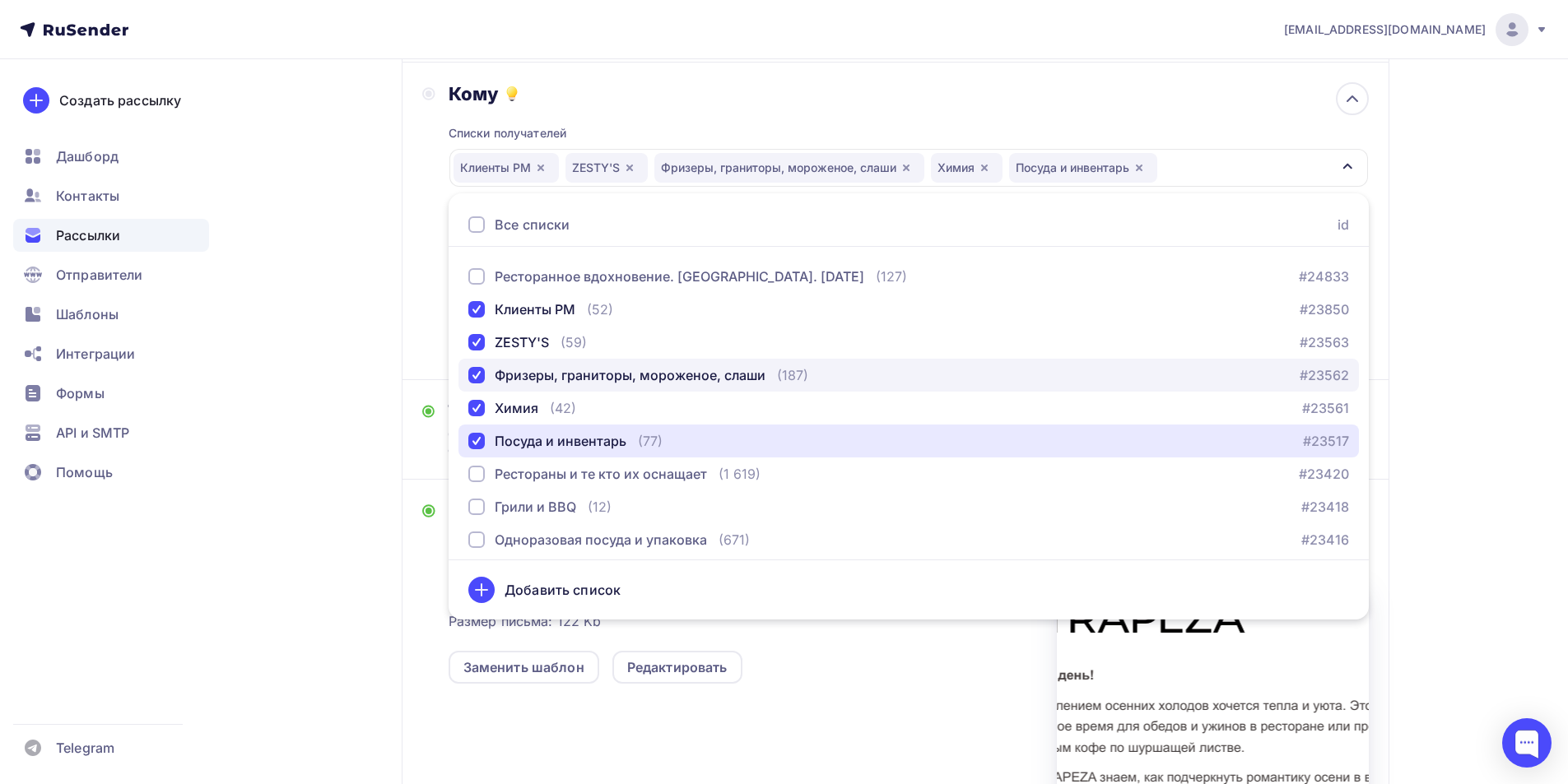
scroll to position [0, 0]
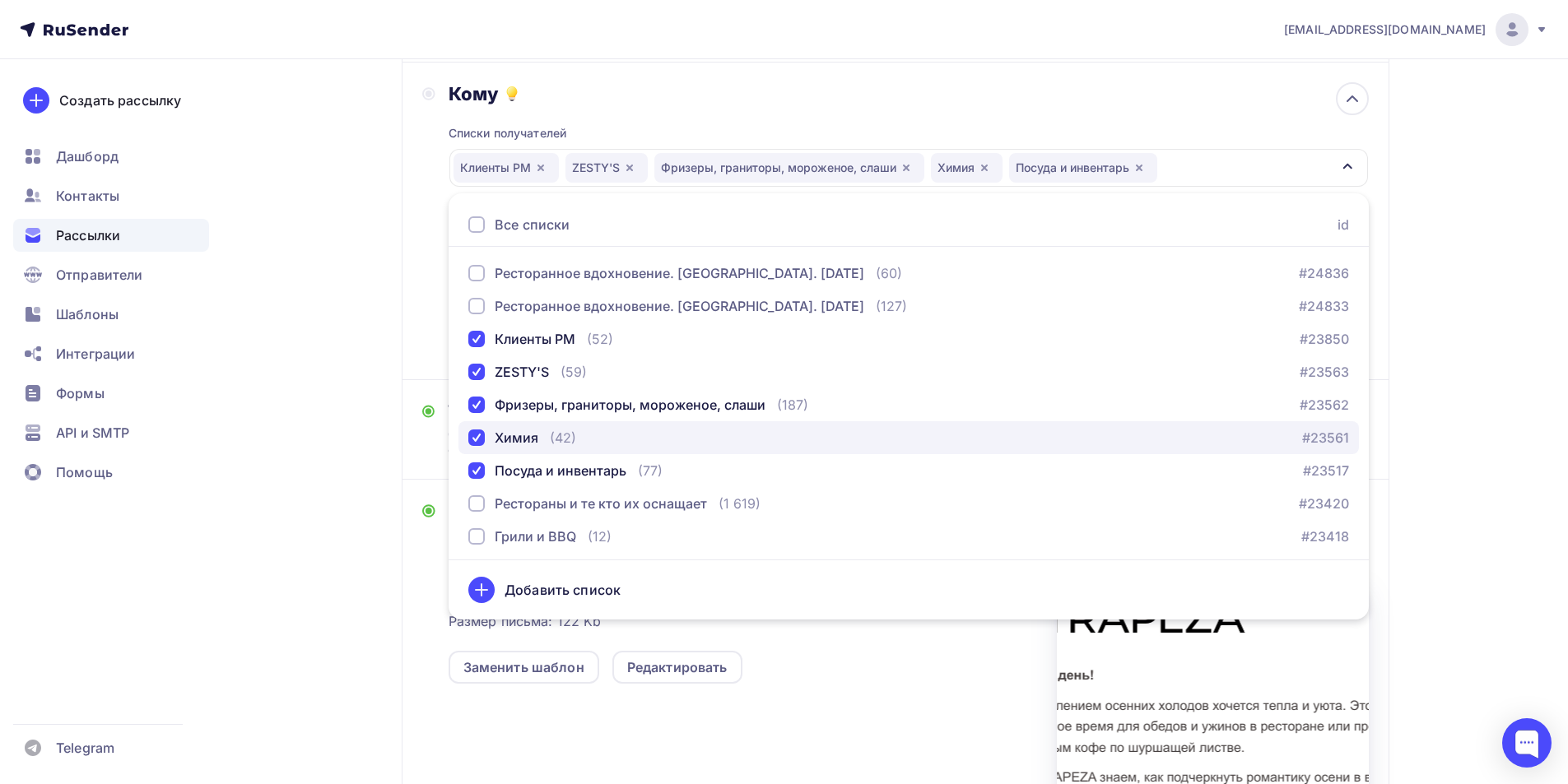
click at [480, 434] on div "button" at bounding box center [476, 437] width 16 height 16
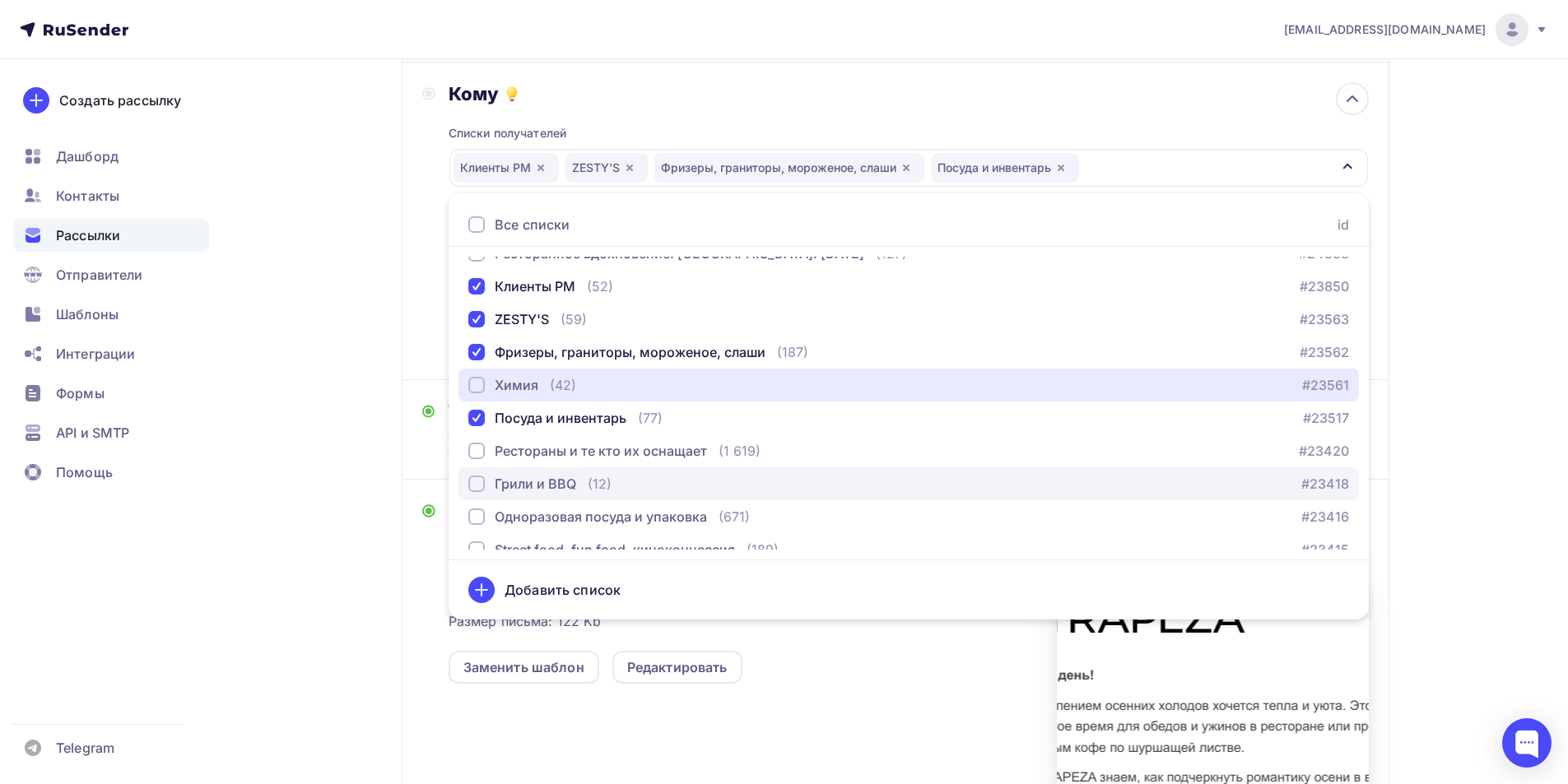
scroll to position [82, 0]
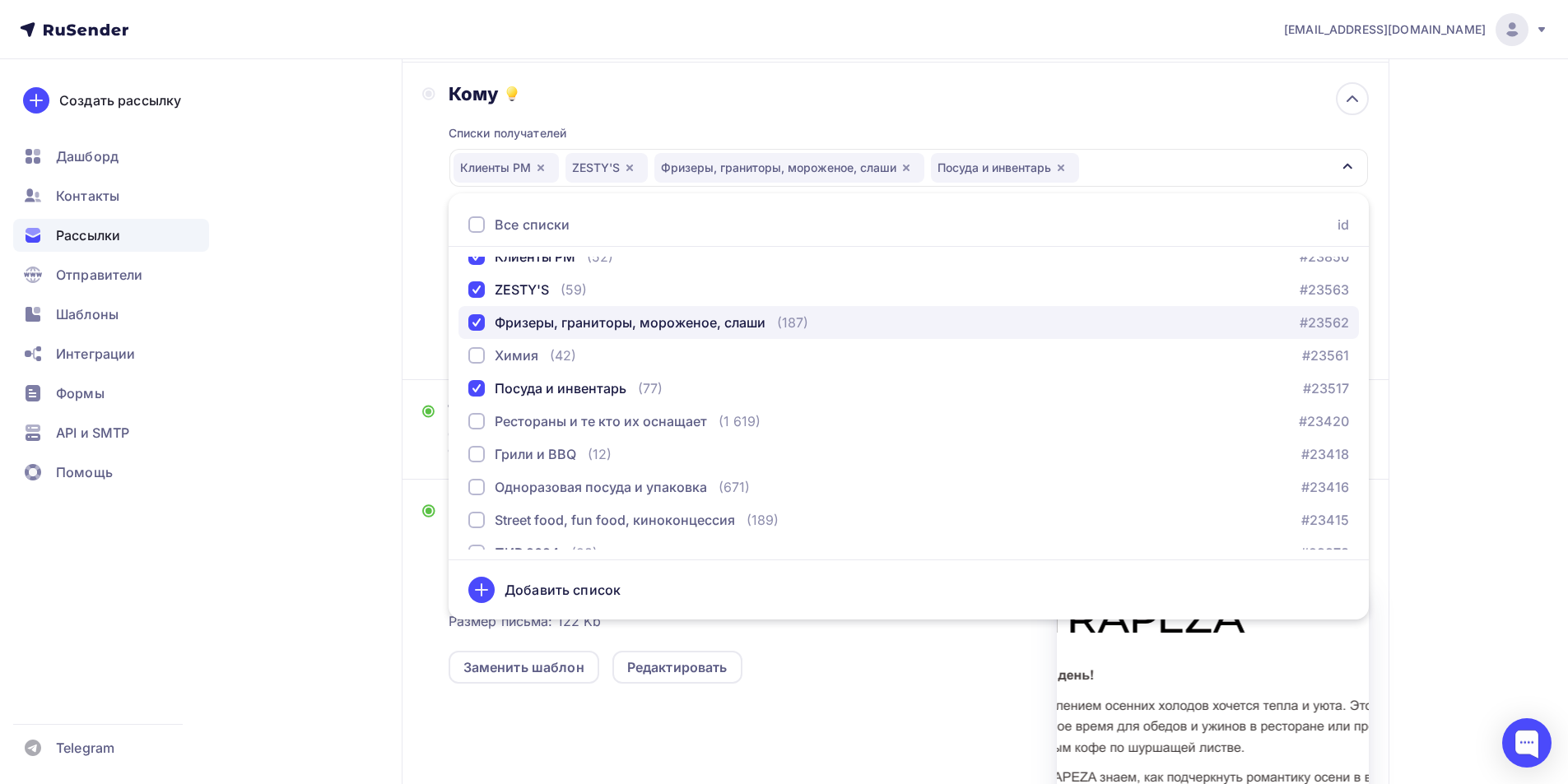
click at [481, 327] on div "button" at bounding box center [476, 322] width 16 height 16
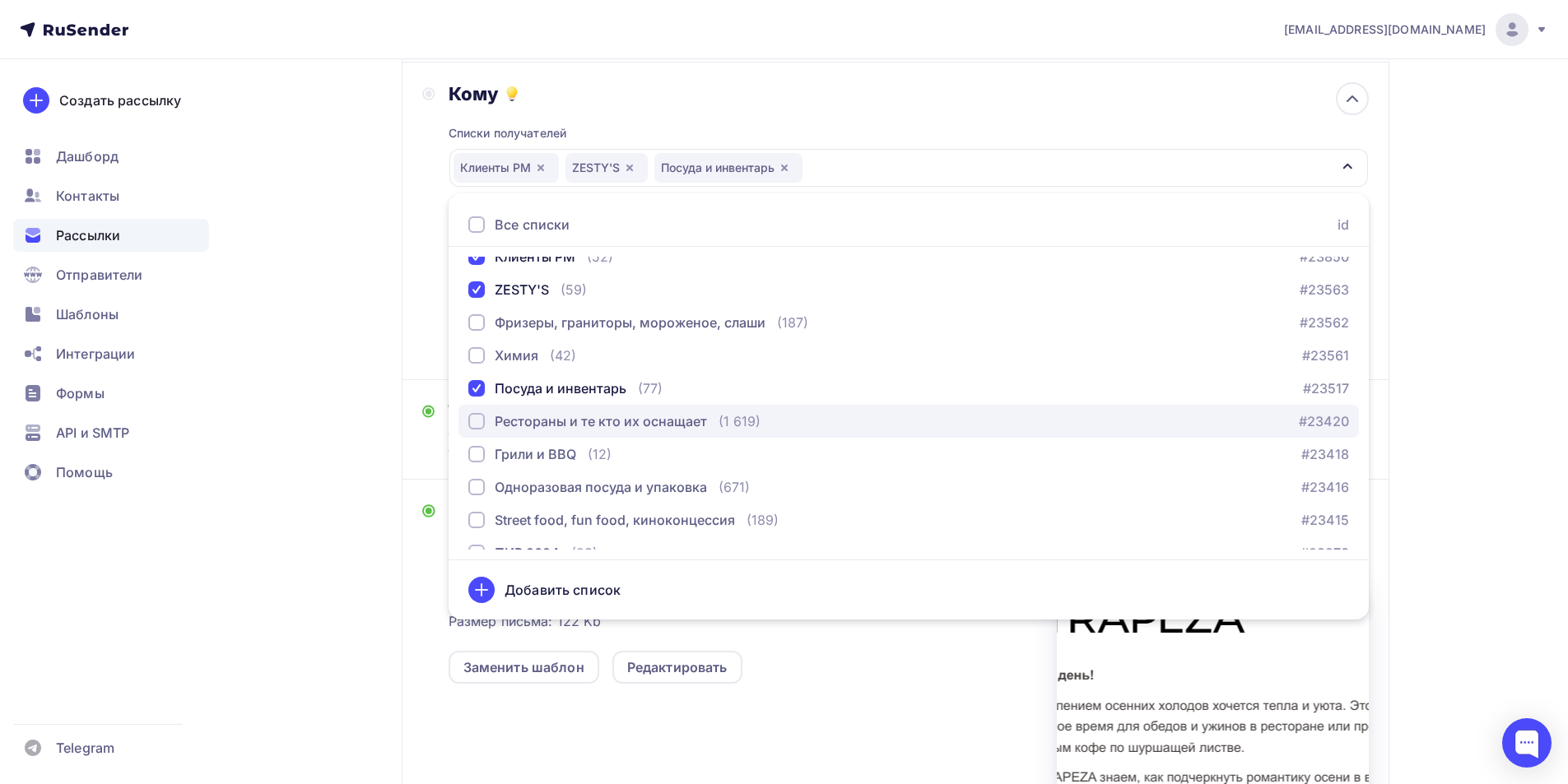
click at [476, 419] on div "button" at bounding box center [476, 420] width 16 height 16
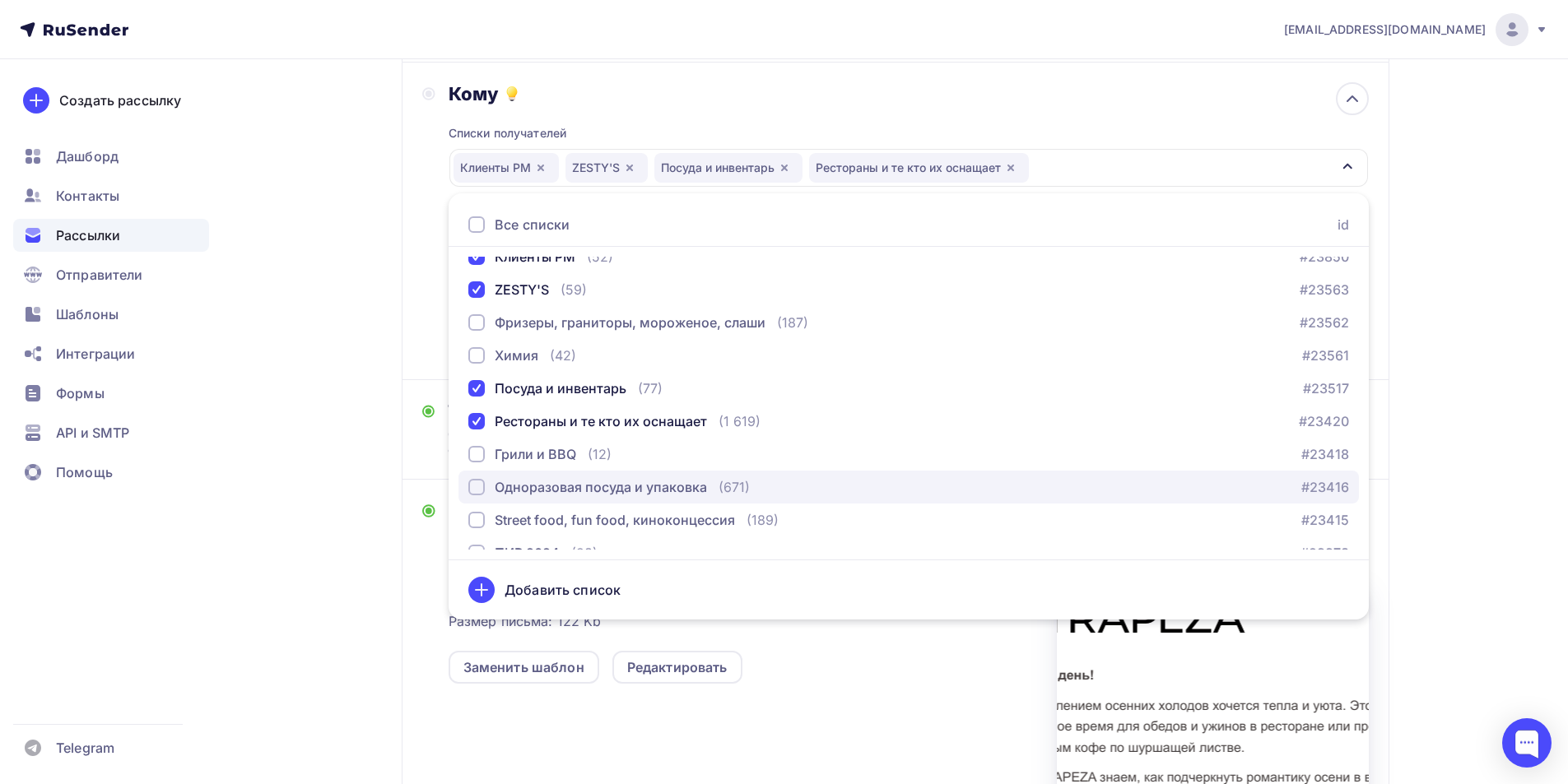
click at [476, 489] on div "button" at bounding box center [476, 486] width 16 height 16
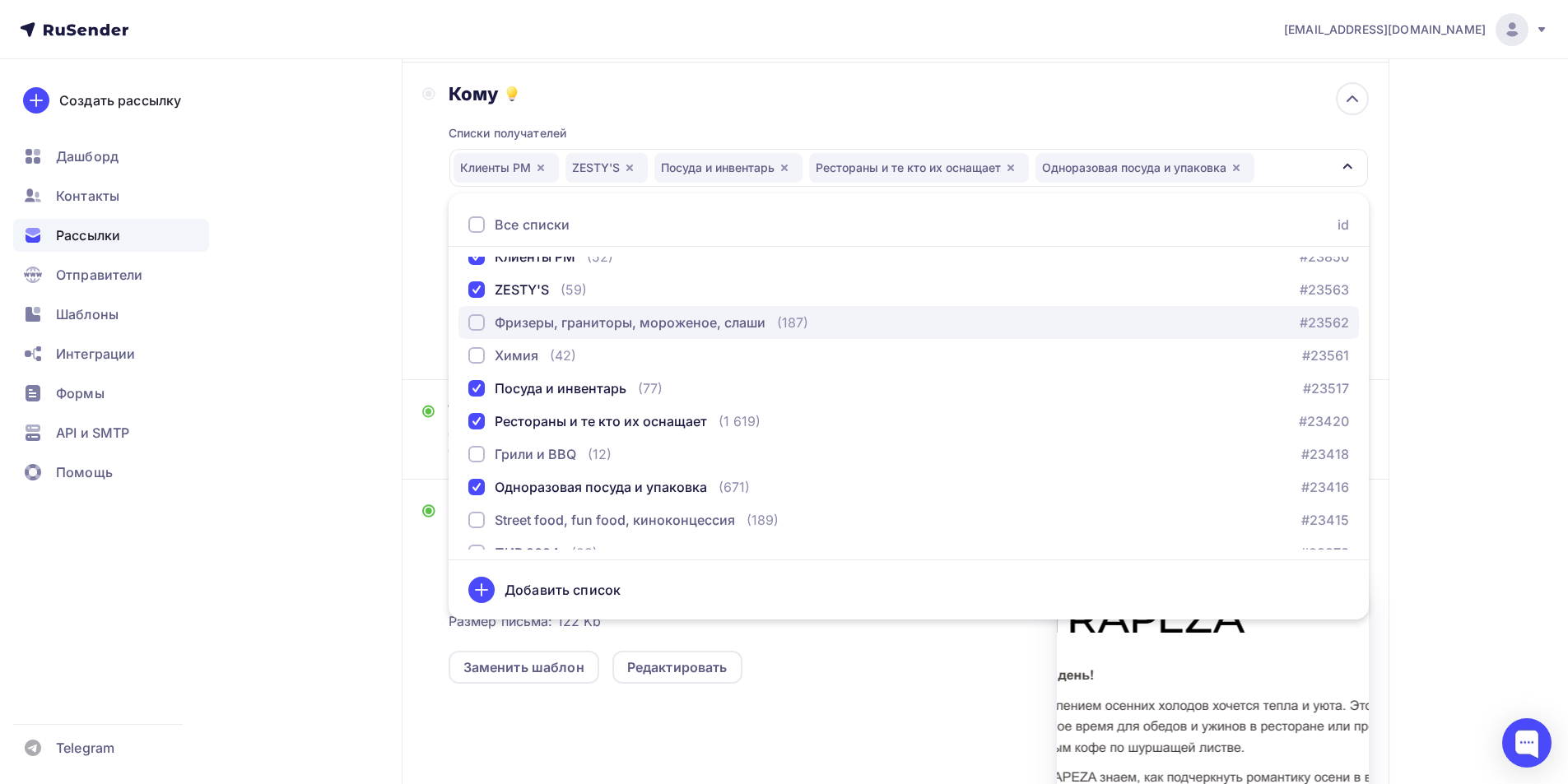
click at [473, 325] on div "button" at bounding box center [476, 322] width 16 height 16
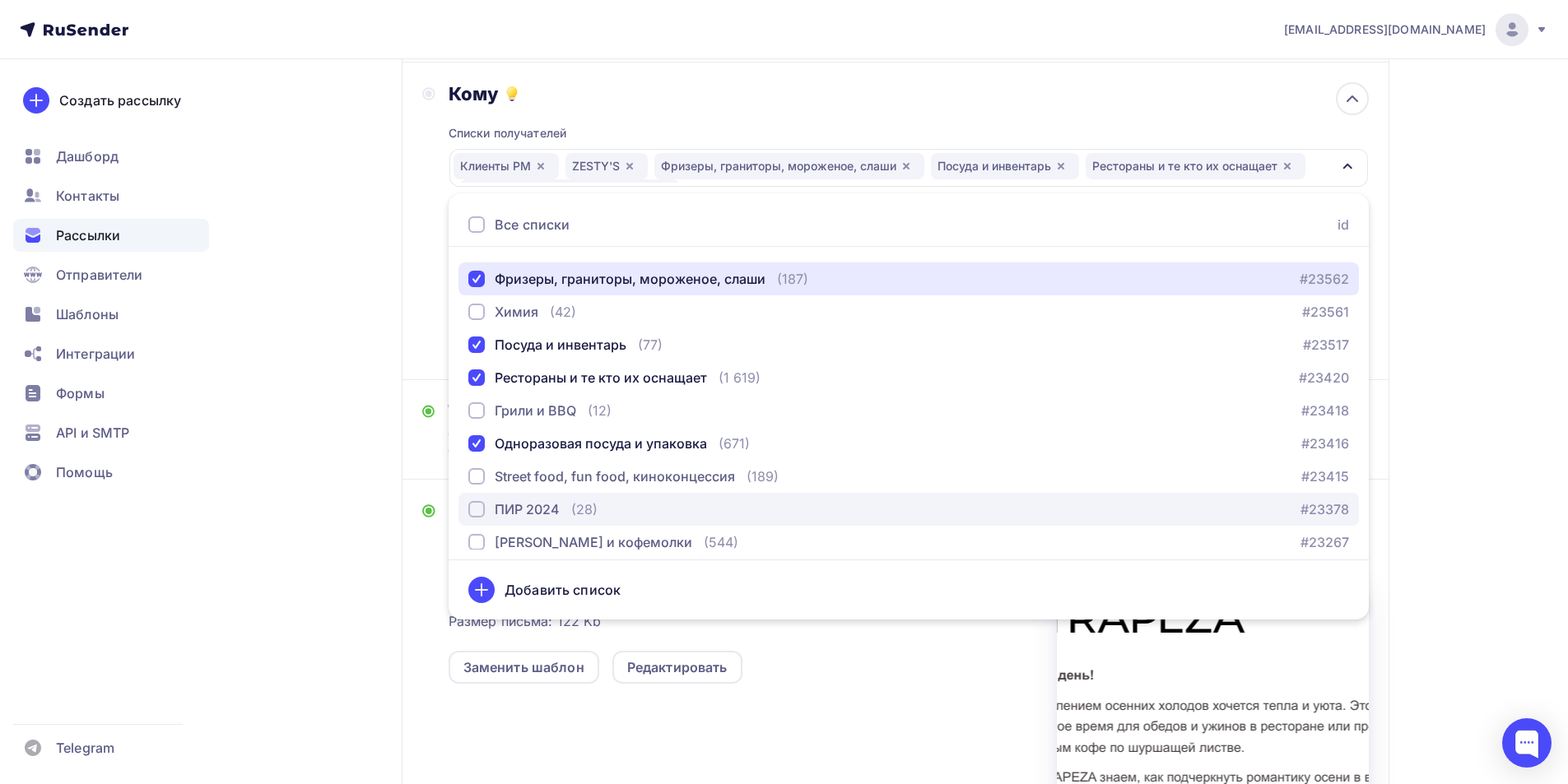
scroll to position [165, 0]
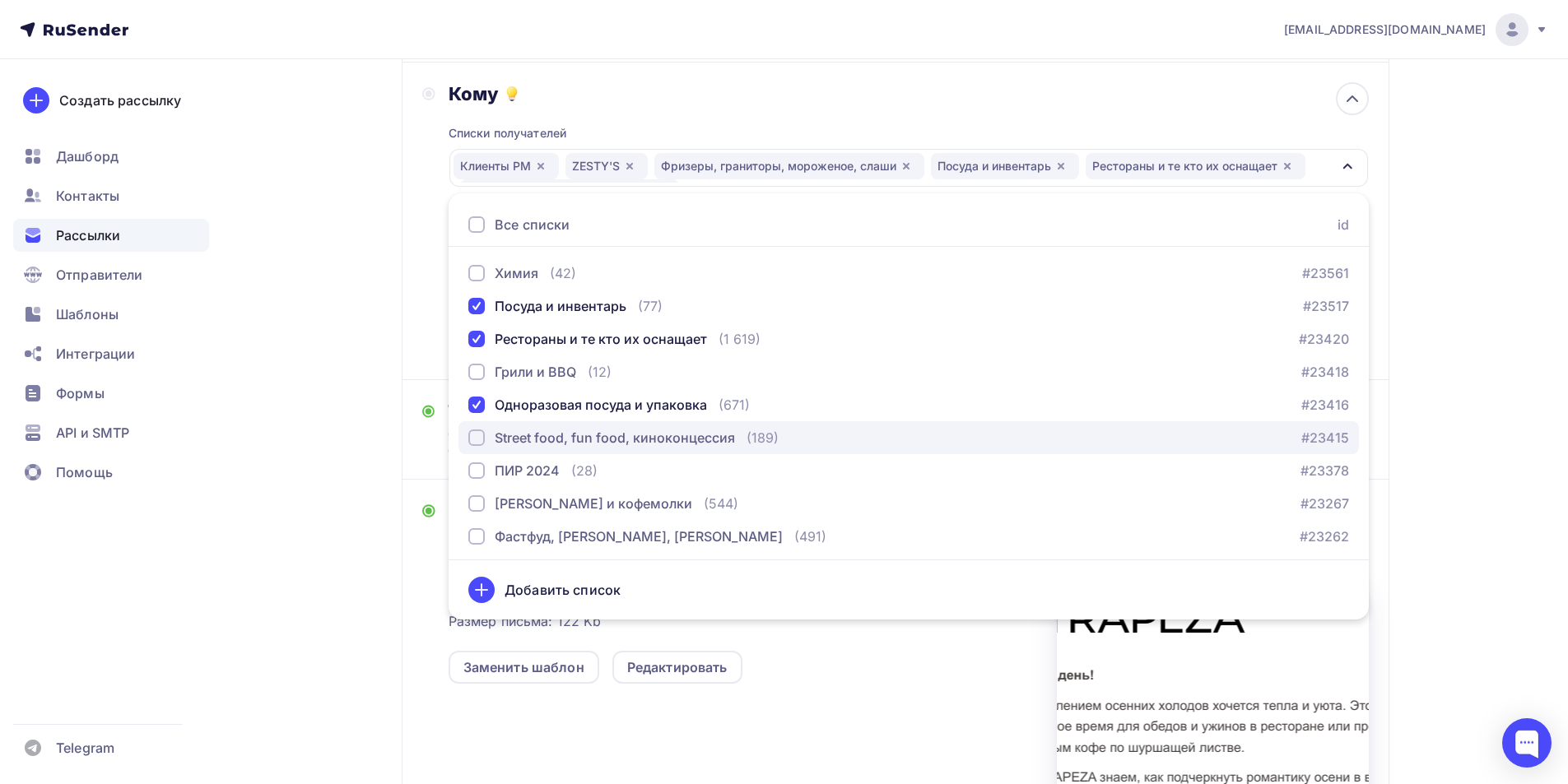
click at [478, 439] on div "button" at bounding box center [476, 437] width 16 height 16
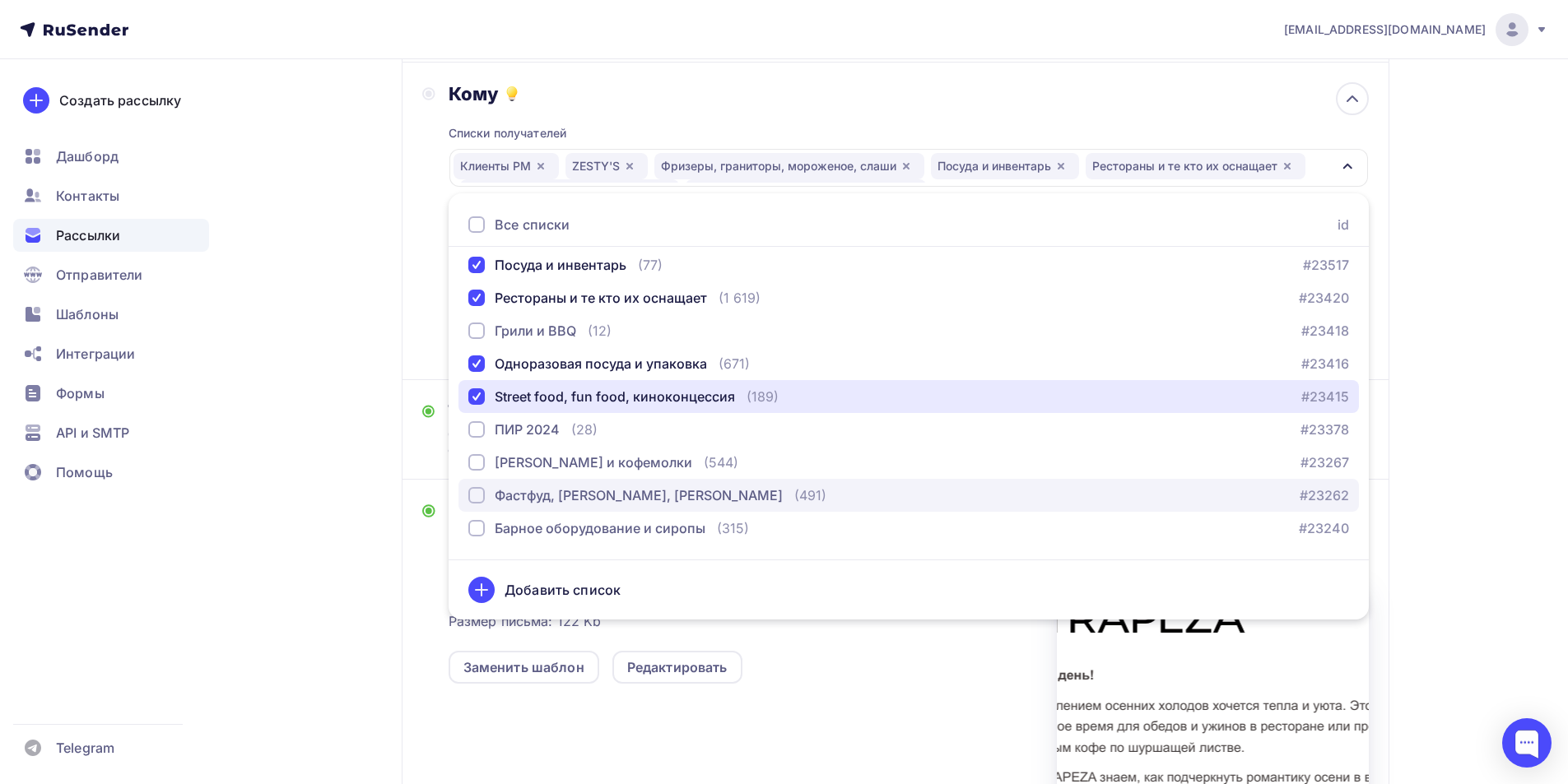
scroll to position [247, 0]
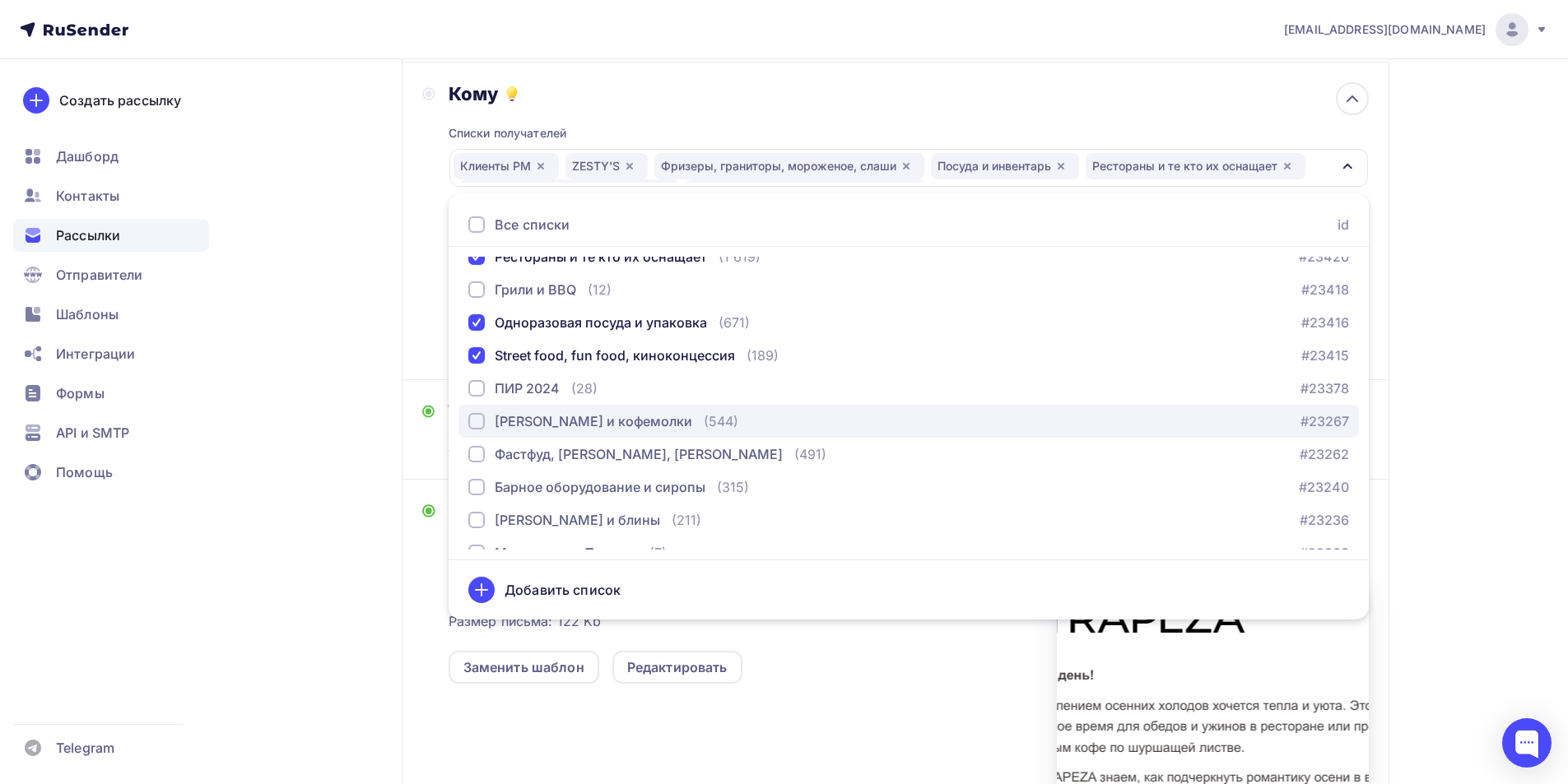
click at [472, 420] on div "button" at bounding box center [476, 420] width 16 height 16
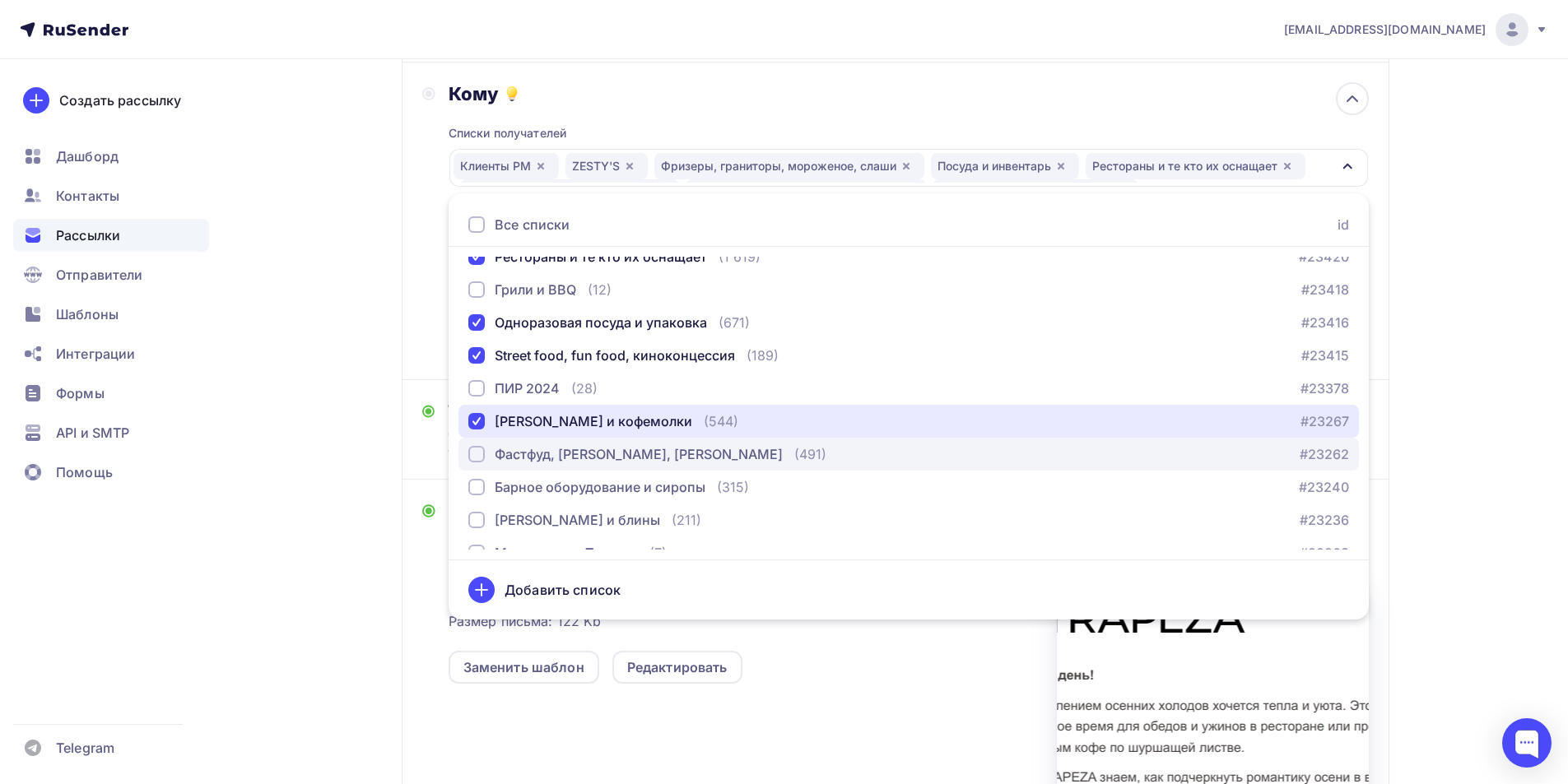
scroll to position [266, 0]
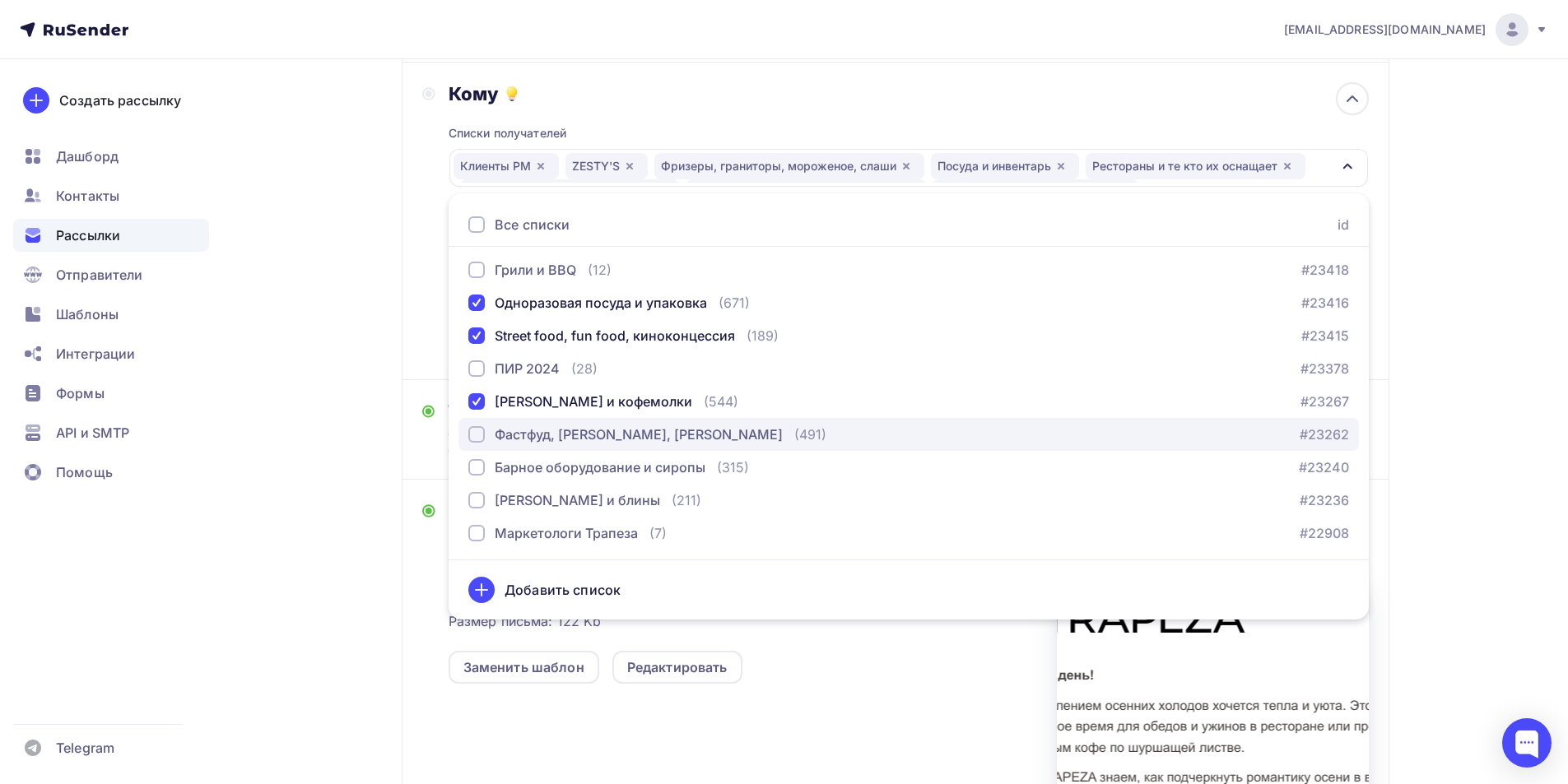
click at [478, 441] on div "button" at bounding box center [476, 434] width 16 height 16
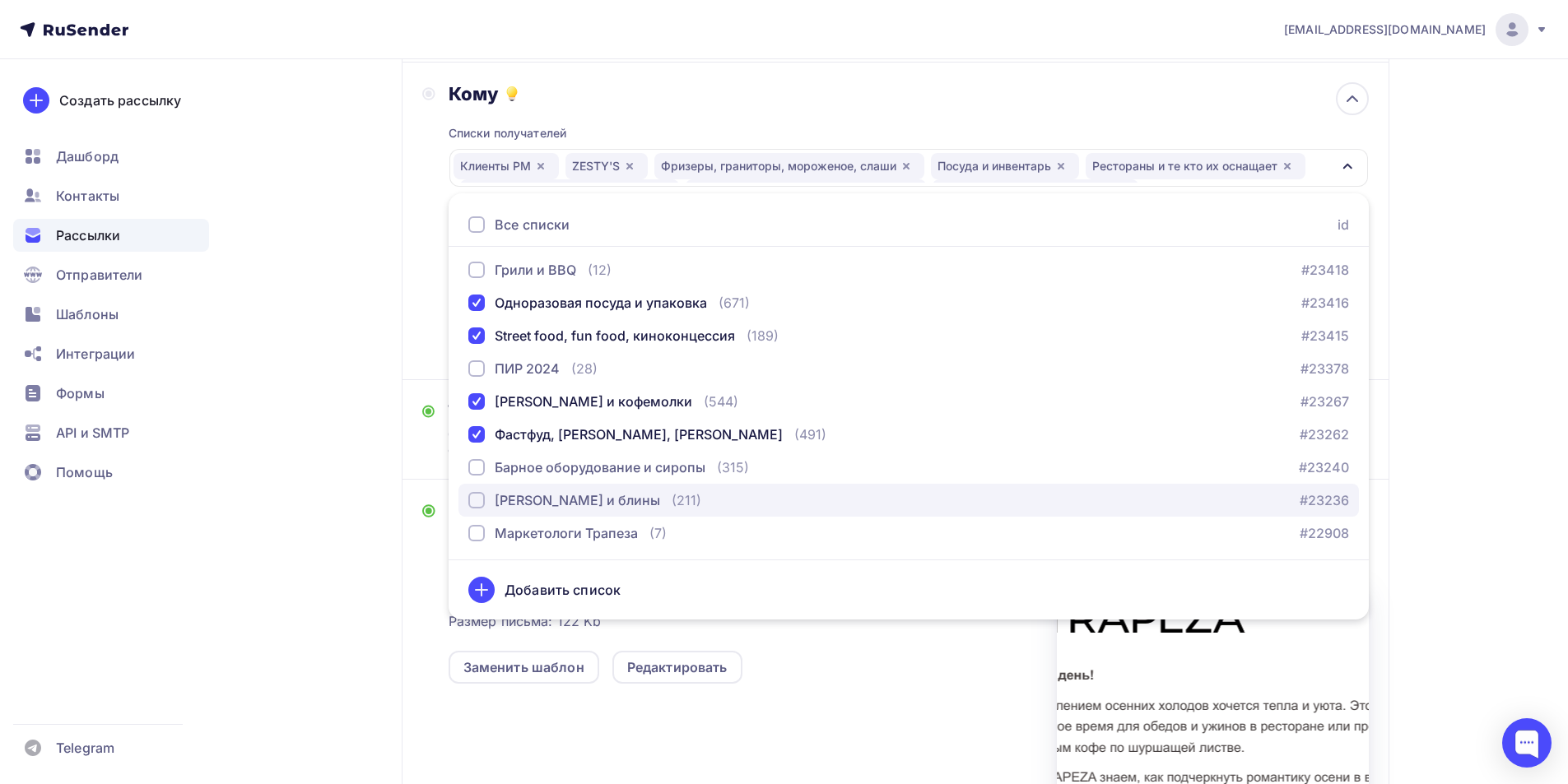
click at [483, 495] on div "button" at bounding box center [476, 500] width 16 height 16
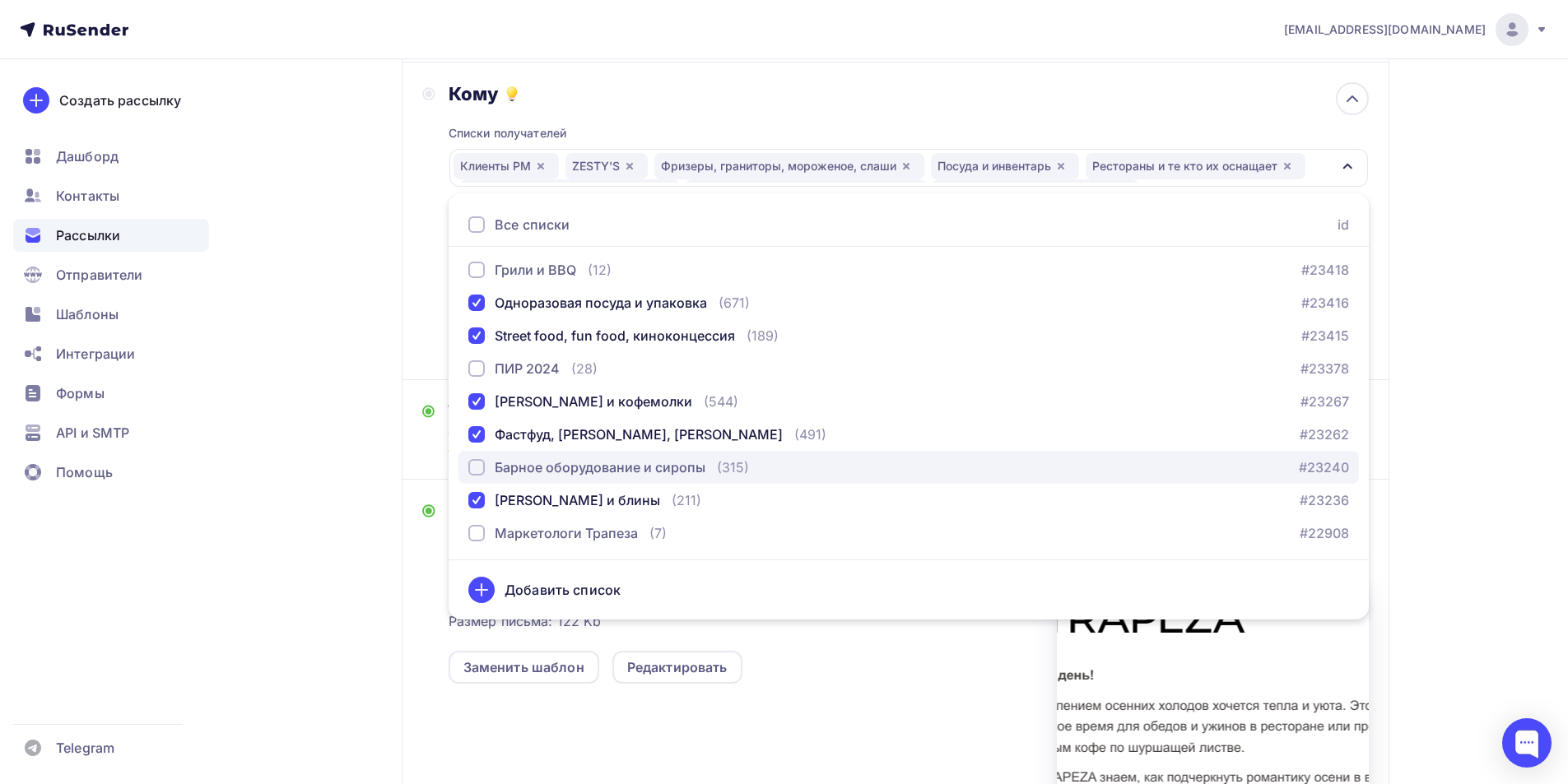
click at [483, 467] on div "button" at bounding box center [476, 467] width 16 height 16
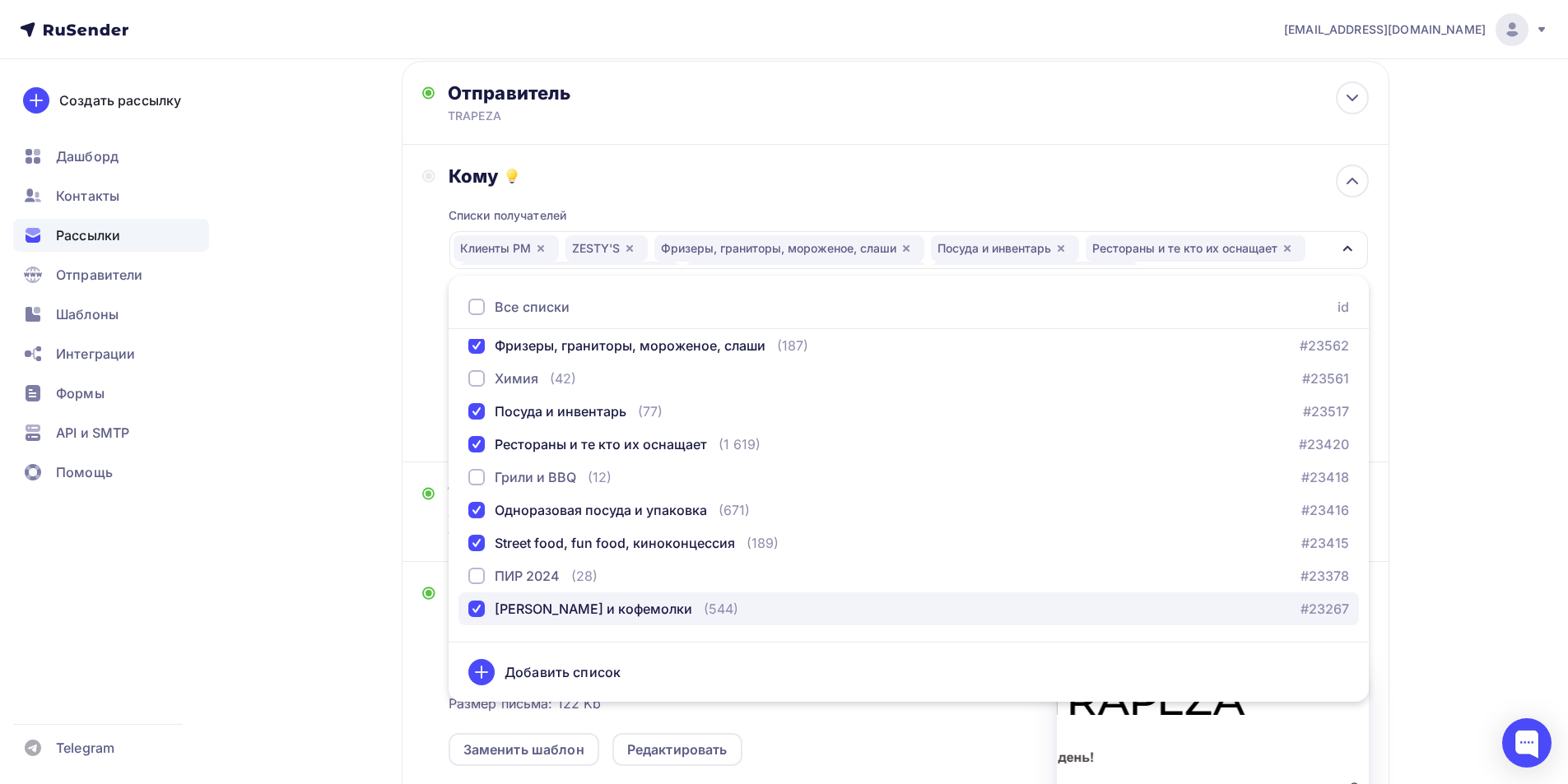
scroll to position [247, 0]
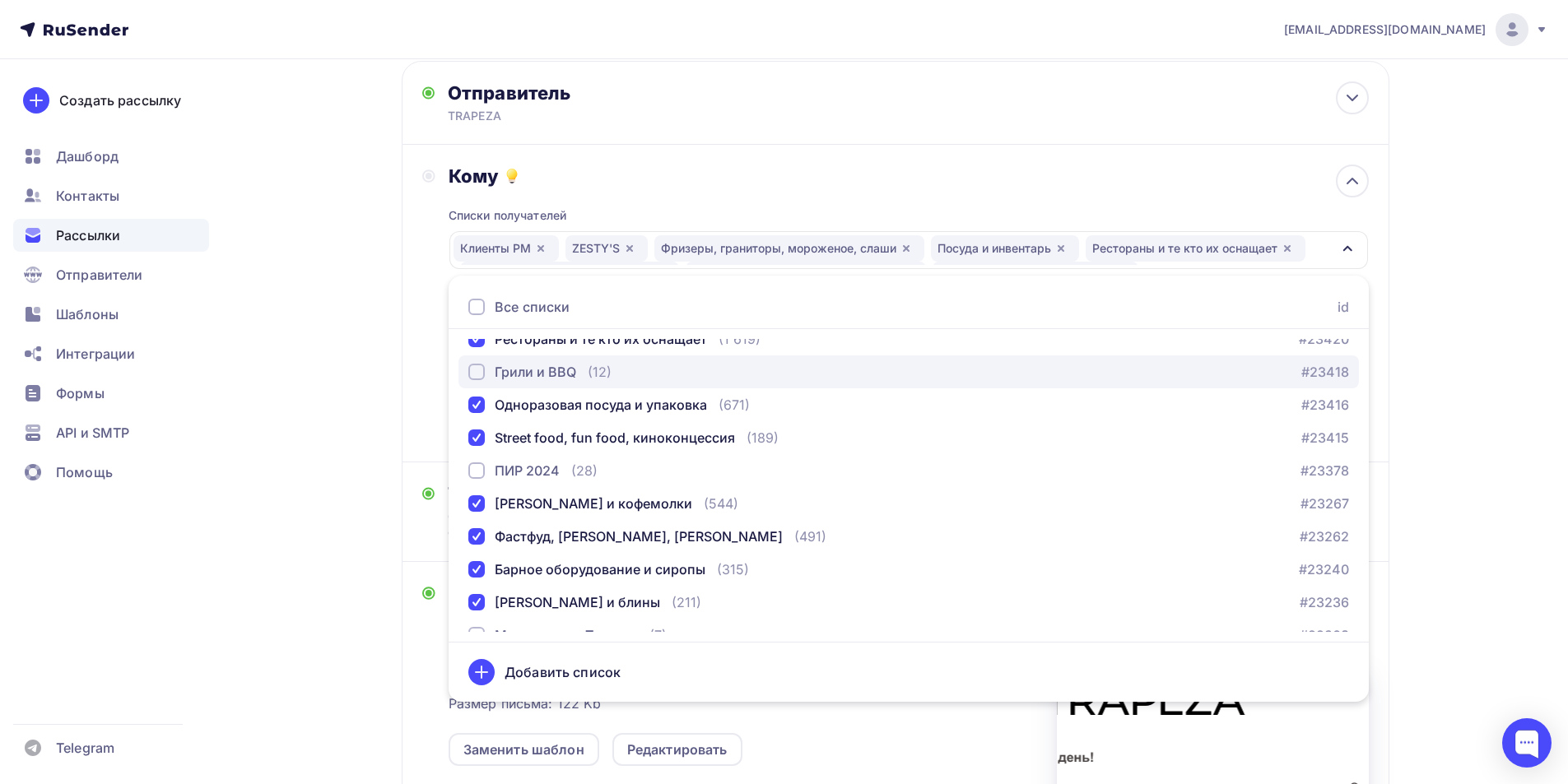
click at [481, 369] on div "button" at bounding box center [476, 371] width 16 height 16
click at [481, 373] on div "button" at bounding box center [476, 371] width 16 height 16
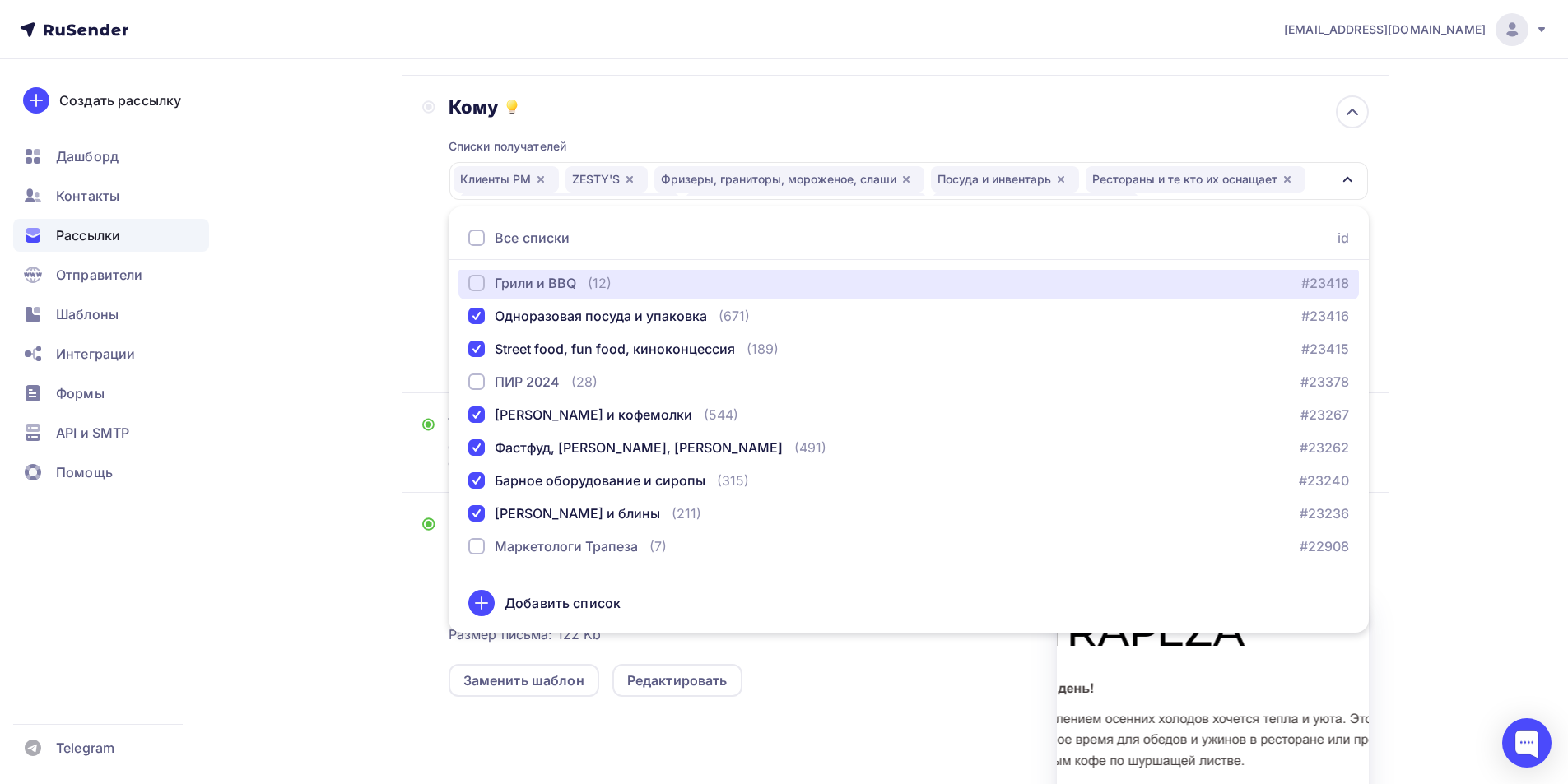
scroll to position [255, 0]
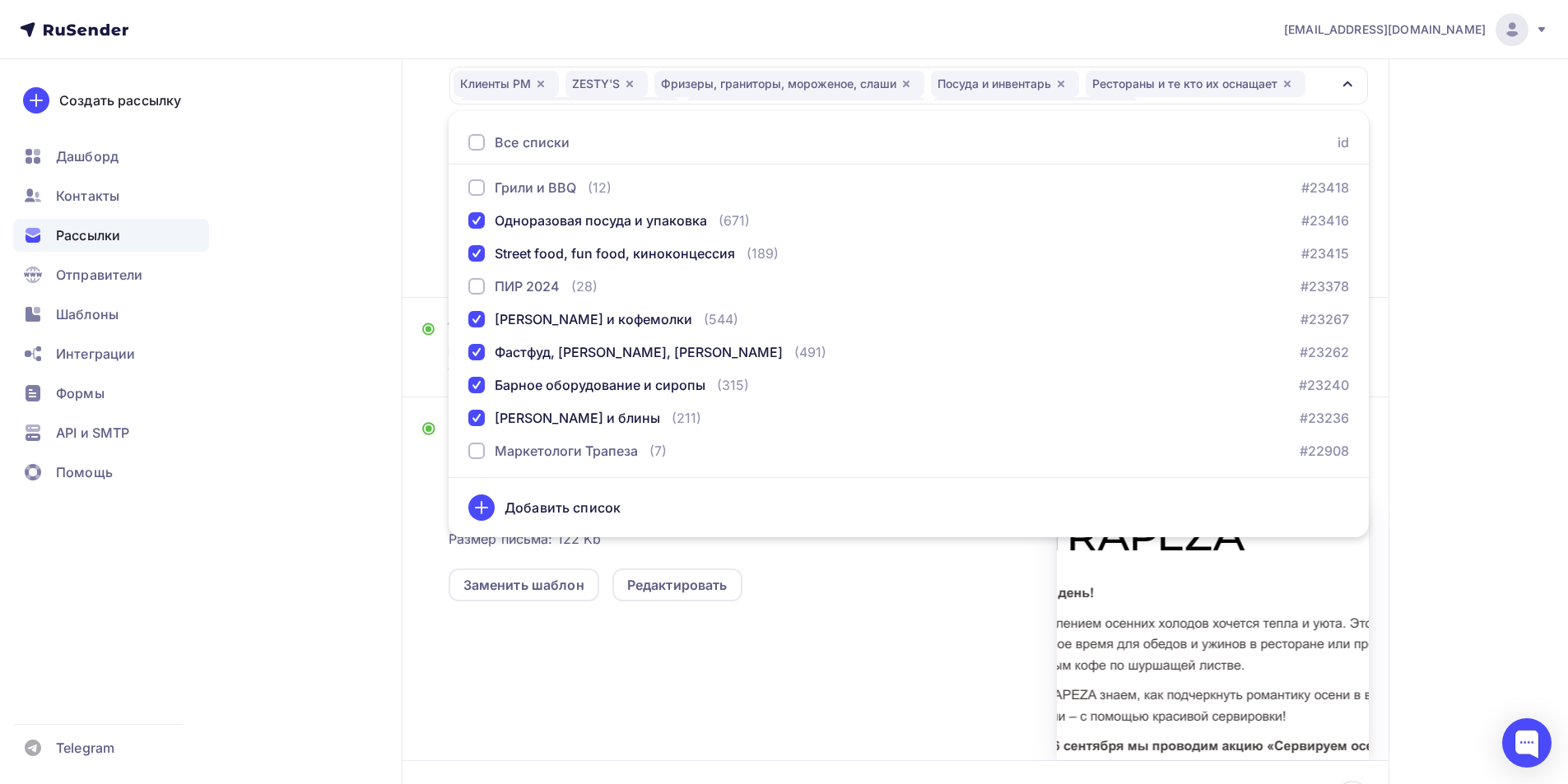
click at [383, 418] on div "Назад Акция! Сервируем осень с душой Акция! Сервируем осень с душой Закончить п…" at bounding box center [784, 377] width 1349 height 1146
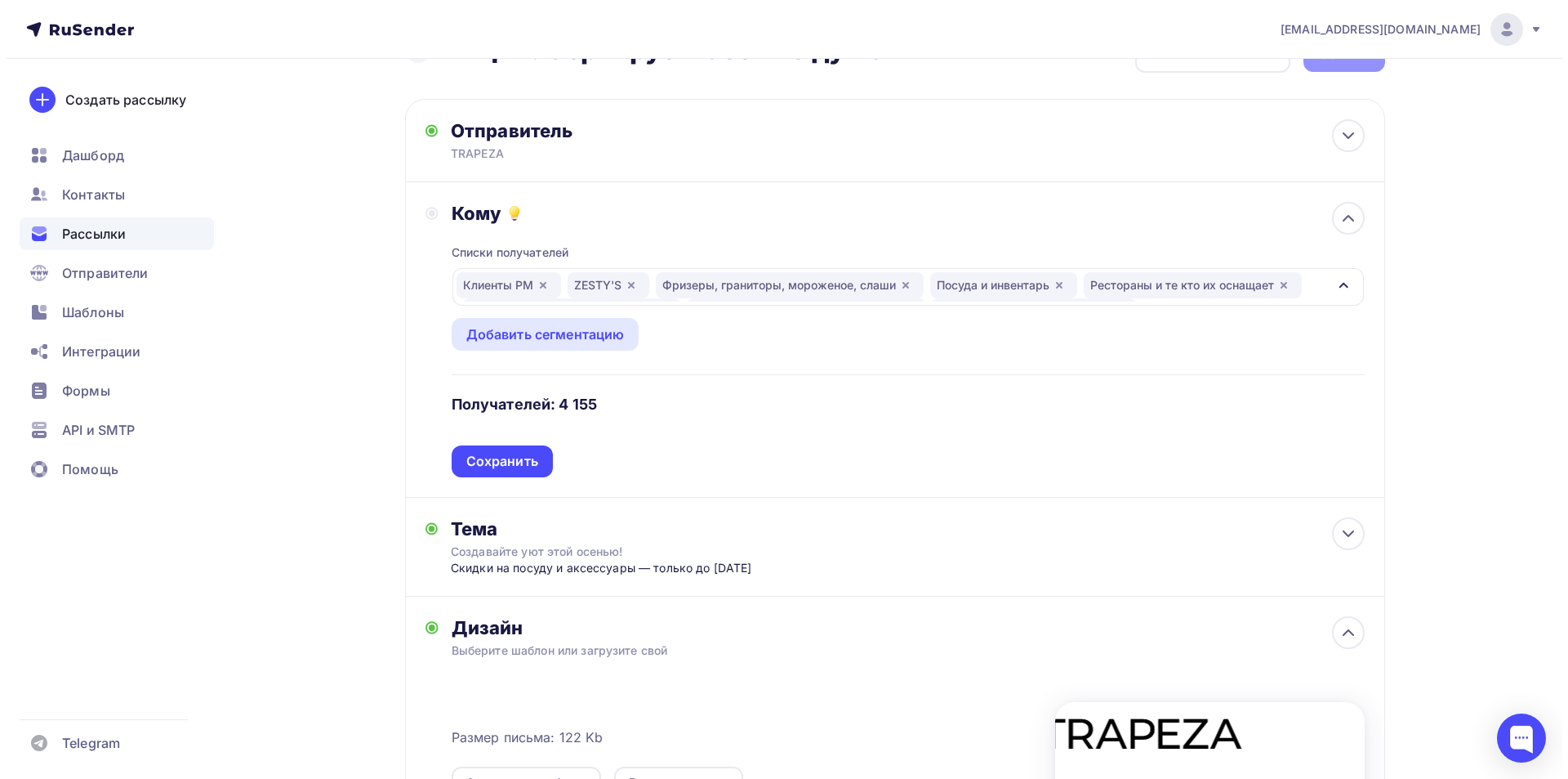
scroll to position [0, 0]
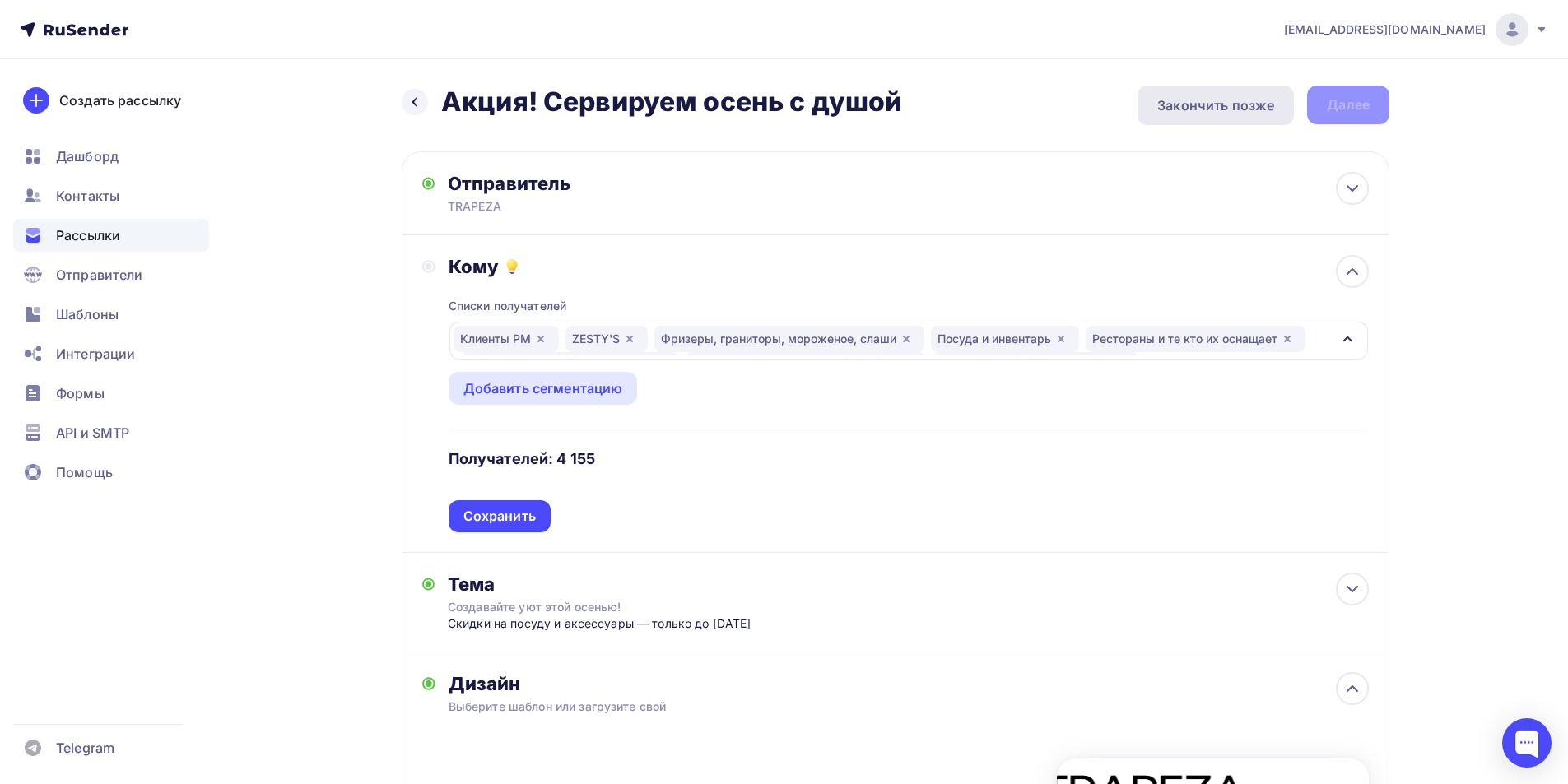
click at [1225, 113] on div "Закончить позже" at bounding box center [1215, 105] width 117 height 19
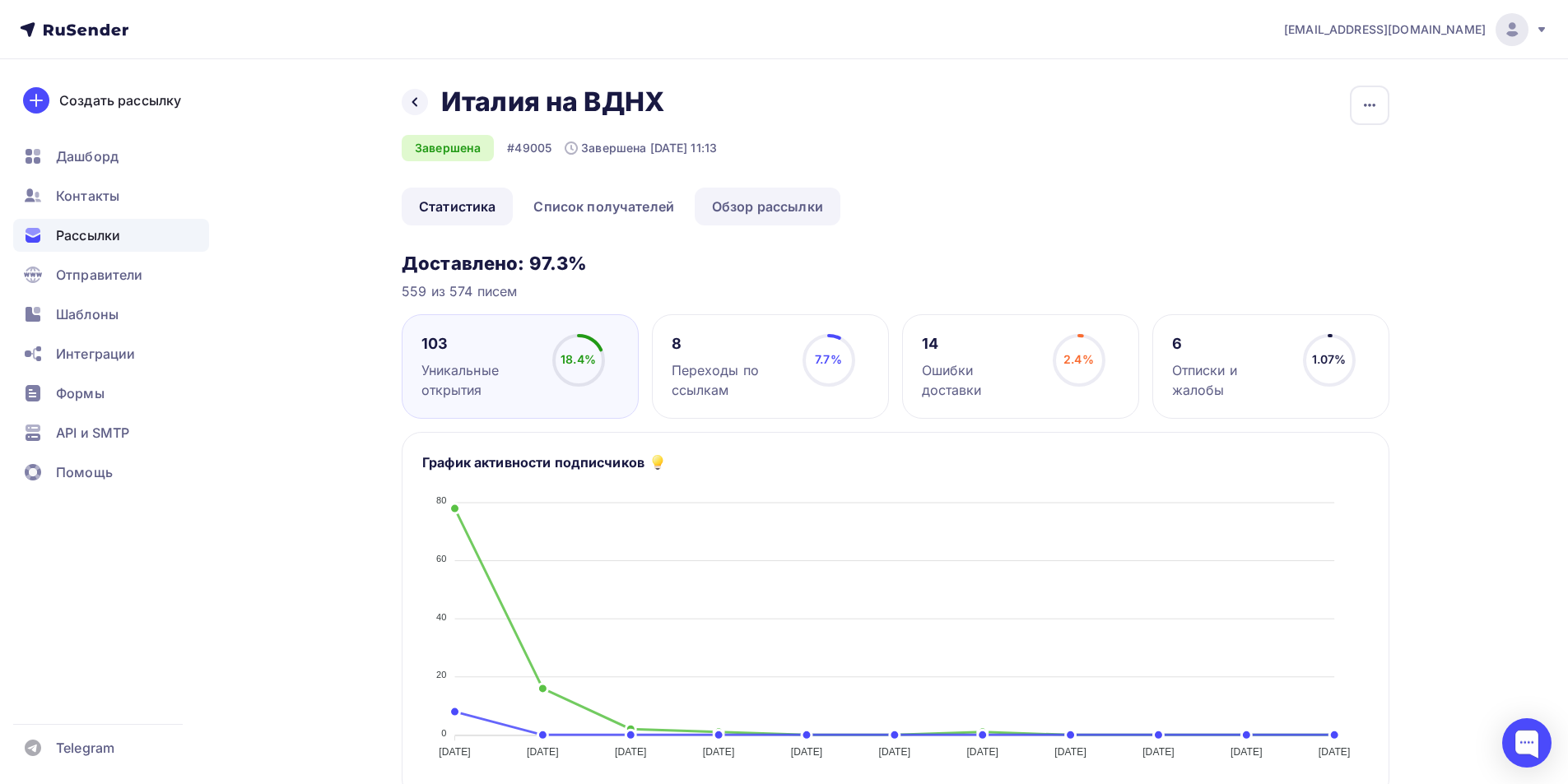
click at [778, 216] on link "Обзор рассылки" at bounding box center [767, 205] width 146 height 38
